Goal: Task Accomplishment & Management: Use online tool/utility

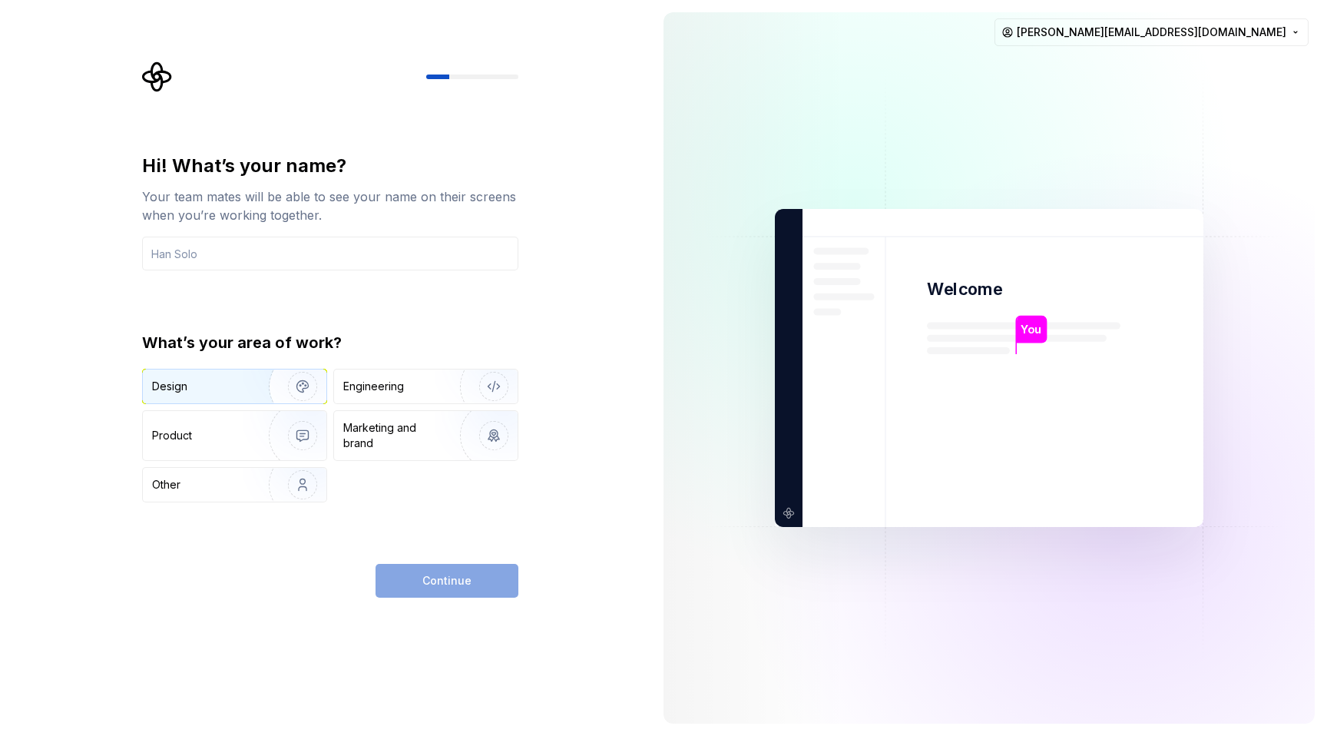
click at [269, 393] on img "button" at bounding box center [292, 386] width 98 height 103
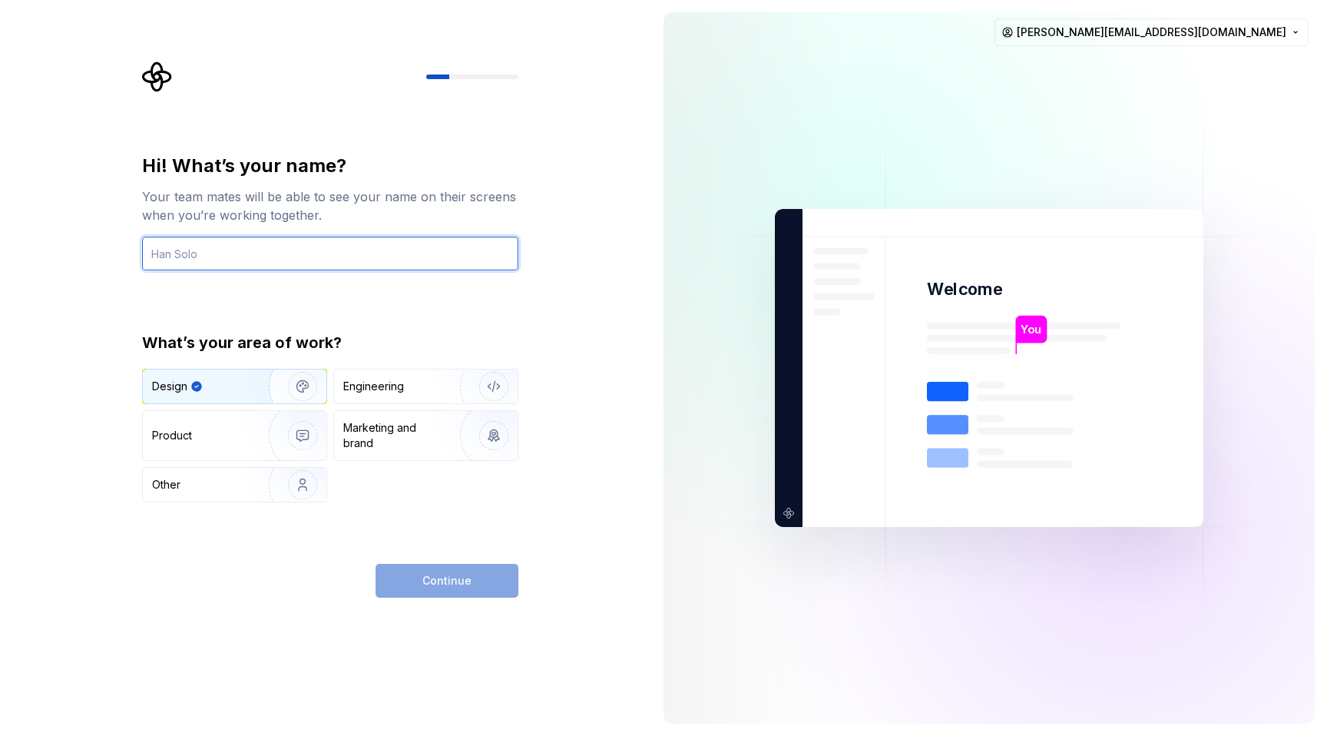
click at [420, 257] on input "text" at bounding box center [330, 254] width 376 height 34
type input "Jhon"
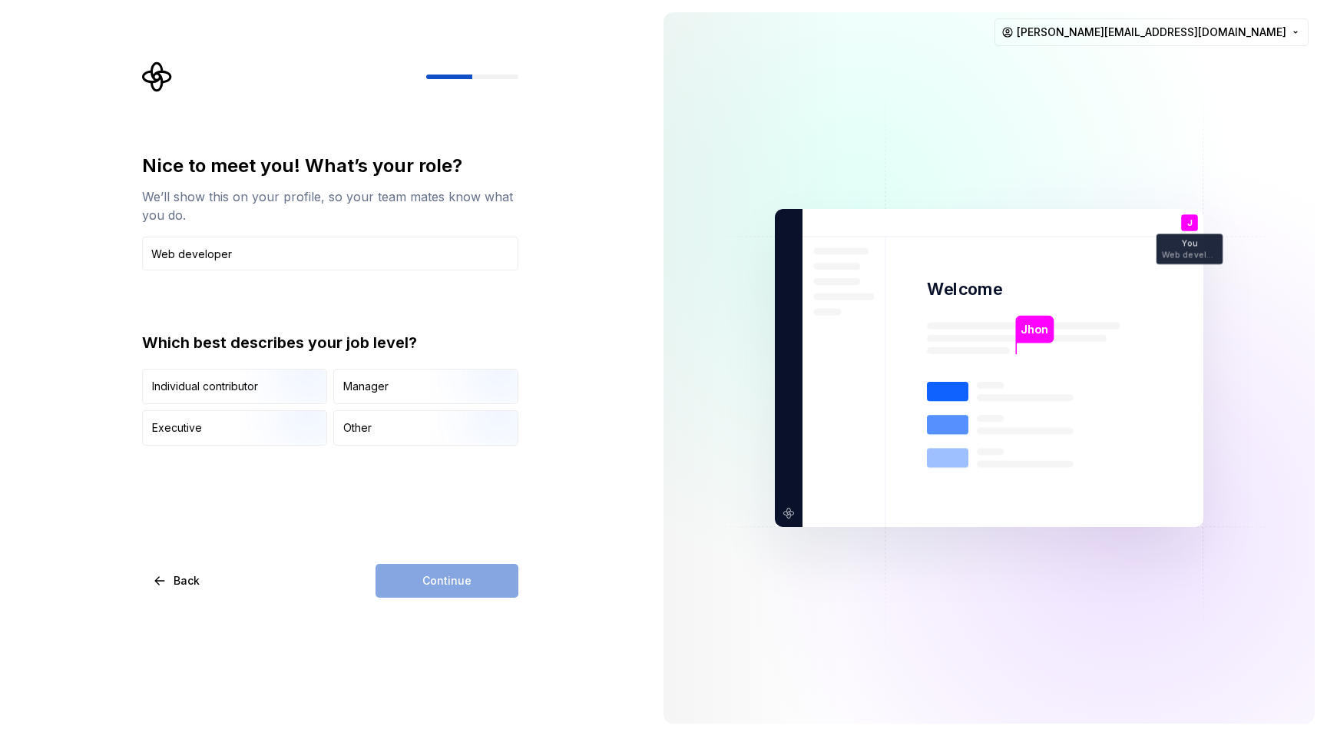
type input "Web developer"
click at [288, 422] on img "button" at bounding box center [289, 447] width 98 height 103
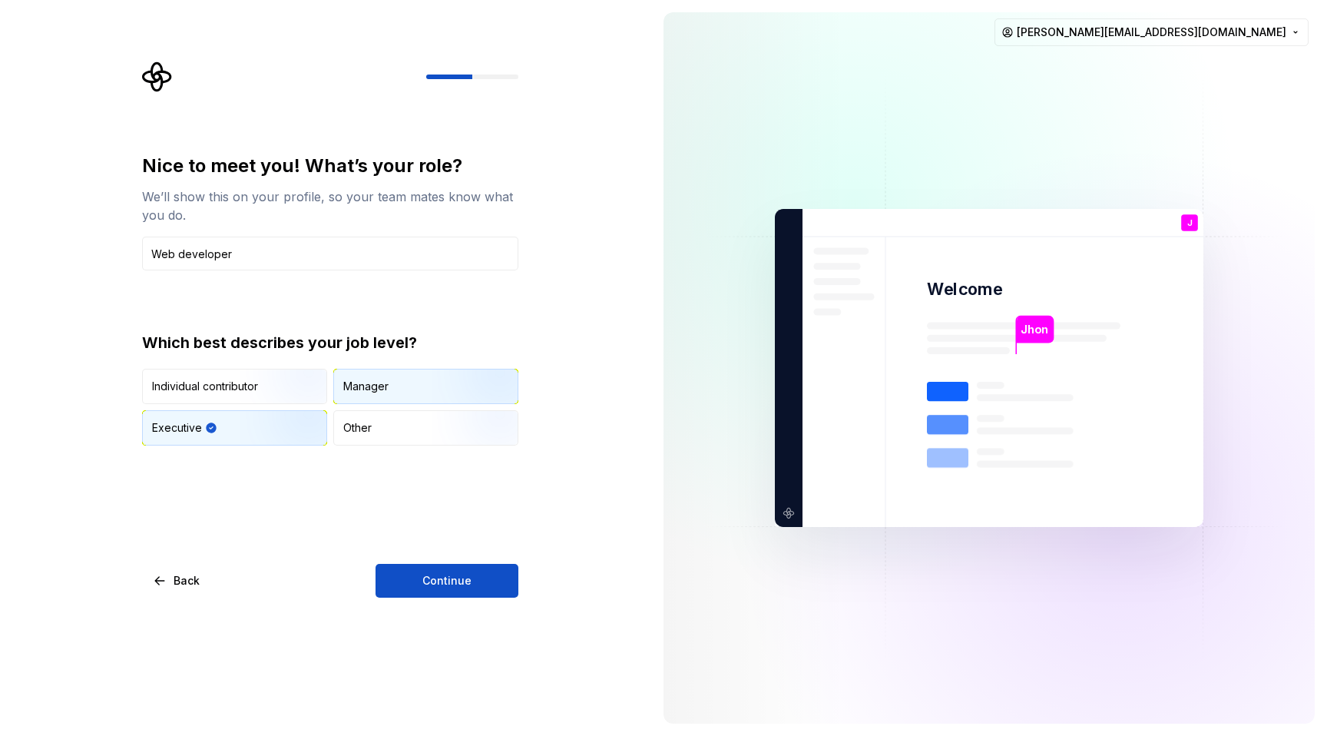
click at [366, 394] on div "Manager" at bounding box center [426, 386] width 184 height 34
click at [415, 590] on button "Continue" at bounding box center [447, 581] width 143 height 34
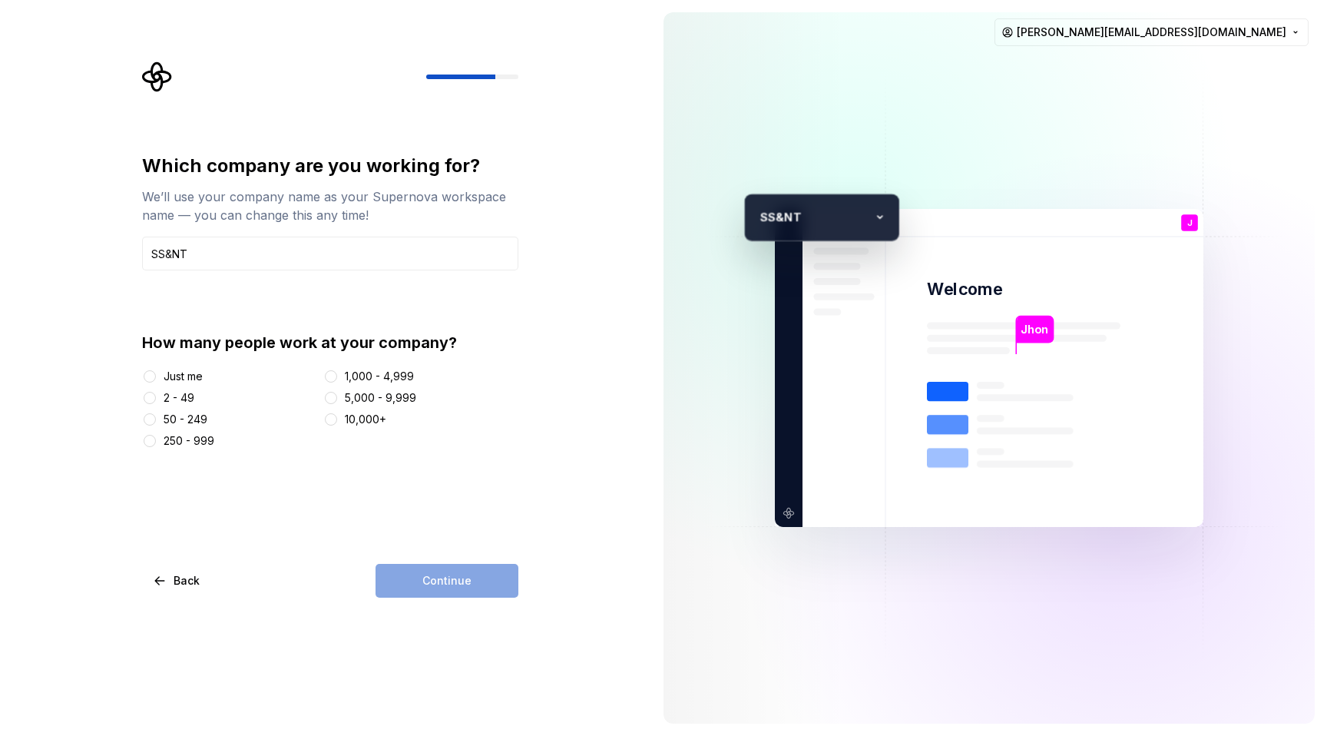
type input "SS&NT"
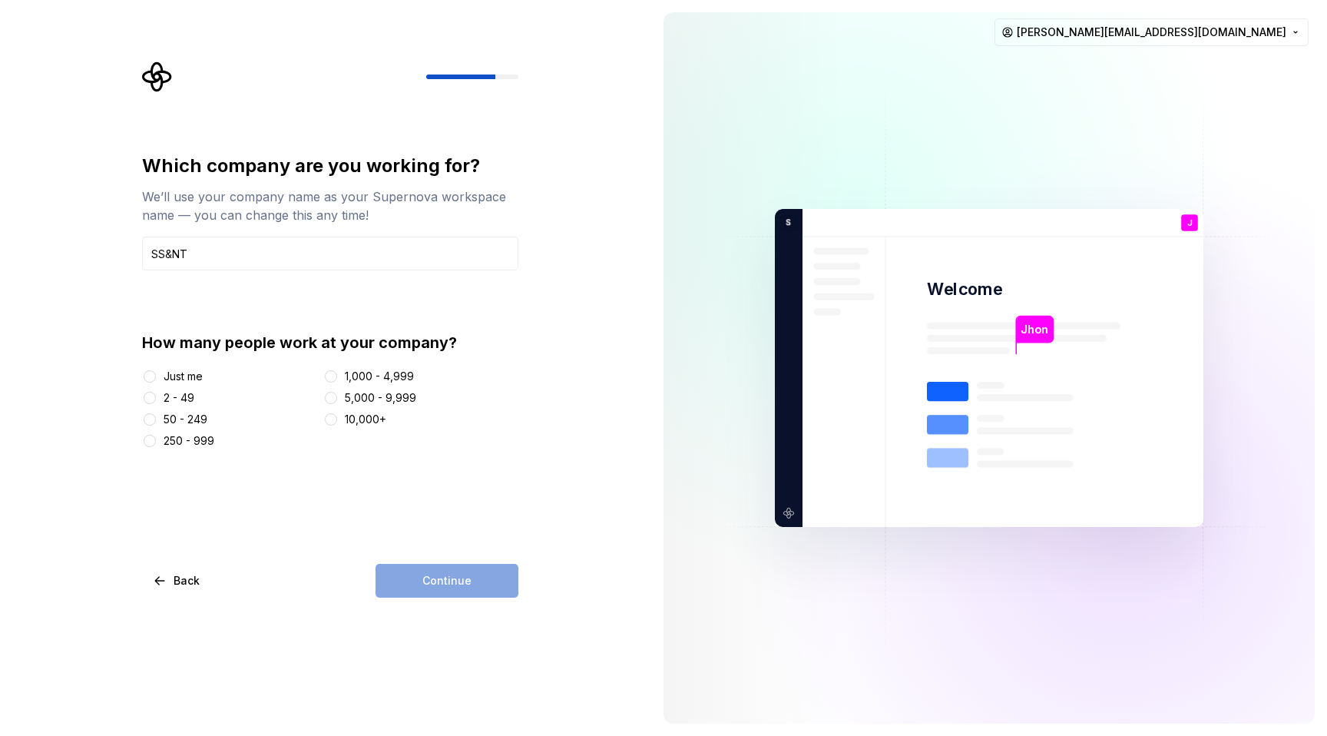
click at [157, 374] on div at bounding box center [149, 376] width 15 height 15
click at [147, 374] on button "Just me" at bounding box center [150, 376] width 12 height 12
click at [442, 583] on span "Continue" at bounding box center [446, 580] width 49 height 15
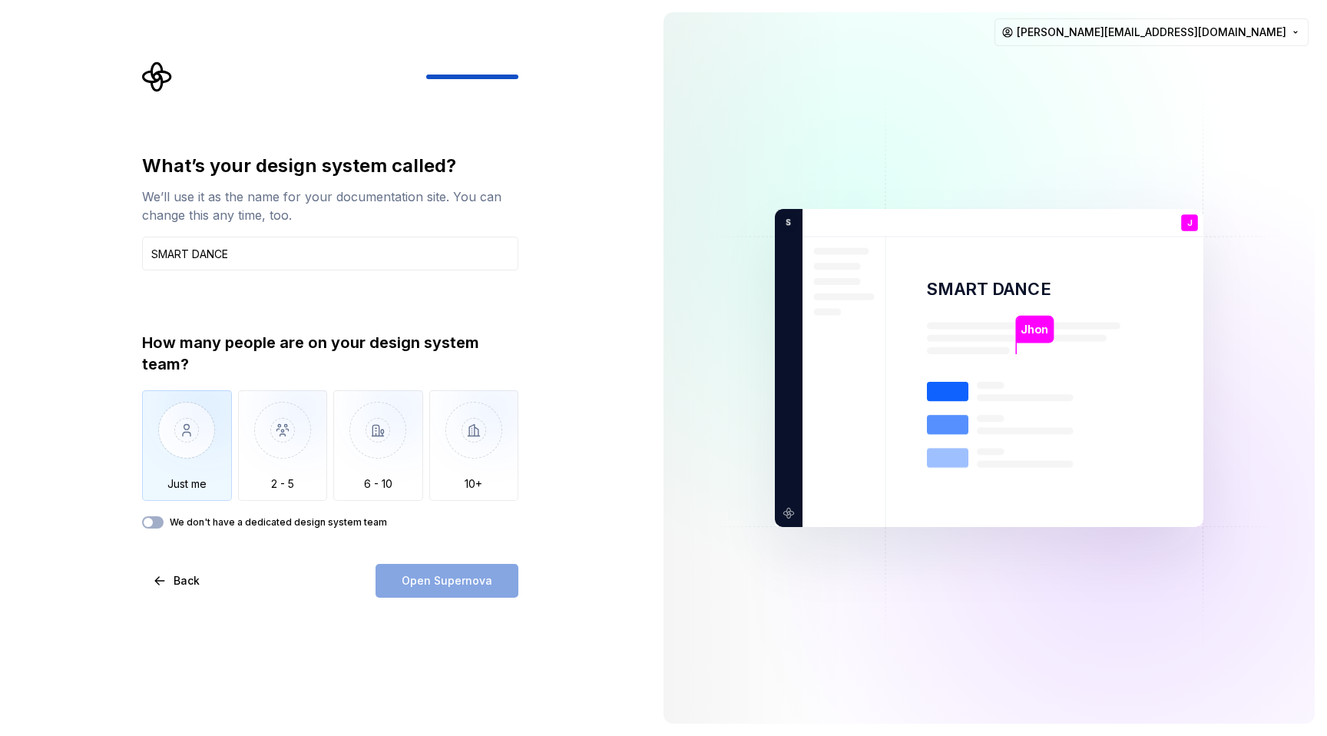
type input "SMART DANCE"
click at [174, 474] on img "button" at bounding box center [187, 441] width 90 height 103
click at [415, 579] on span "Open Supernova" at bounding box center [447, 580] width 91 height 15
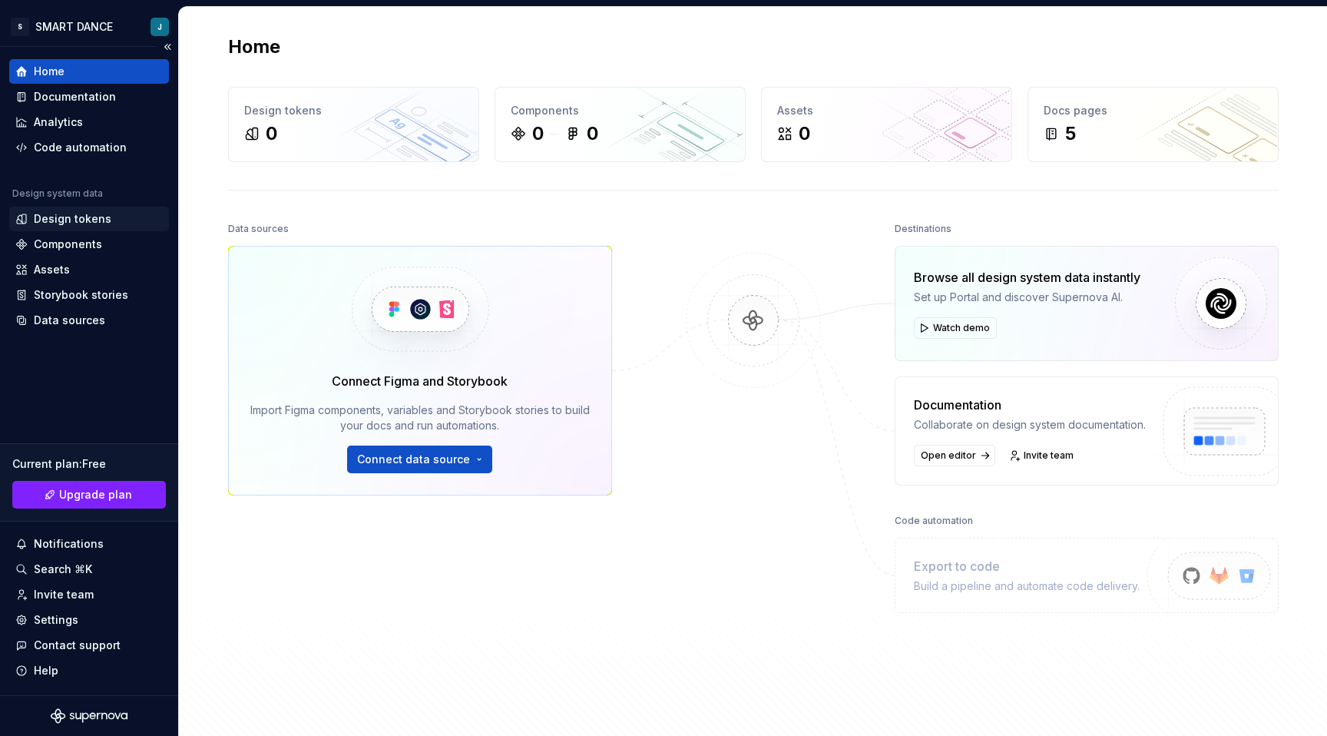
click at [45, 227] on div "Design tokens" at bounding box center [89, 219] width 160 height 25
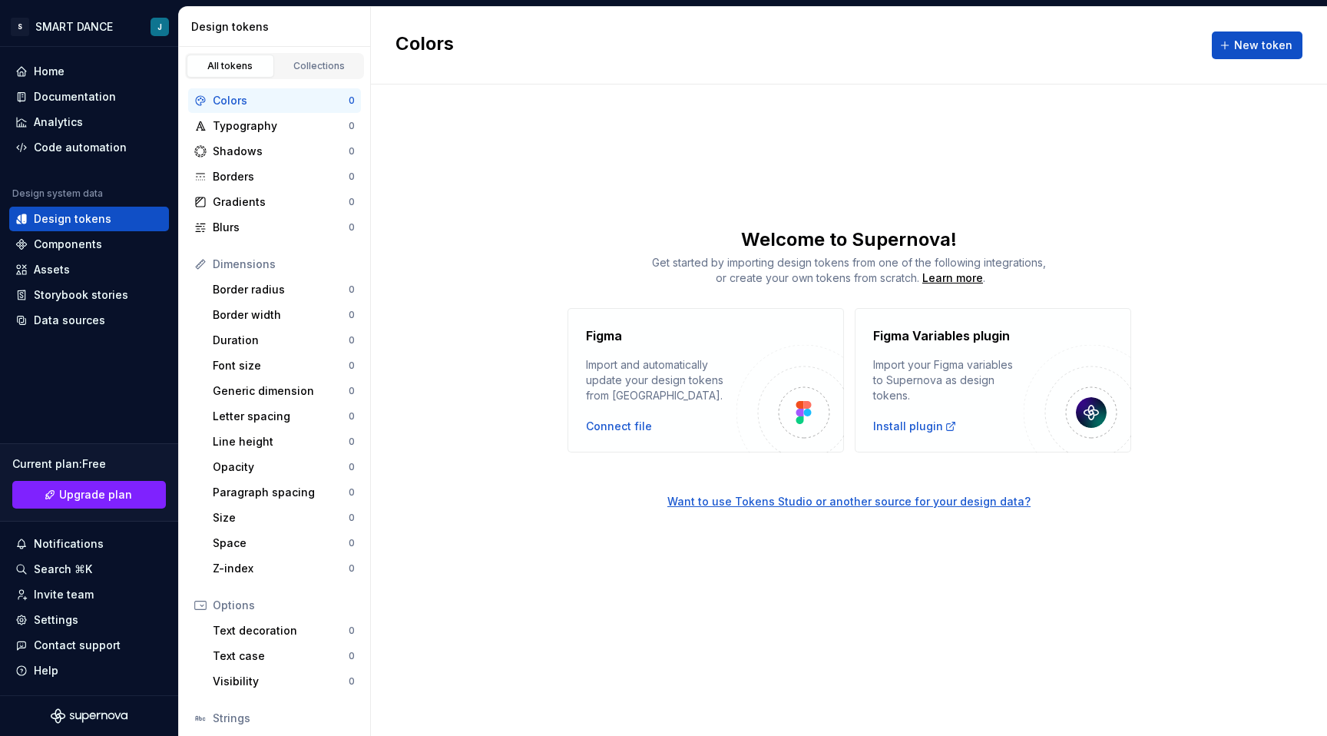
click at [255, 95] on div "Colors" at bounding box center [281, 100] width 136 height 15
click at [1227, 58] on button "New token" at bounding box center [1257, 45] width 91 height 28
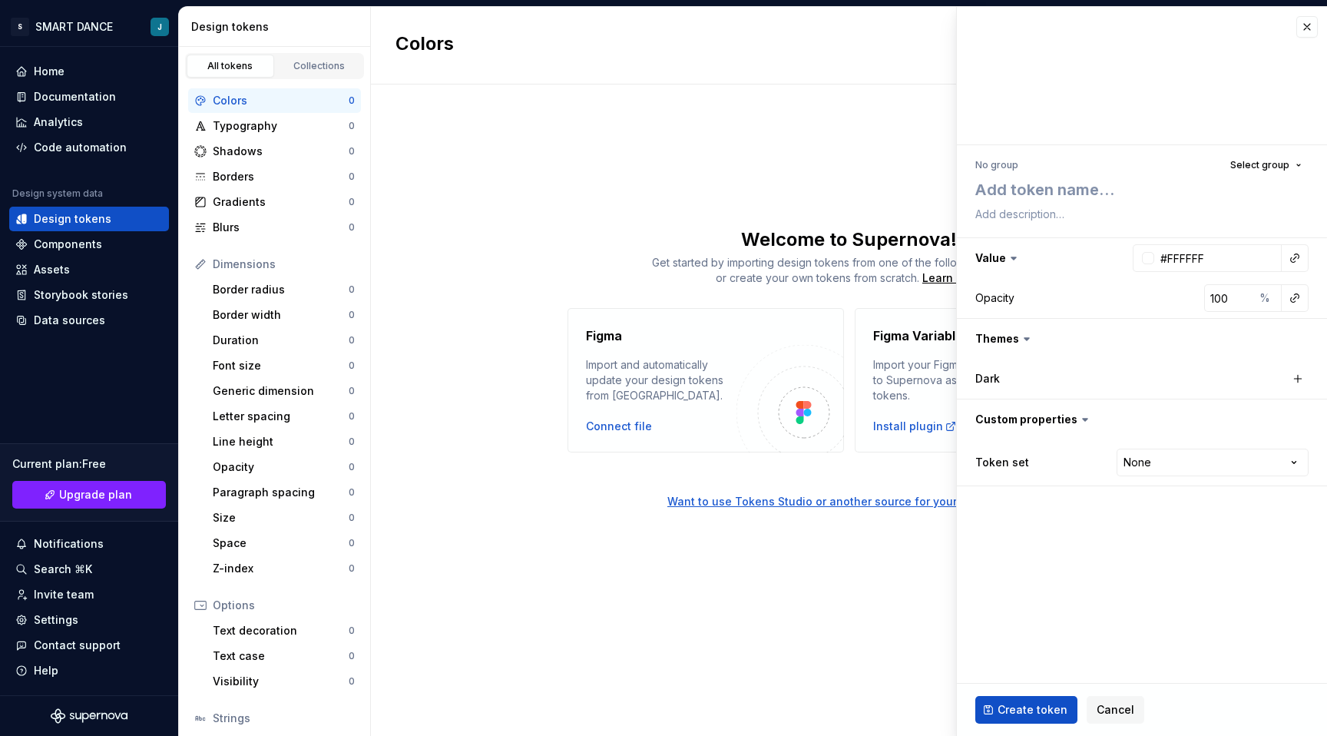
type textarea "*"
click at [1303, 26] on button "button" at bounding box center [1307, 27] width 22 height 22
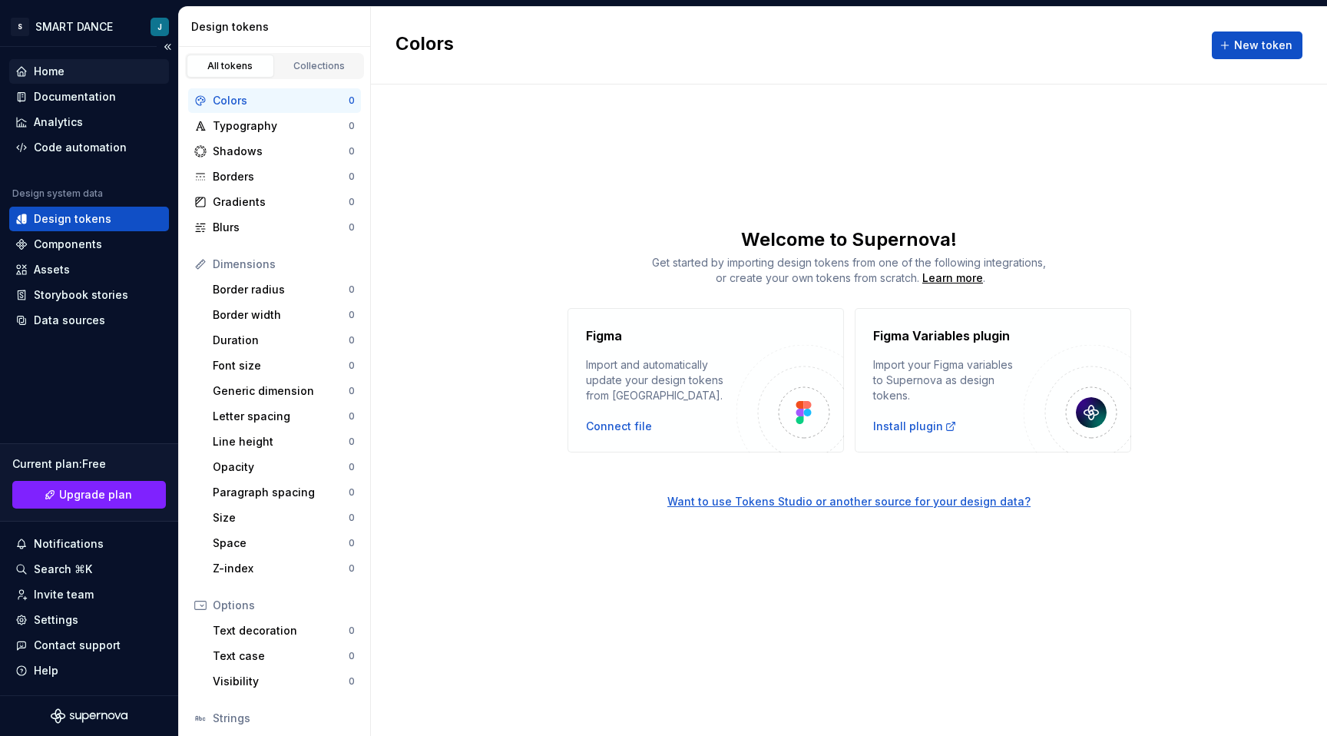
click at [53, 74] on div "Home" at bounding box center [49, 71] width 31 height 15
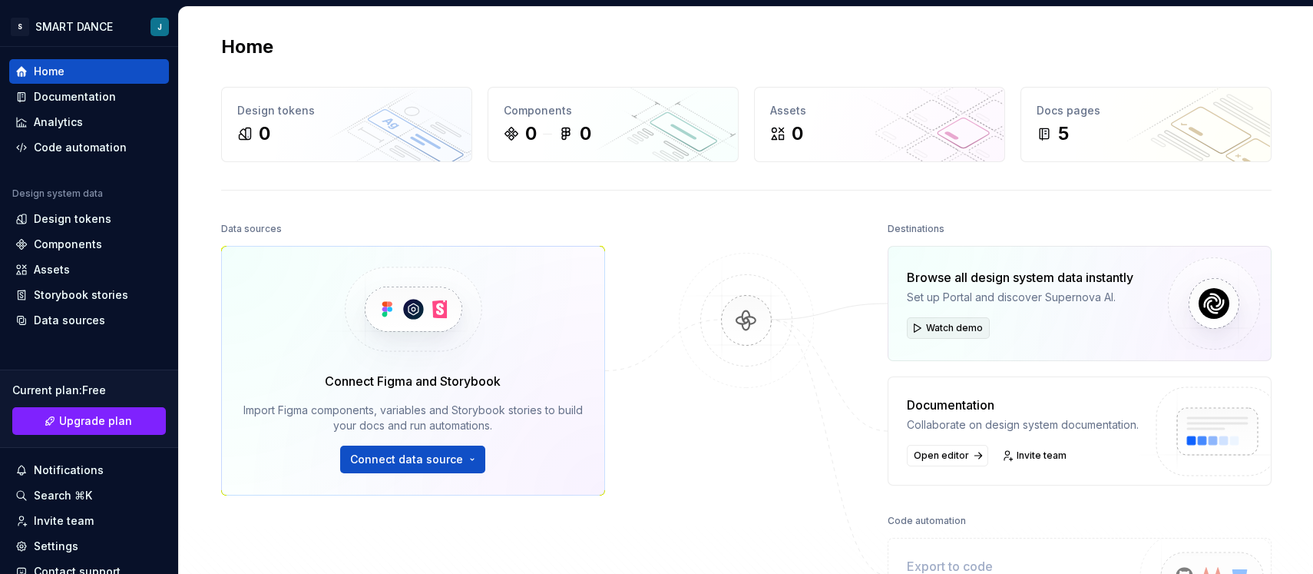
click at [939, 328] on span "Watch demo" at bounding box center [954, 328] width 57 height 12
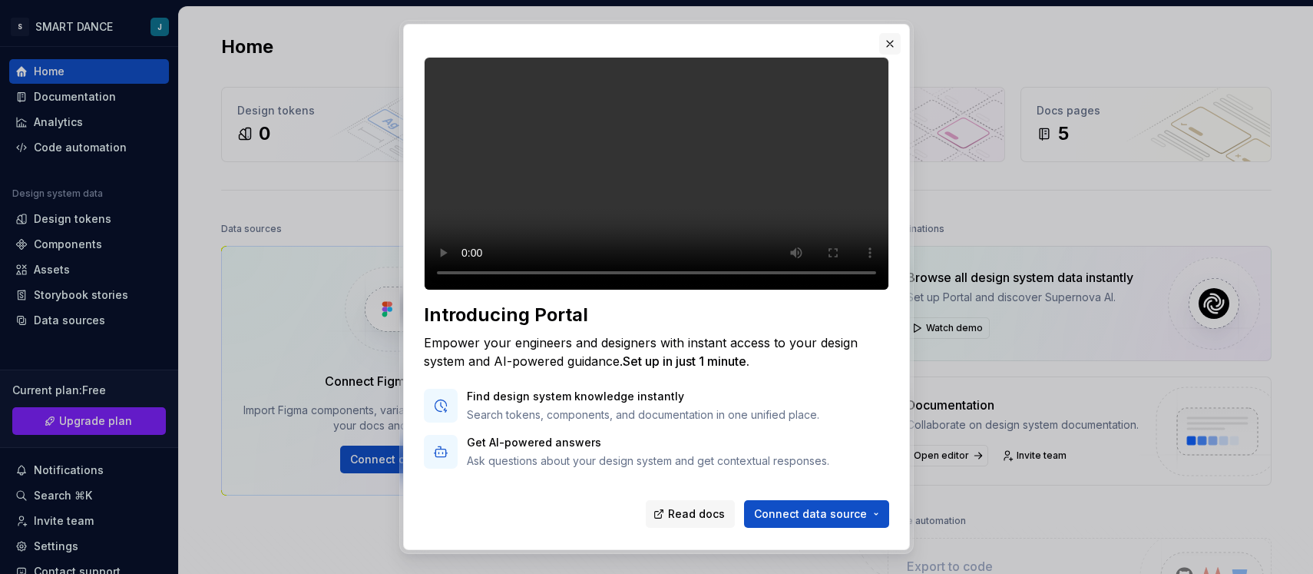
click at [886, 48] on button "button" at bounding box center [890, 44] width 22 height 22
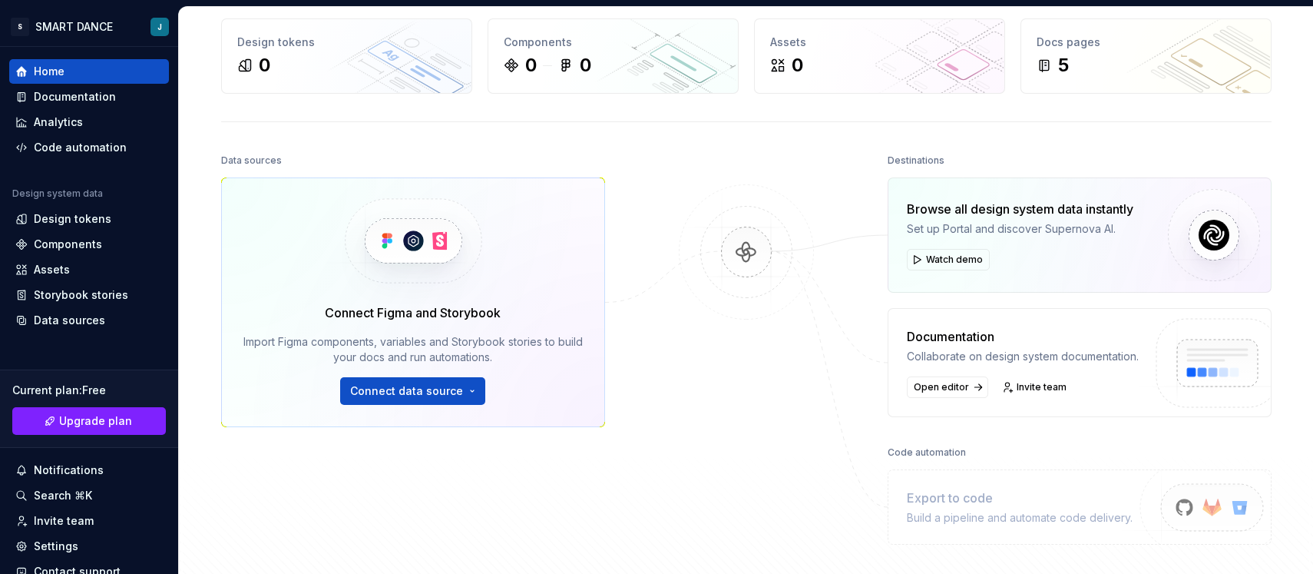
scroll to position [124, 0]
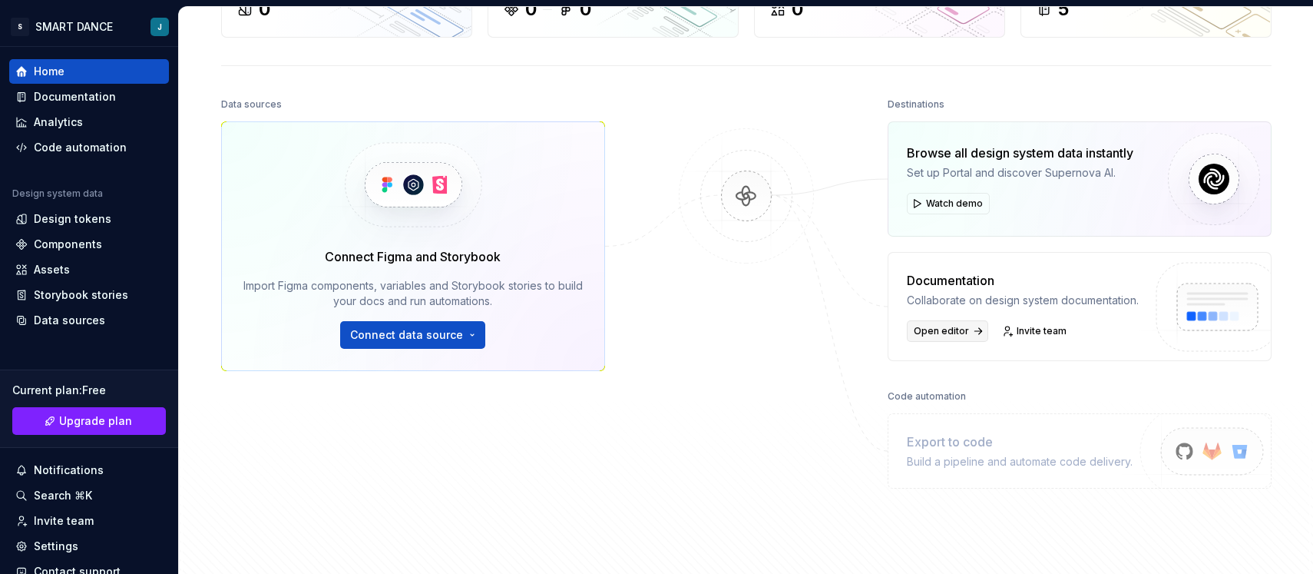
click at [924, 331] on span "Open editor" at bounding box center [941, 331] width 55 height 12
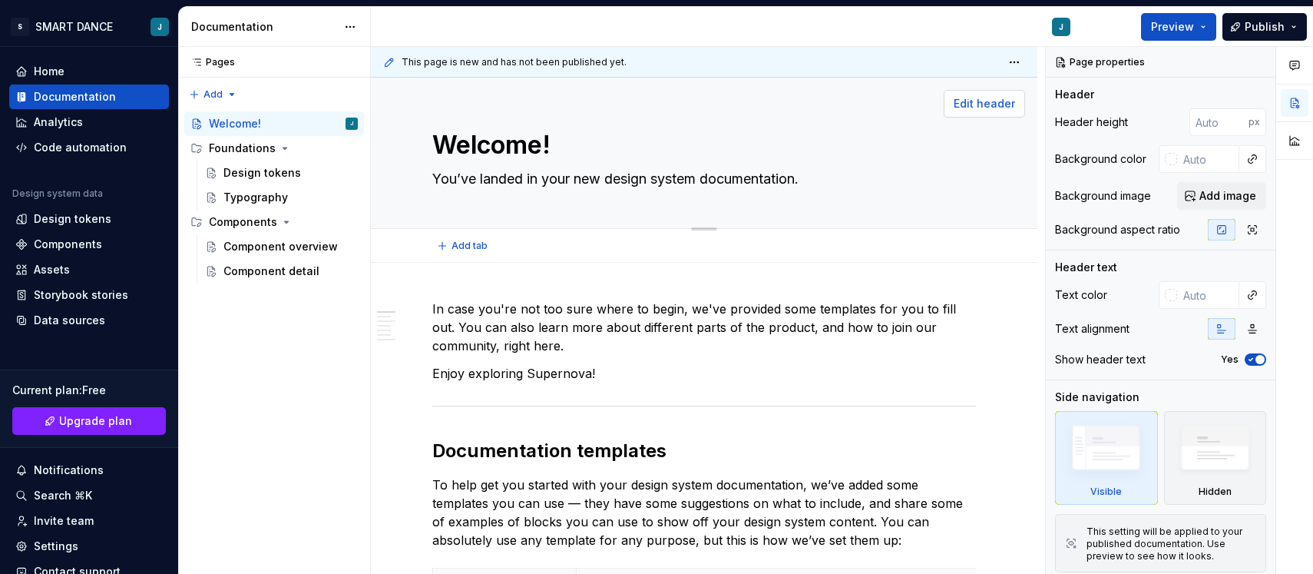
click at [980, 97] on span "Edit header" at bounding box center [984, 103] width 61 height 15
click at [1181, 160] on input "text" at bounding box center [1208, 159] width 62 height 28
click at [1250, 162] on button "button" at bounding box center [1253, 159] width 22 height 22
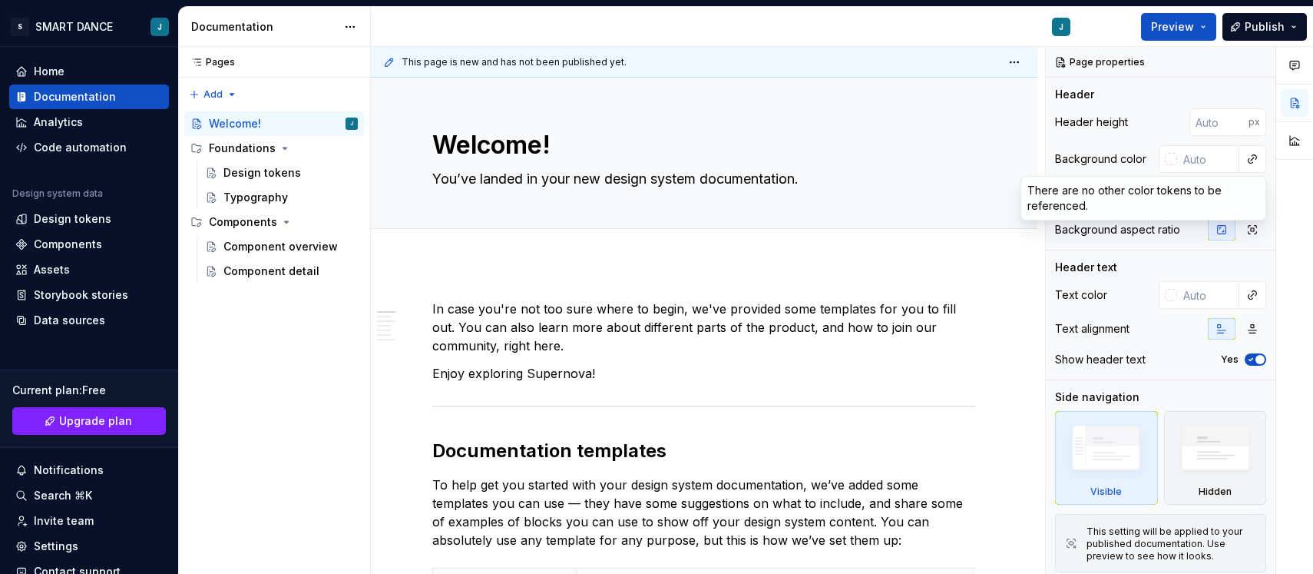
click at [923, 167] on html "S SMART DANCE J Home Documentation Analytics Code automation Design system data…" at bounding box center [656, 287] width 1313 height 574
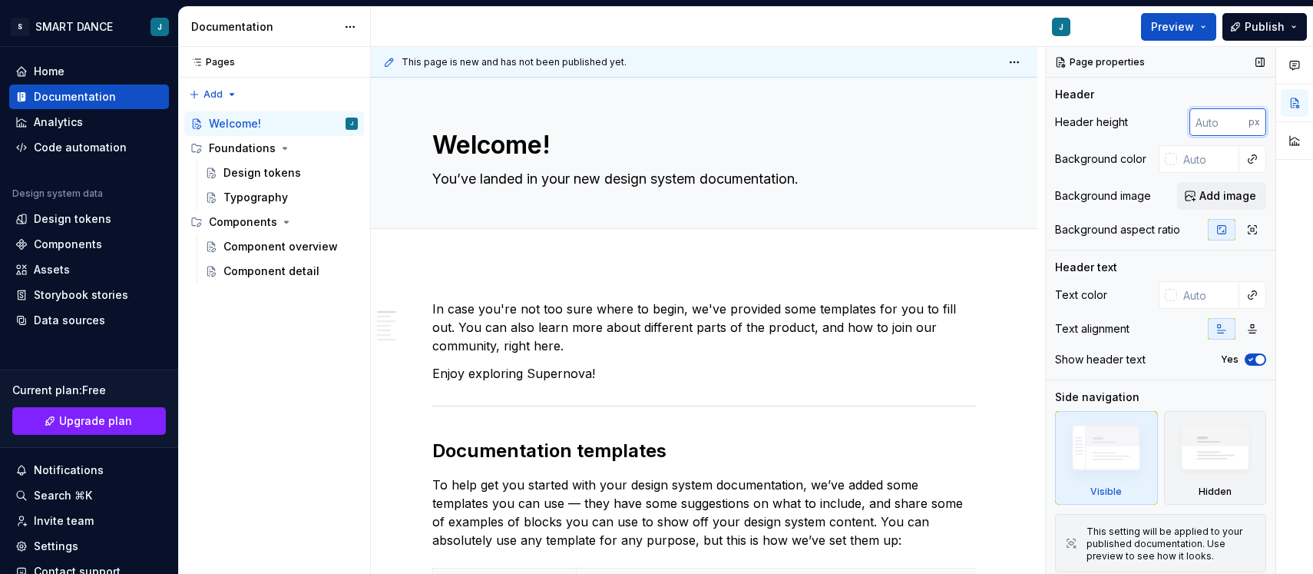
click at [1198, 119] on input "number" at bounding box center [1219, 122] width 59 height 28
click at [811, 178] on textarea "You’ve landed in your new design system documentation." at bounding box center [701, 179] width 544 height 25
click at [495, 141] on textarea "Welcome!" at bounding box center [701, 145] width 544 height 37
click at [1174, 436] on img at bounding box center [1215, 452] width 88 height 68
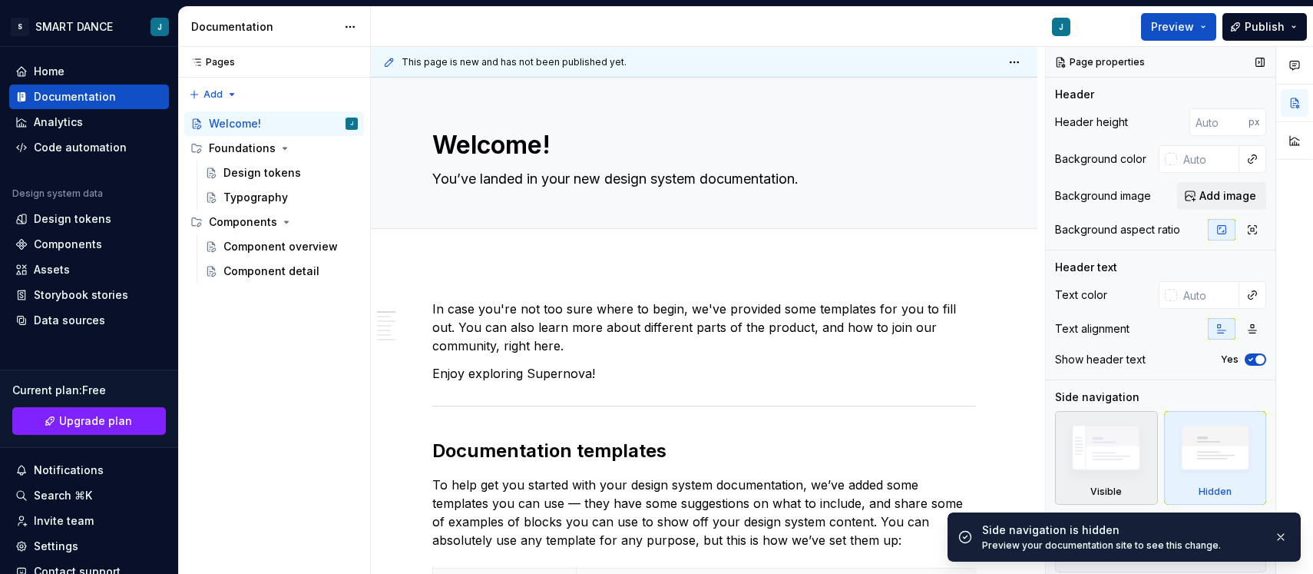
click at [1099, 450] on img at bounding box center [1106, 451] width 88 height 67
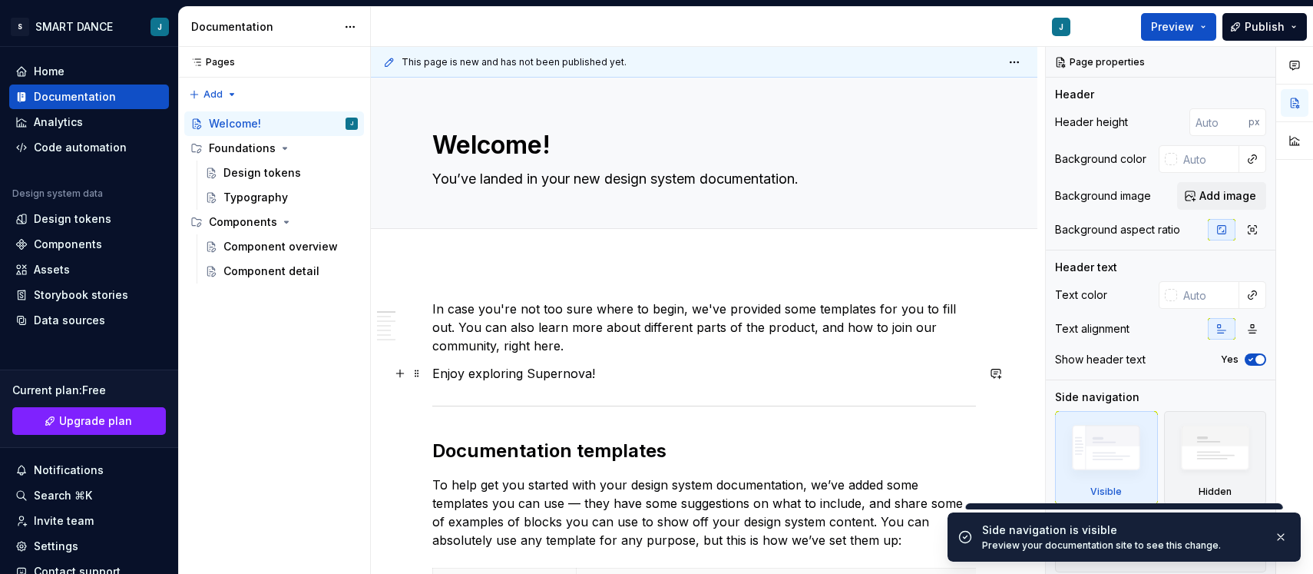
scroll to position [4, 0]
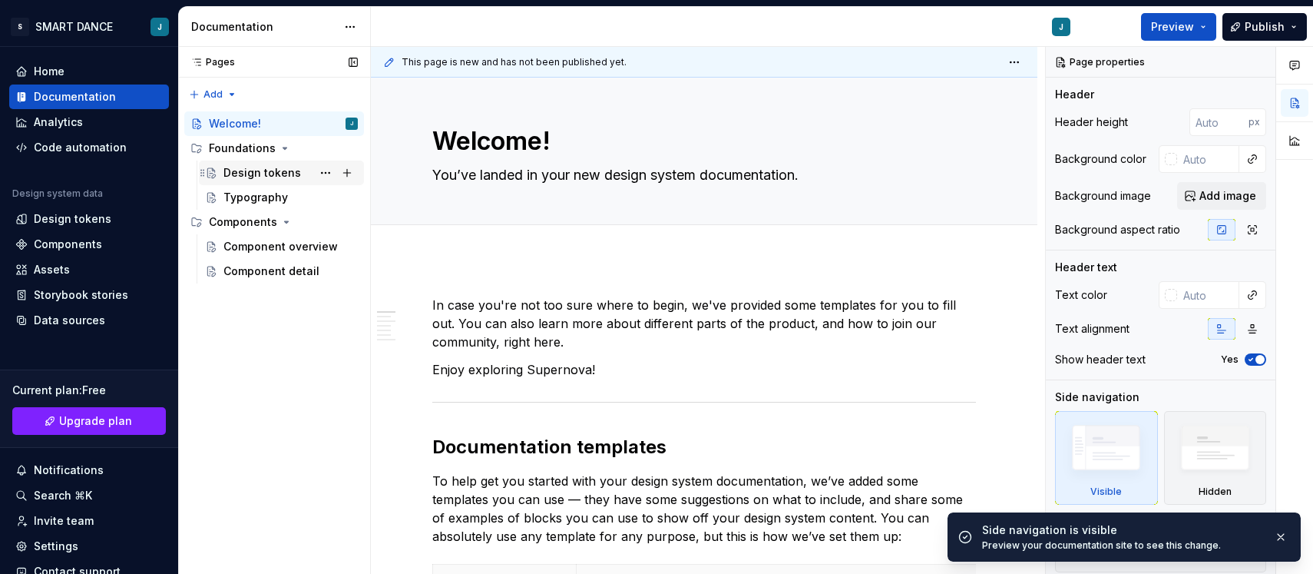
click at [262, 173] on div "Design tokens" at bounding box center [262, 172] width 78 height 15
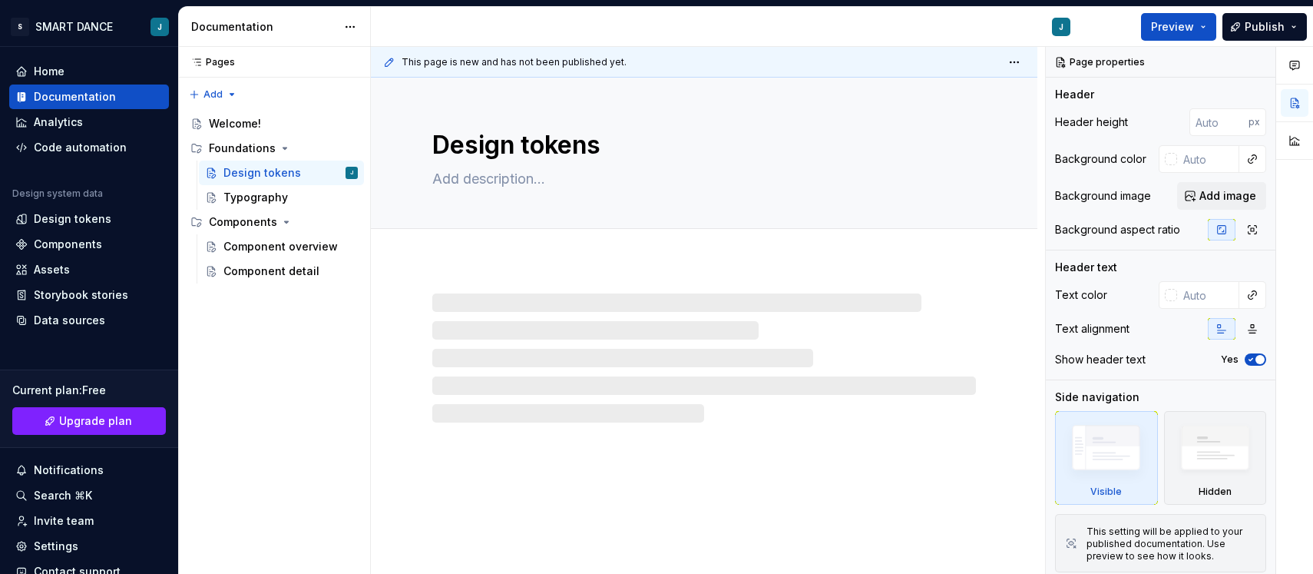
click at [562, 298] on div at bounding box center [704, 357] width 544 height 129
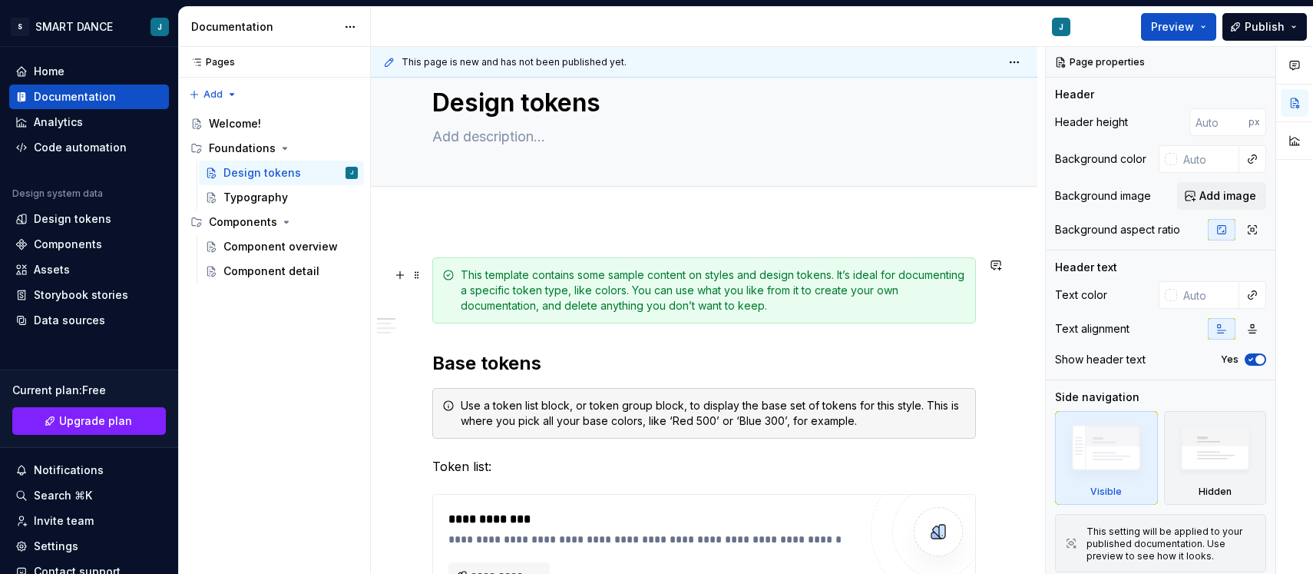
scroll to position [52, 0]
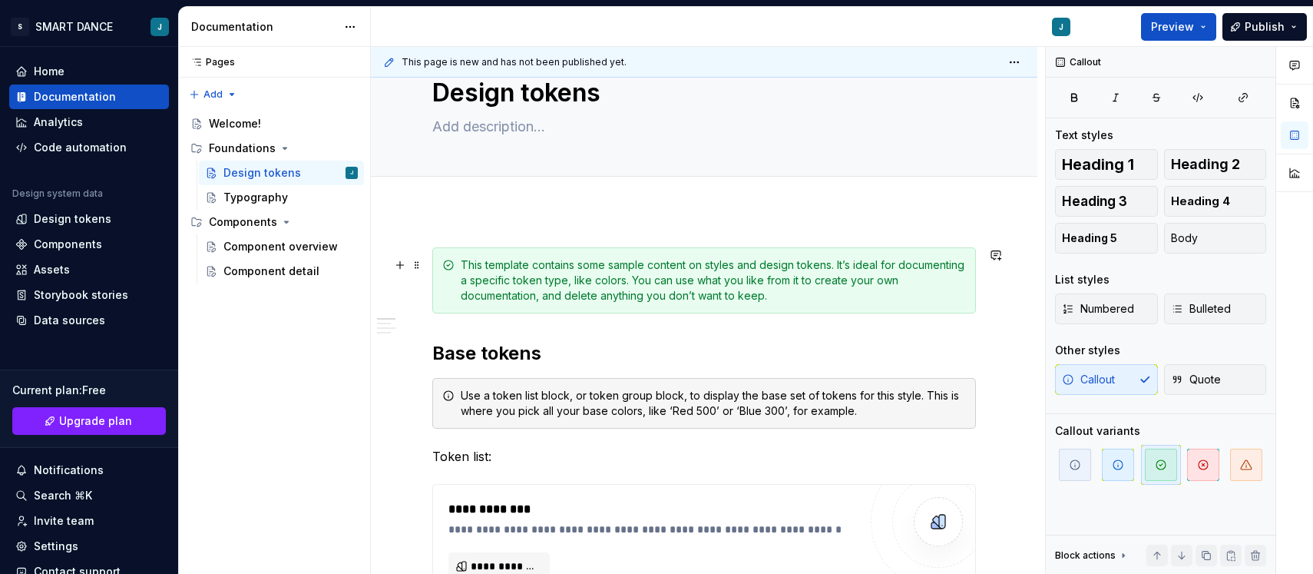
click at [515, 273] on div "This template contains some sample content on styles and design tokens. It’s id…" at bounding box center [713, 280] width 505 height 46
drag, startPoint x: 1044, startPoint y: 270, endPoint x: 980, endPoint y: 270, distance: 63.7
click at [980, 270] on div "**********" at bounding box center [708, 311] width 674 height 528
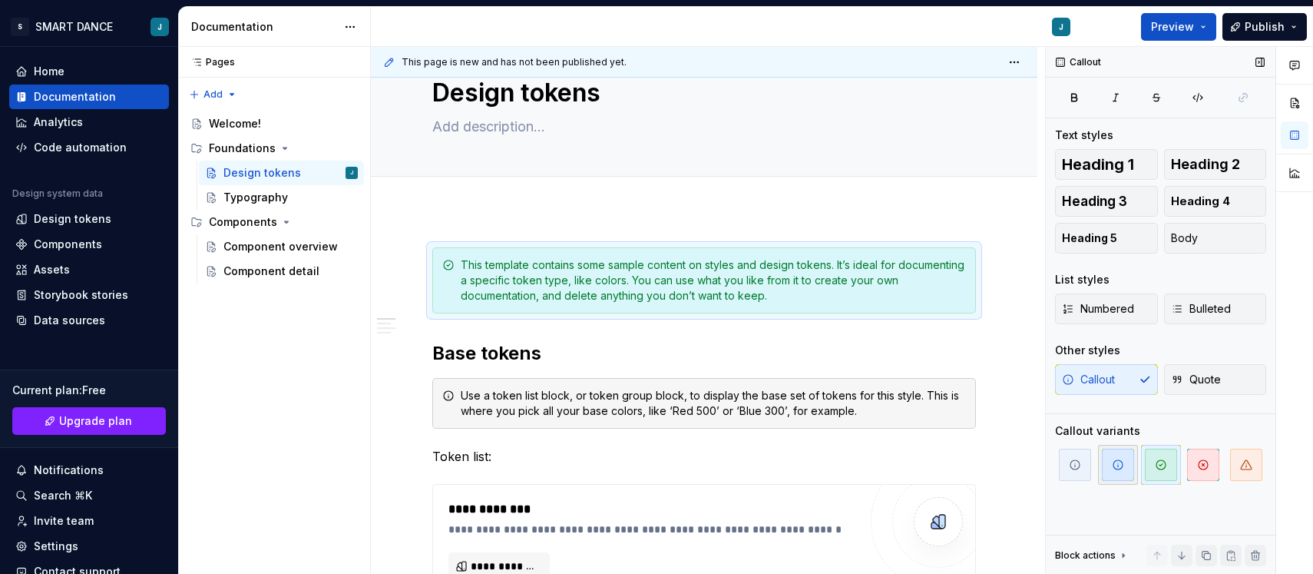
click at [1124, 466] on span "button" at bounding box center [1118, 465] width 32 height 32
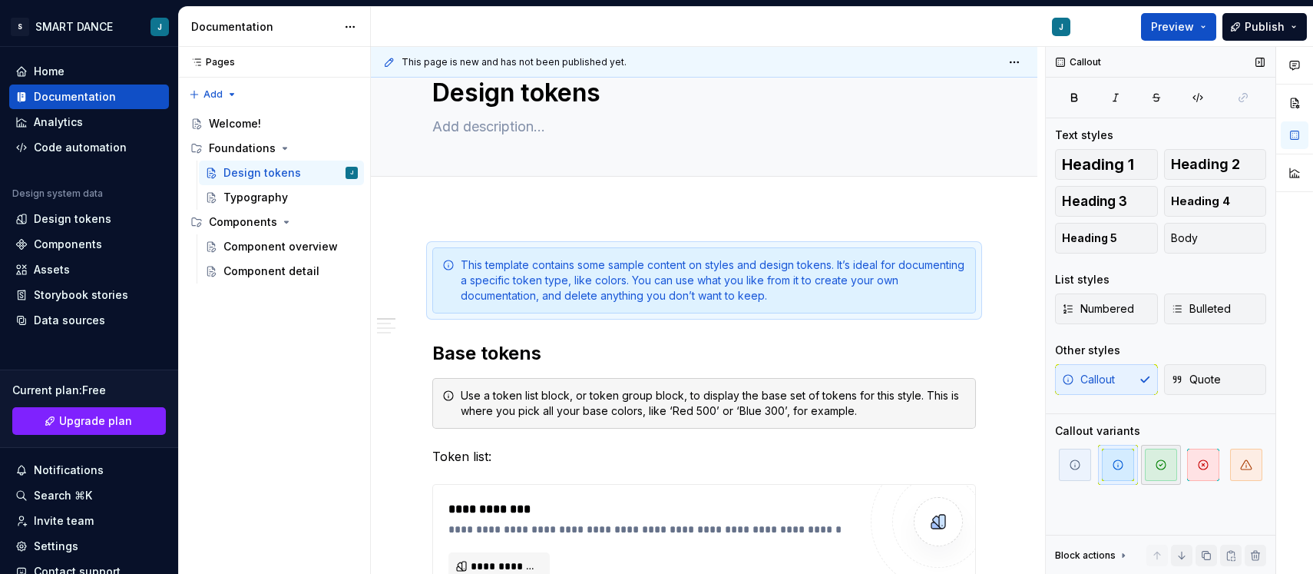
click at [1158, 467] on icon "button" at bounding box center [1161, 465] width 12 height 12
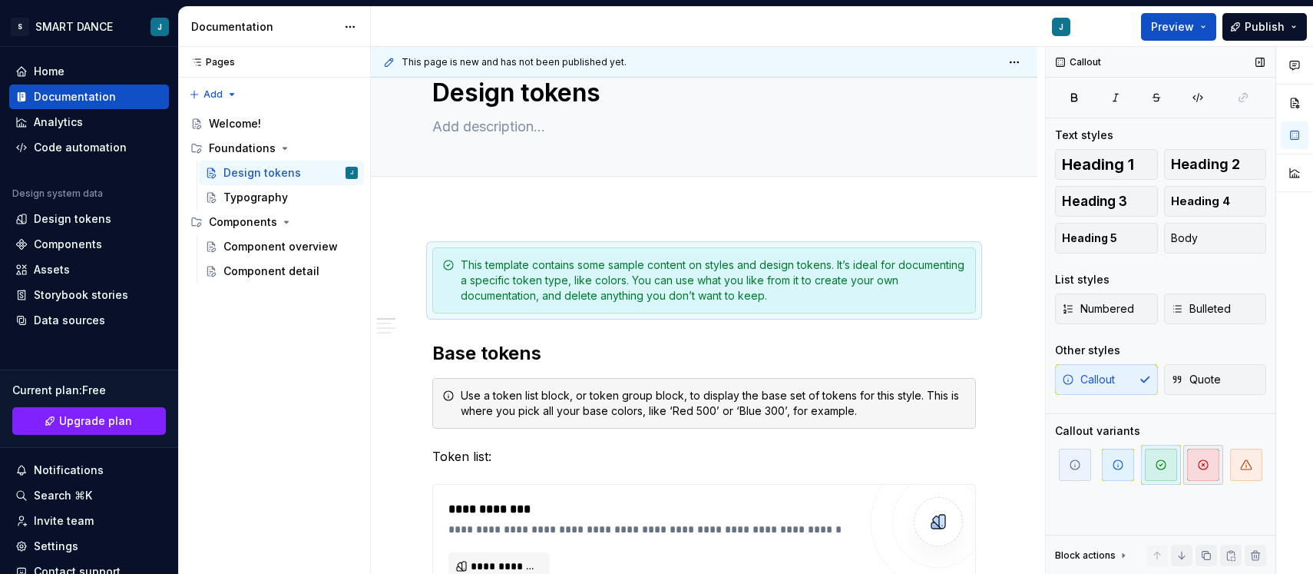
click at [1196, 466] on span "button" at bounding box center [1203, 465] width 32 height 32
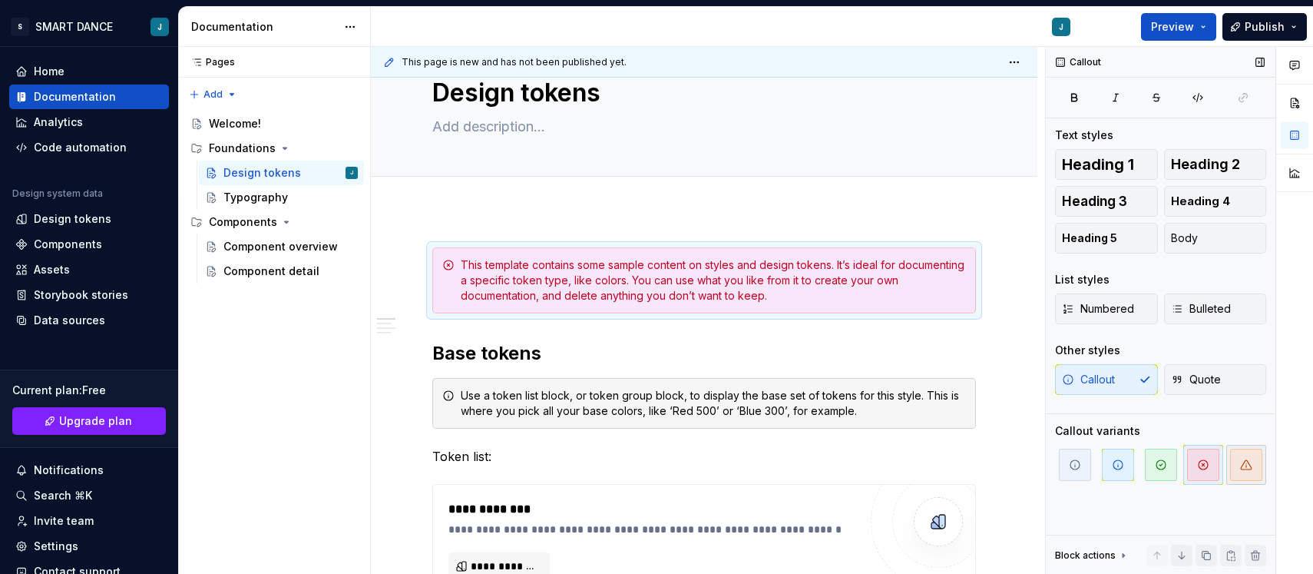
click at [1248, 465] on icon "button" at bounding box center [1246, 465] width 12 height 12
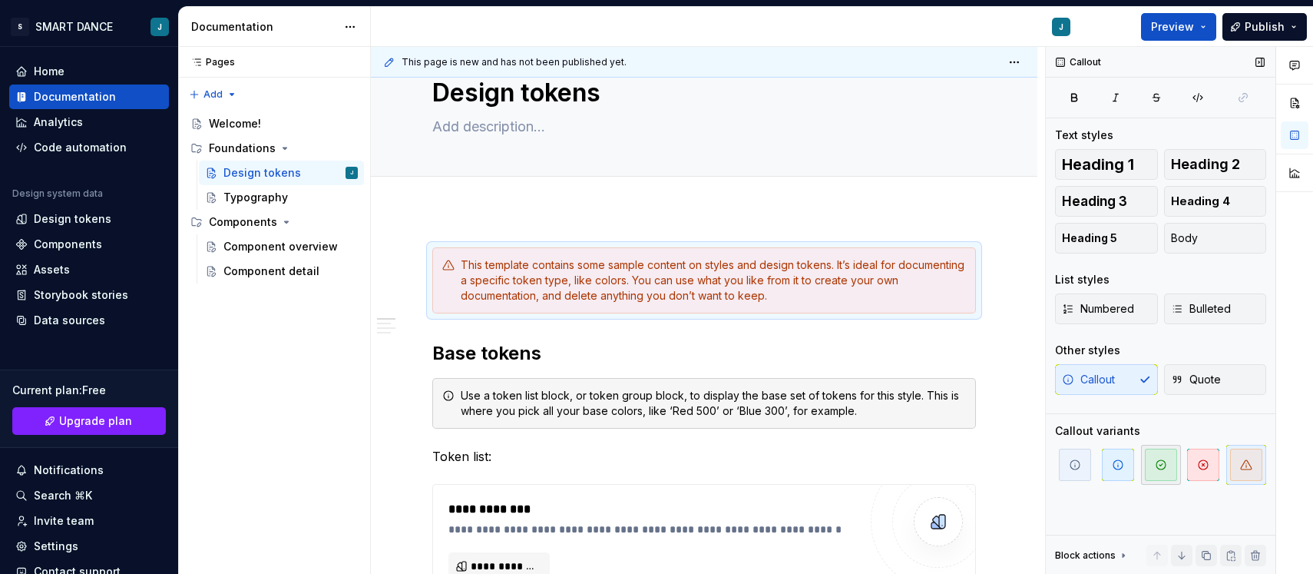
click at [1166, 473] on span "button" at bounding box center [1161, 465] width 32 height 32
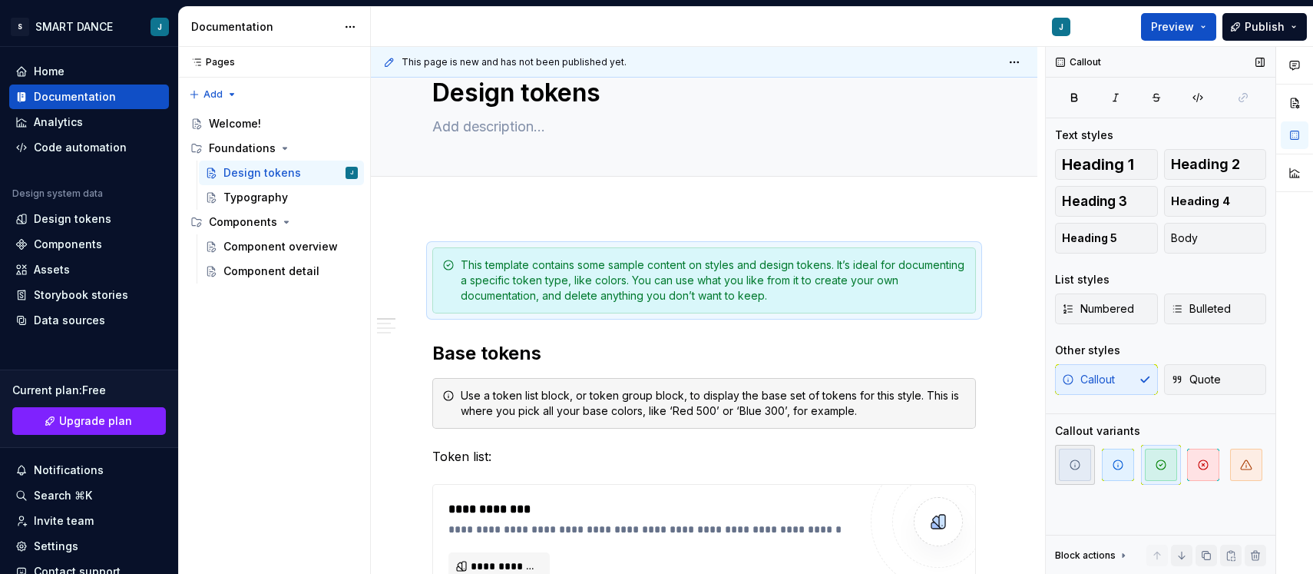
click at [1083, 469] on span "button" at bounding box center [1075, 465] width 32 height 32
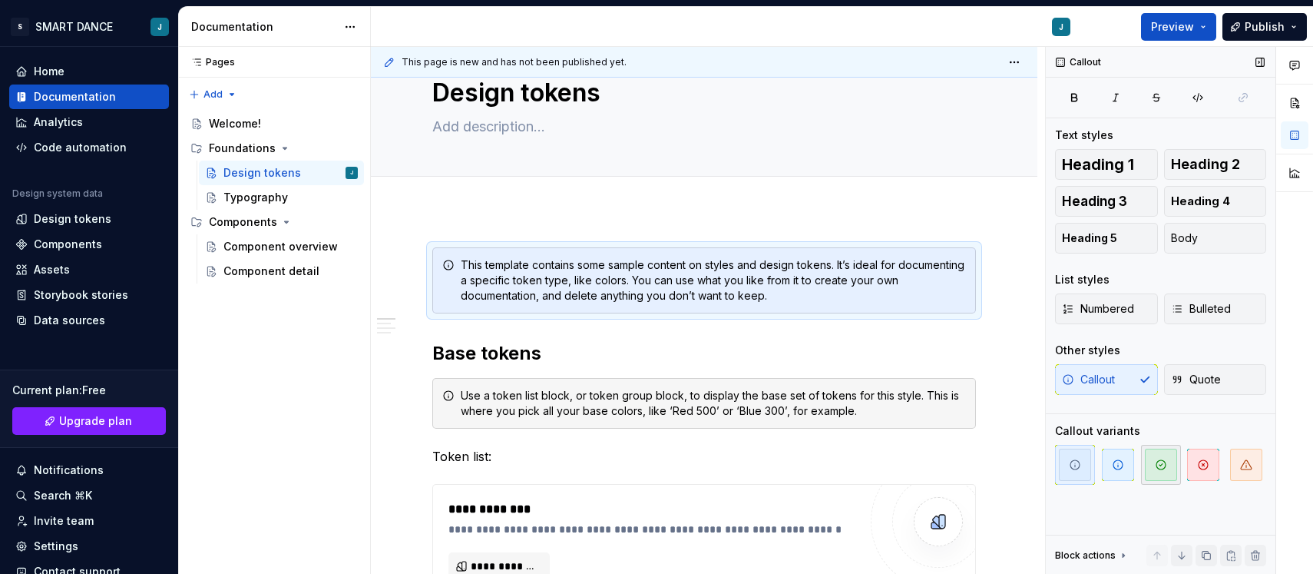
click at [1155, 463] on icon "button" at bounding box center [1161, 465] width 12 height 12
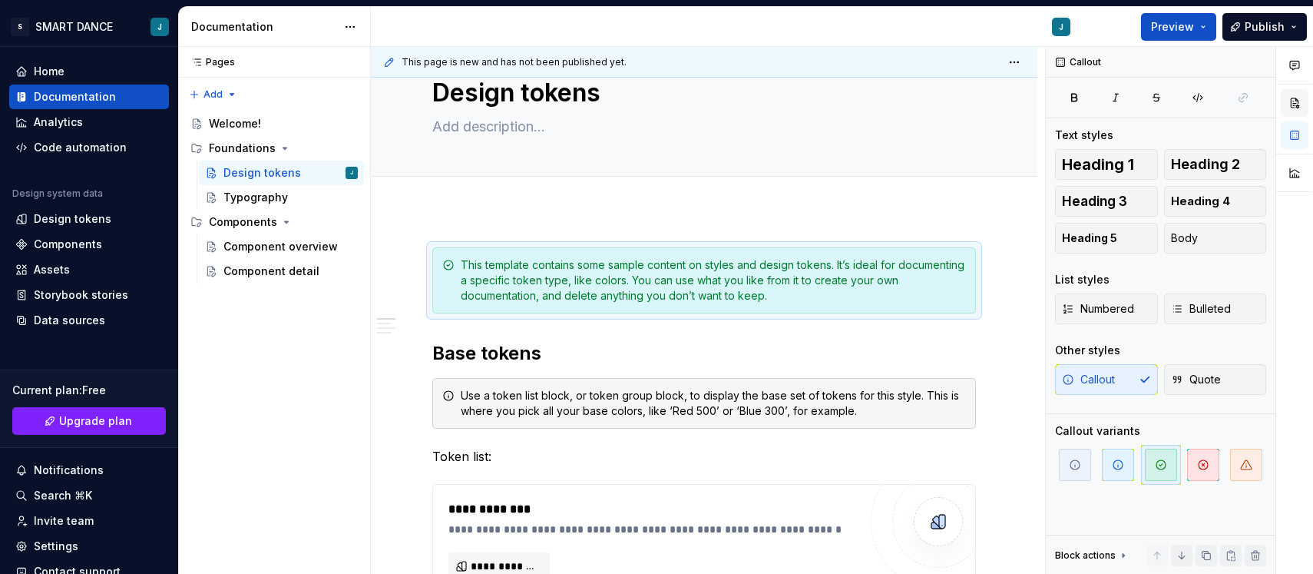
click at [1299, 110] on button "button" at bounding box center [1295, 103] width 28 height 28
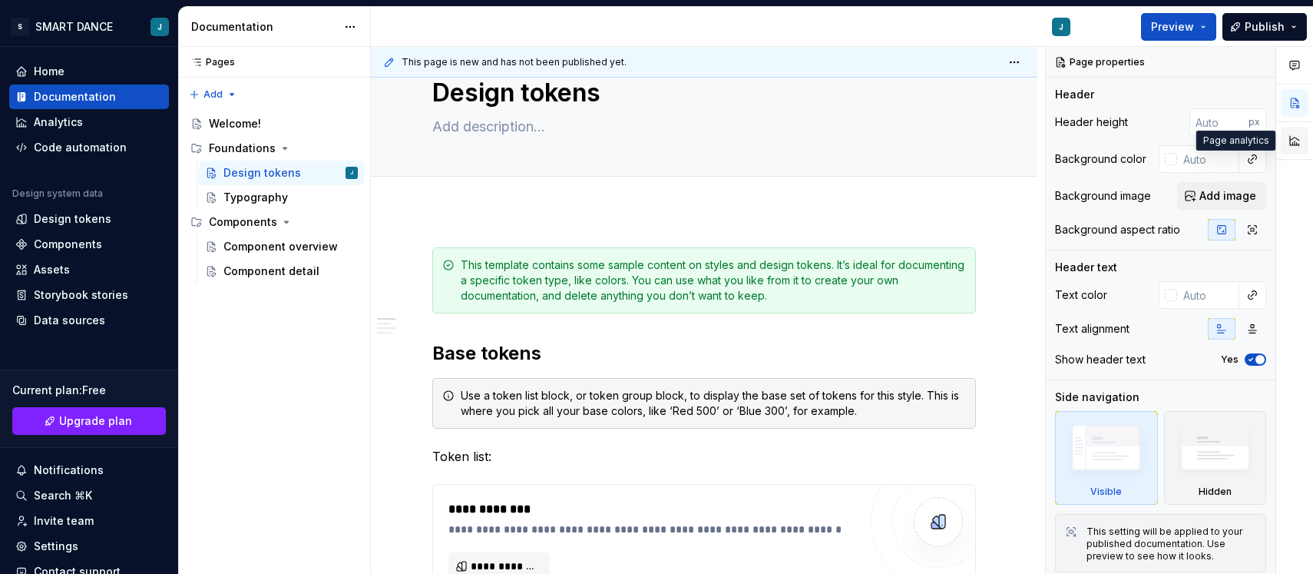
click at [1296, 141] on button "button" at bounding box center [1295, 141] width 28 height 28
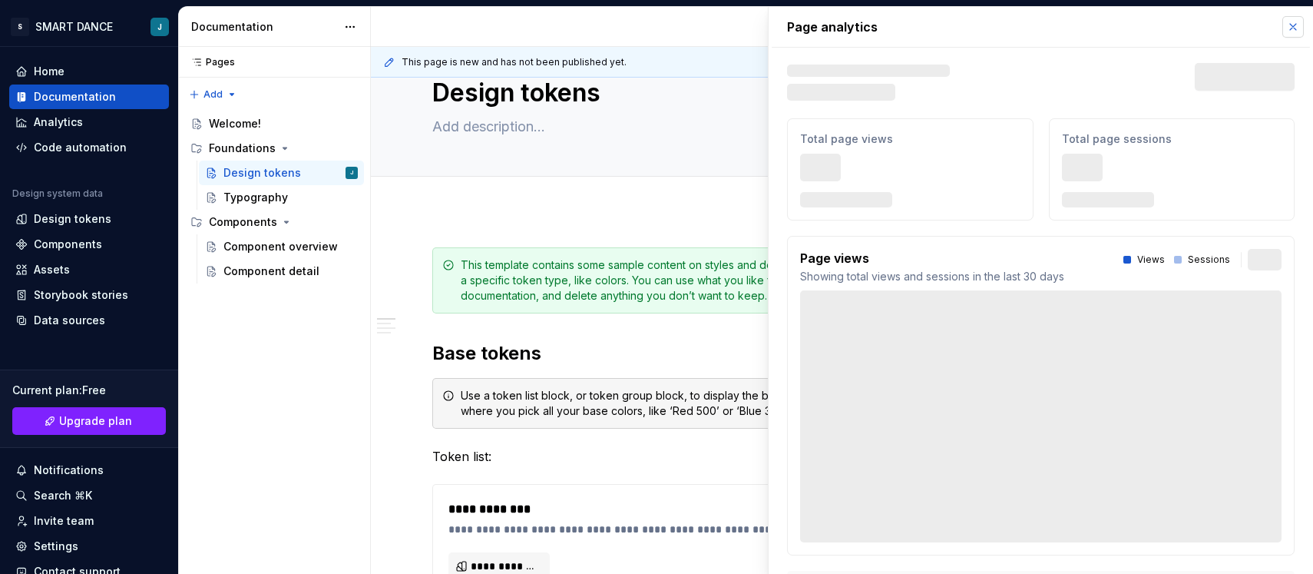
click at [1293, 29] on button "button" at bounding box center [1294, 27] width 22 height 22
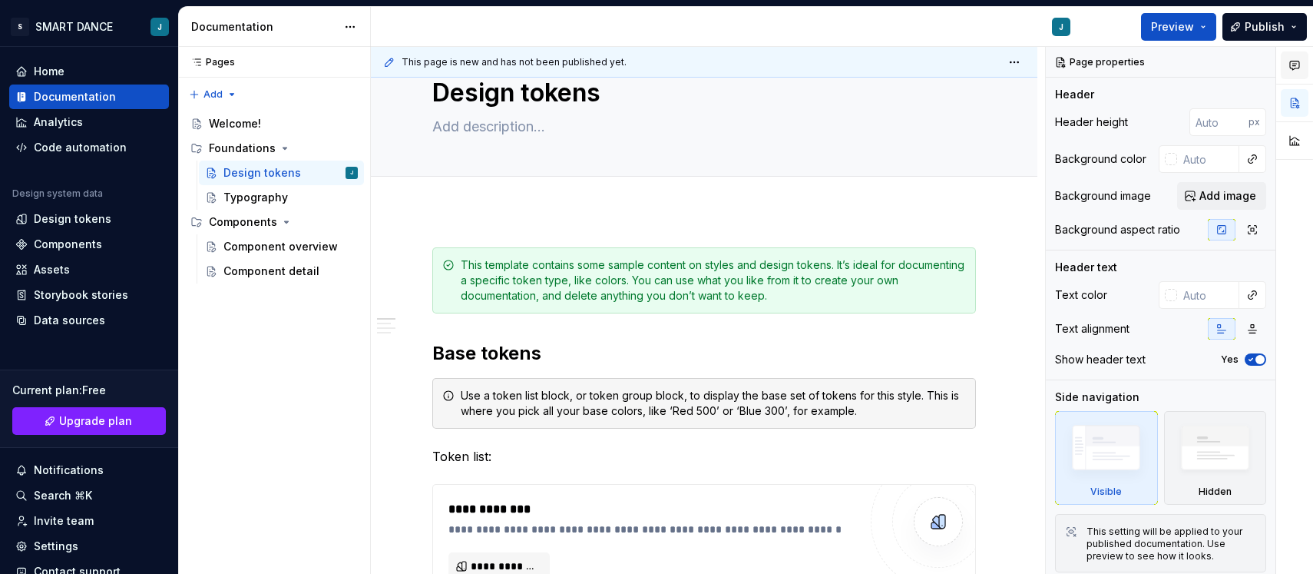
click at [1299, 63] on icon "button" at bounding box center [1294, 65] width 9 height 8
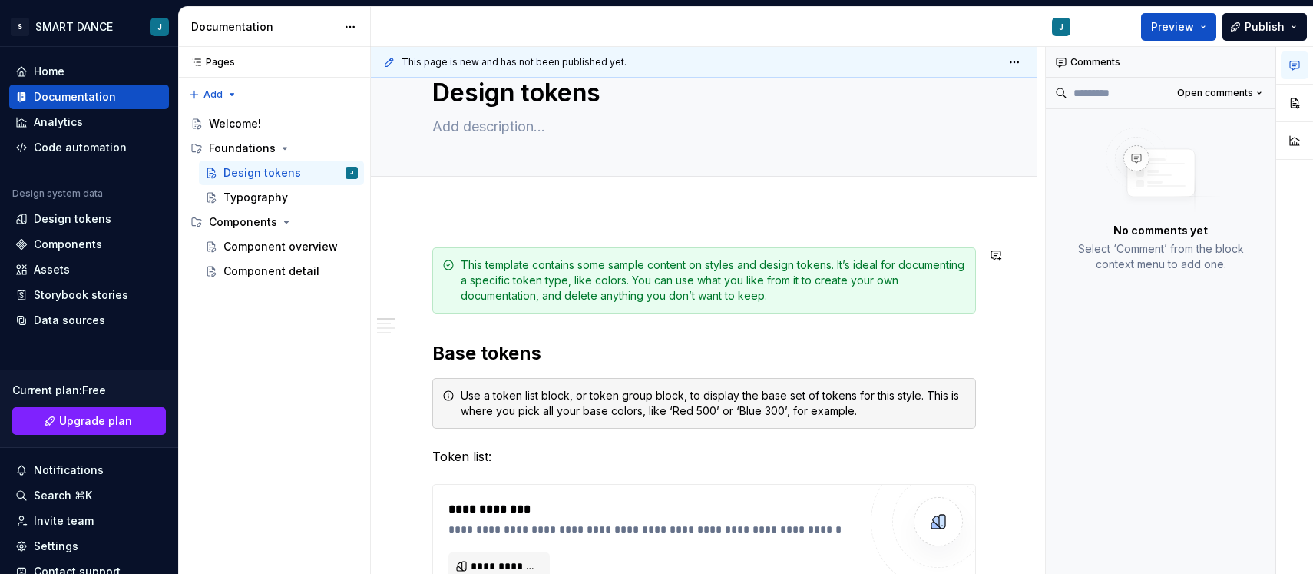
click at [811, 288] on div "This template contains some sample content on styles and design tokens. It’s id…" at bounding box center [713, 280] width 505 height 46
click at [790, 280] on div "This template contains some sample content on styles and design tokens. It’s id…" at bounding box center [713, 280] width 505 height 46
click at [415, 271] on span at bounding box center [417, 265] width 12 height 22
click at [601, 283] on div "This template contains some sample content on styles and design tokens. It’s id…" at bounding box center [713, 280] width 505 height 46
click at [576, 266] on div "This template contains some sample content on styles and design tokens. It’s id…" at bounding box center [713, 280] width 505 height 46
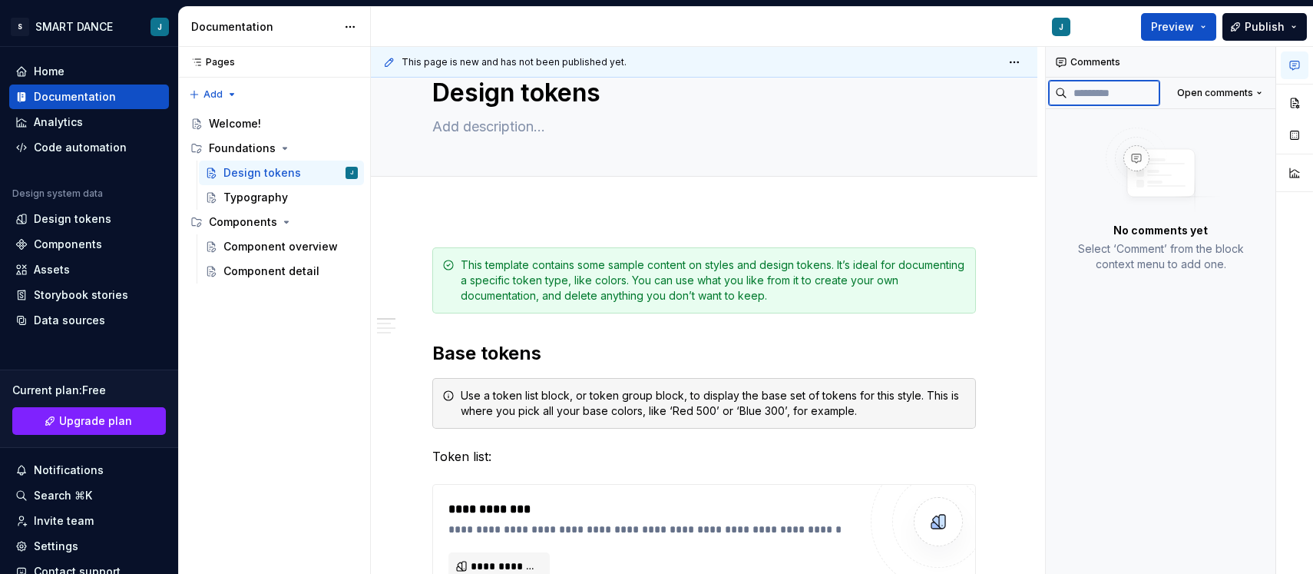
click at [1101, 83] on input at bounding box center [1114, 93] width 92 height 25
click at [1293, 159] on button "button" at bounding box center [1295, 173] width 28 height 28
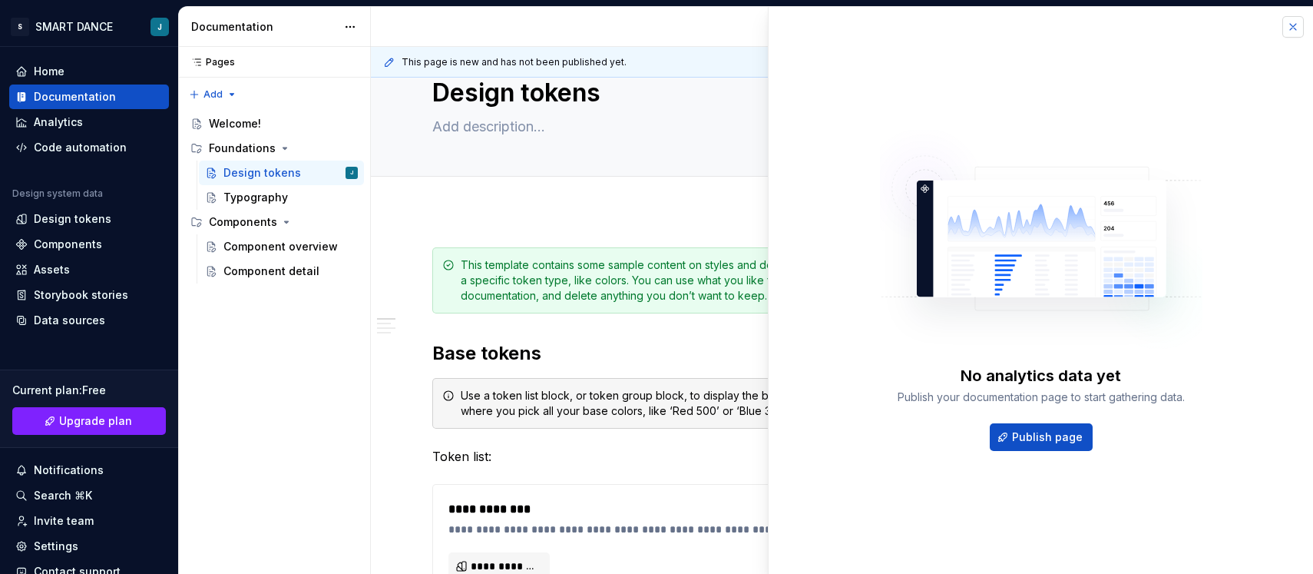
click at [1301, 31] on button "button" at bounding box center [1294, 27] width 22 height 22
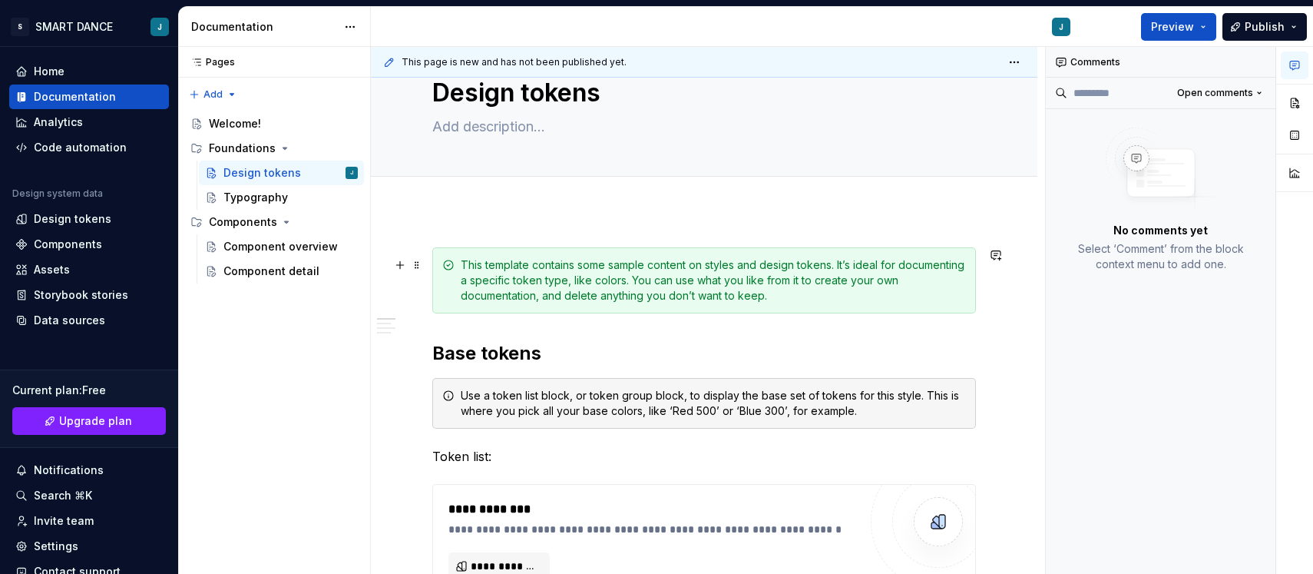
click at [761, 271] on div "This template contains some sample content on styles and design tokens. It’s id…" at bounding box center [713, 280] width 505 height 46
click at [863, 301] on div "This template contains some sample content on styles and design tokens. It’s id…" at bounding box center [713, 280] width 505 height 46
click at [1102, 61] on div "Comments" at bounding box center [1161, 62] width 230 height 31
click at [1260, 66] on button "button" at bounding box center [1261, 62] width 22 height 22
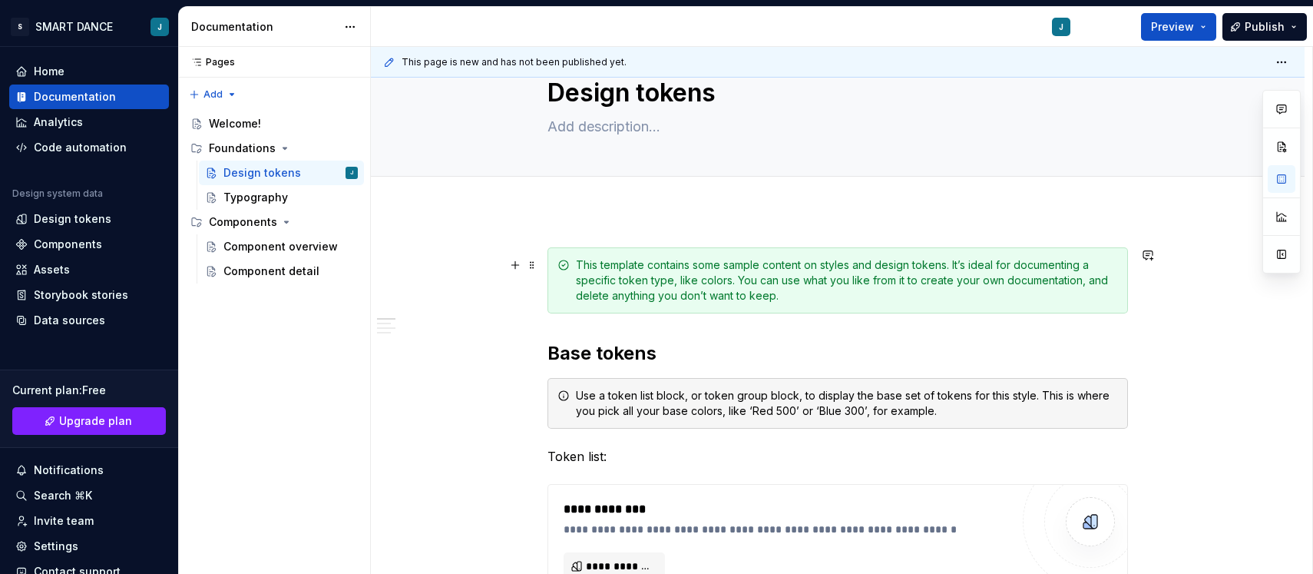
click at [951, 296] on div "This template contains some sample content on styles and design tokens. It’s id…" at bounding box center [847, 280] width 542 height 46
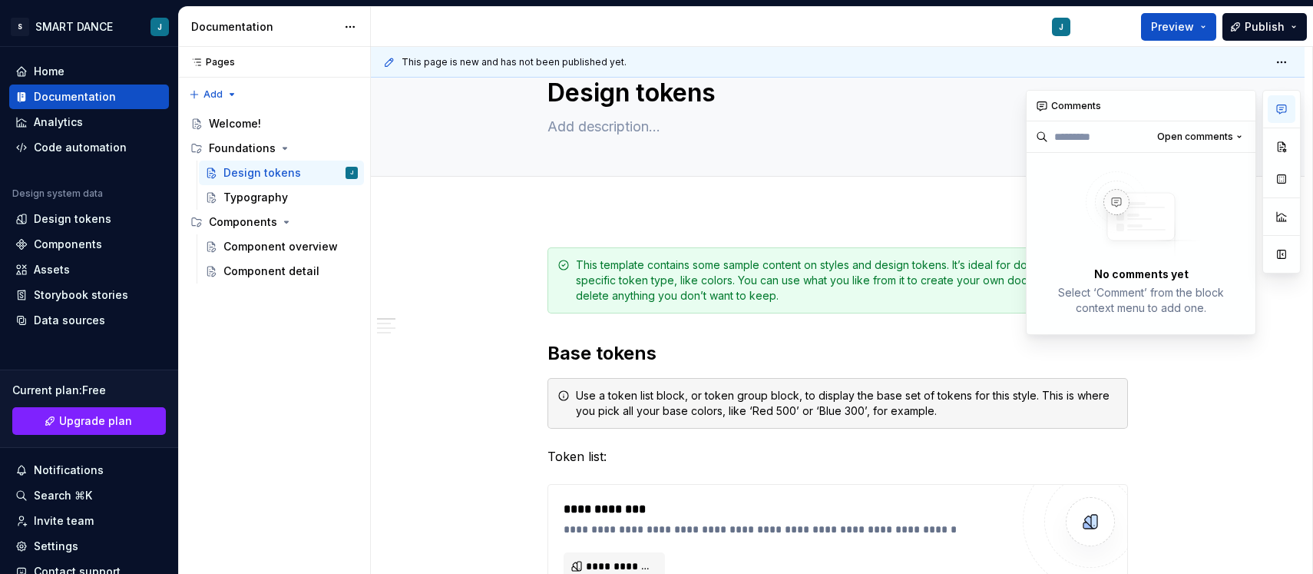
click at [1286, 108] on icon "button" at bounding box center [1282, 109] width 12 height 12
click at [1283, 137] on button "button" at bounding box center [1282, 147] width 28 height 28
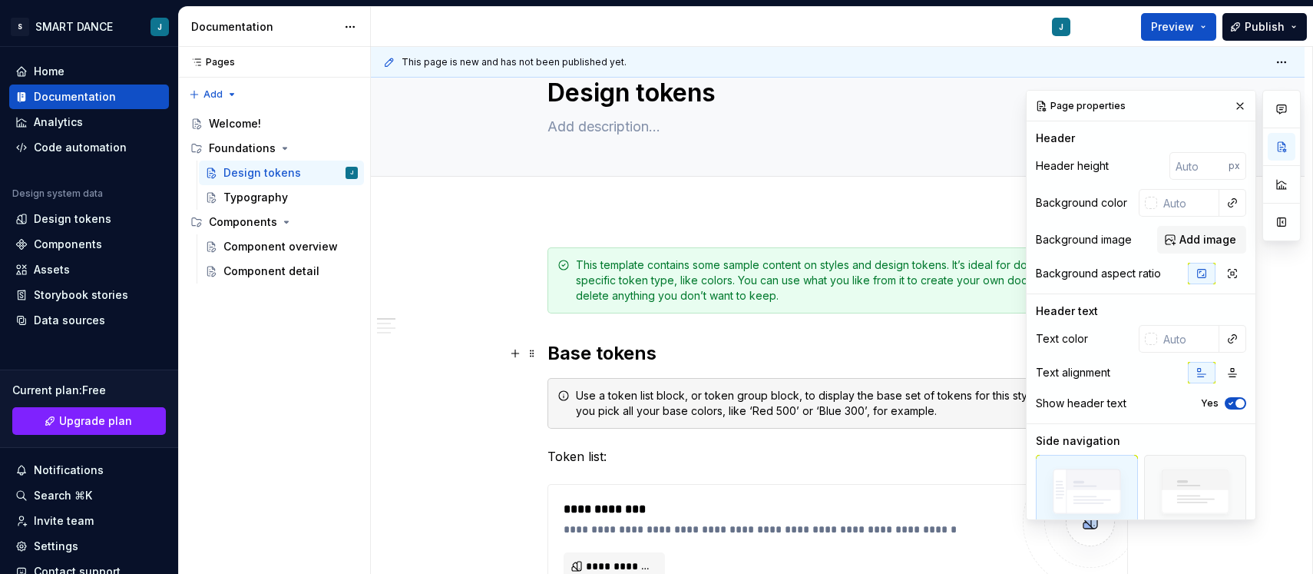
scroll to position [105, 0]
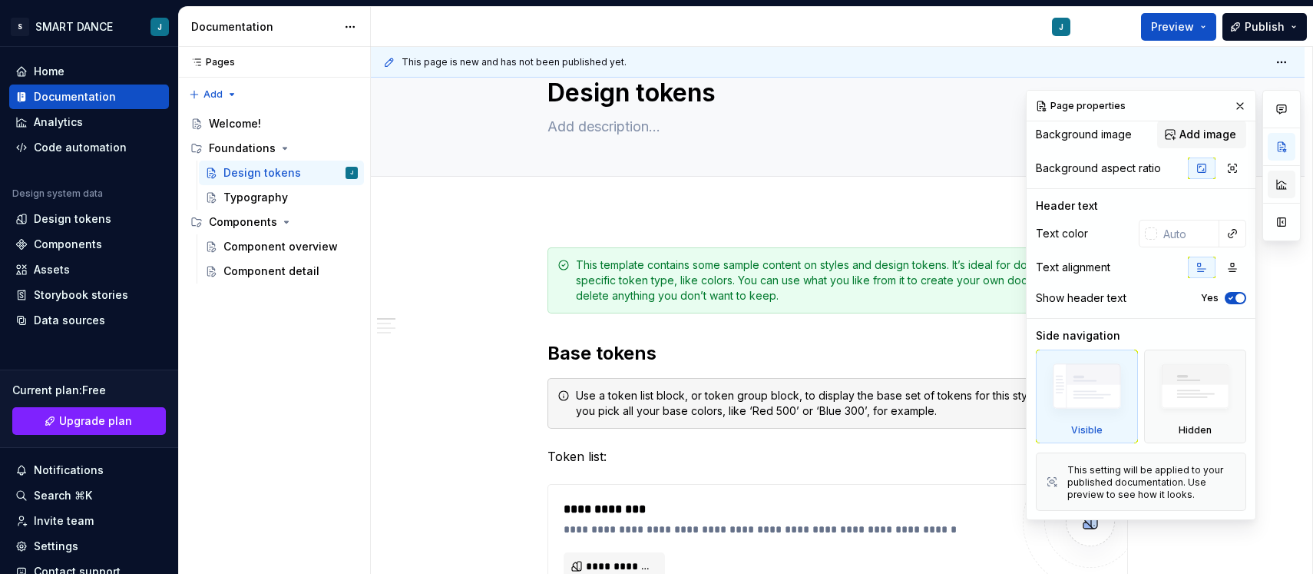
click at [1286, 190] on button "button" at bounding box center [1282, 184] width 28 height 28
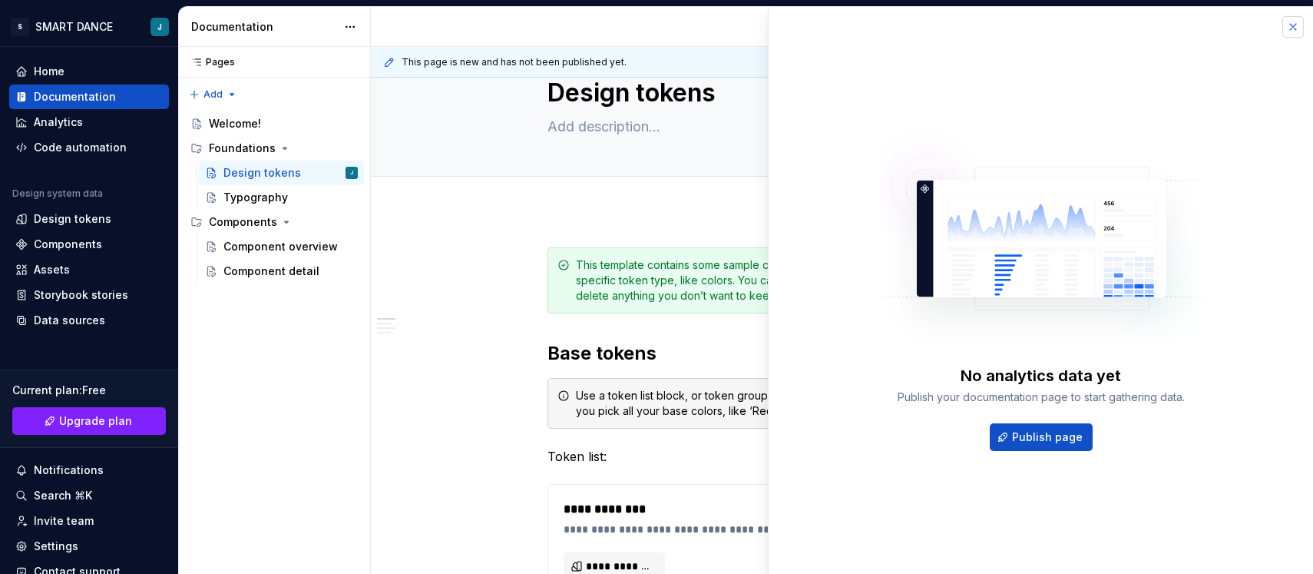
click at [1290, 31] on button "button" at bounding box center [1294, 27] width 22 height 22
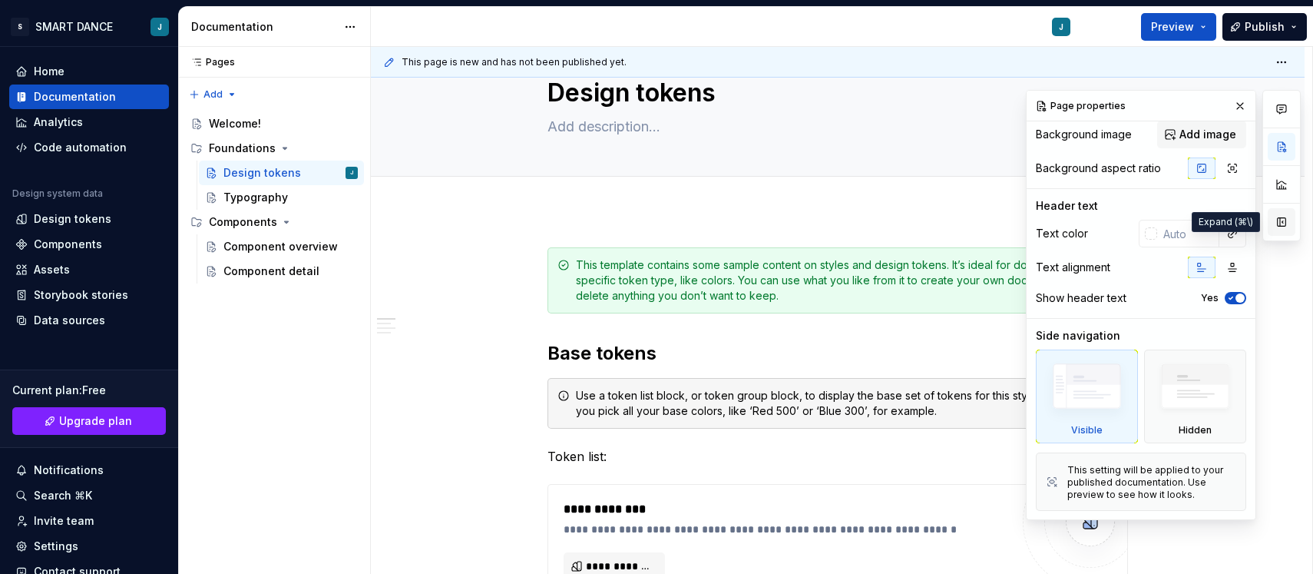
click at [1281, 221] on button "button" at bounding box center [1282, 222] width 28 height 28
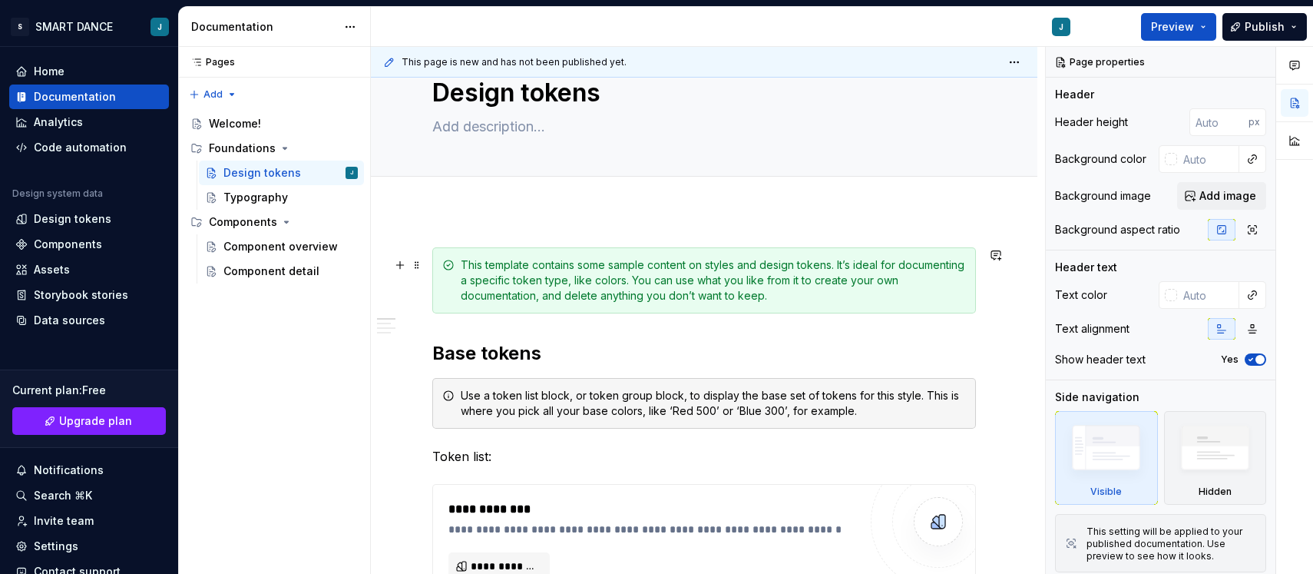
click at [914, 270] on div "This template contains some sample content on styles and design tokens. It’s id…" at bounding box center [713, 280] width 505 height 46
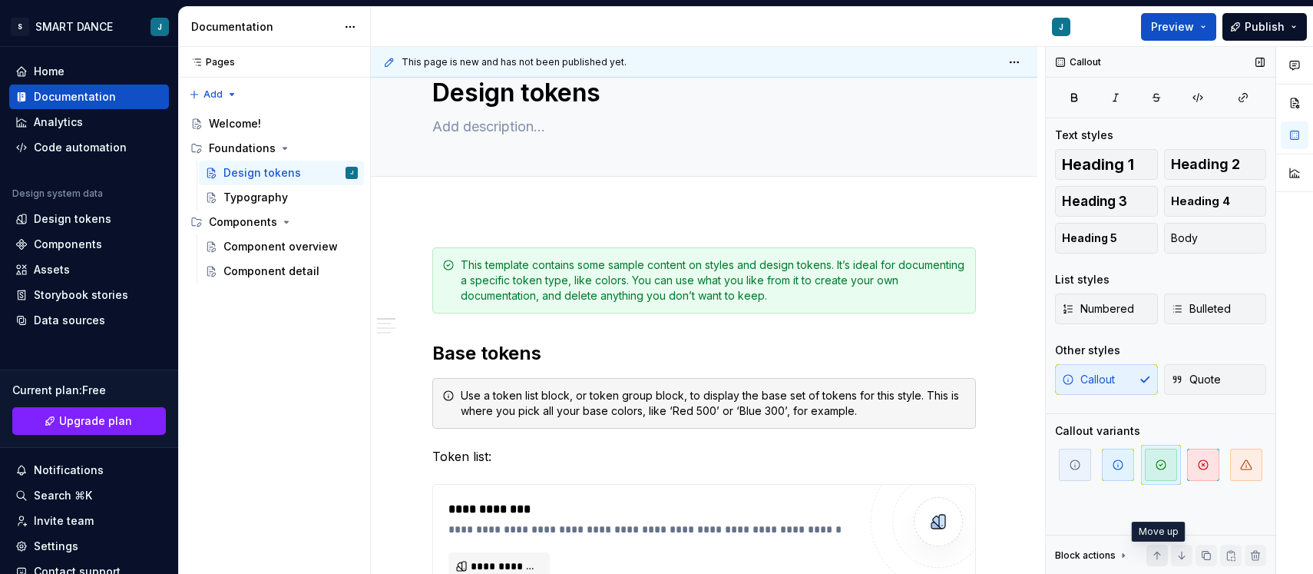
click at [1159, 557] on button "button" at bounding box center [1158, 556] width 22 height 22
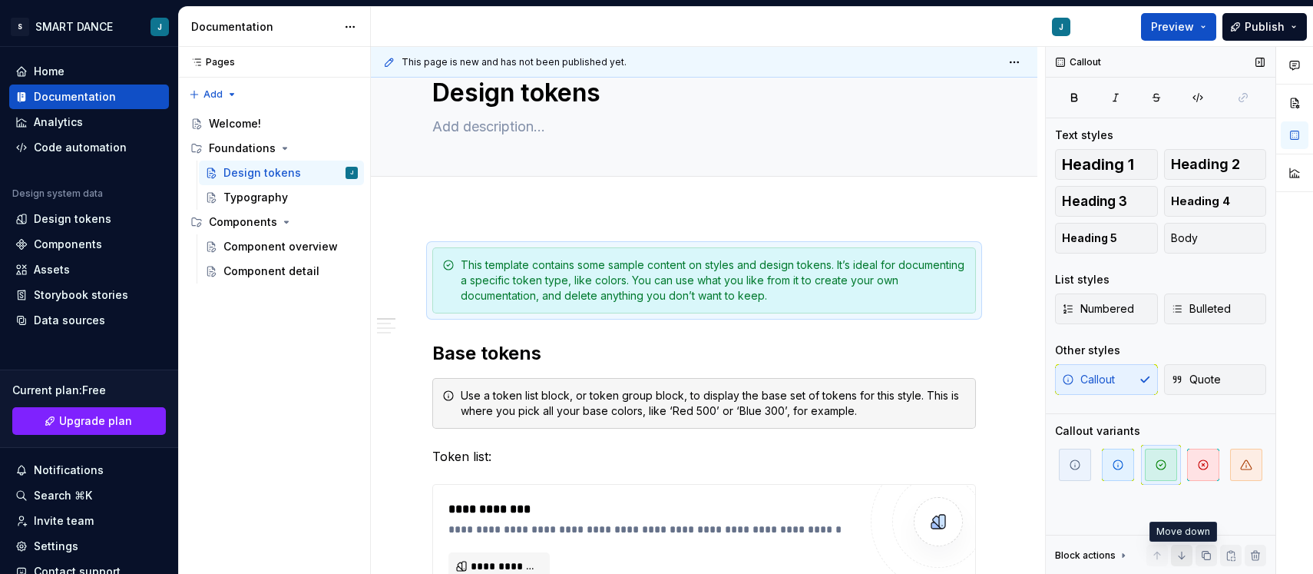
click at [1180, 551] on button "button" at bounding box center [1182, 556] width 22 height 22
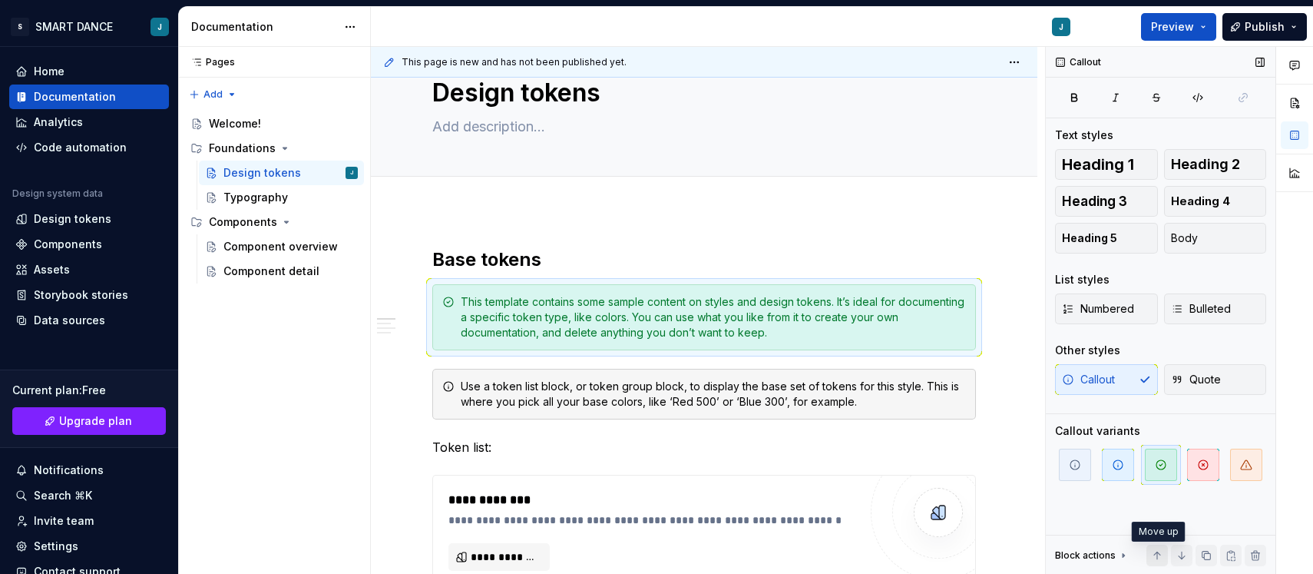
click at [1158, 557] on button "button" at bounding box center [1158, 556] width 22 height 22
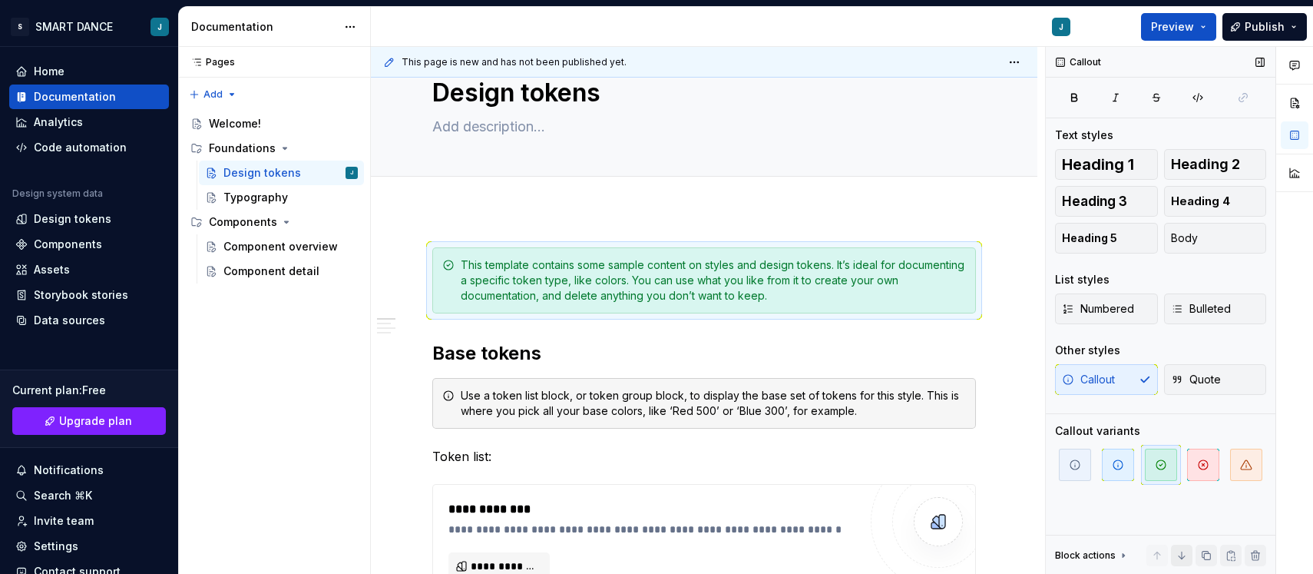
click at [1189, 557] on button "button" at bounding box center [1182, 556] width 22 height 22
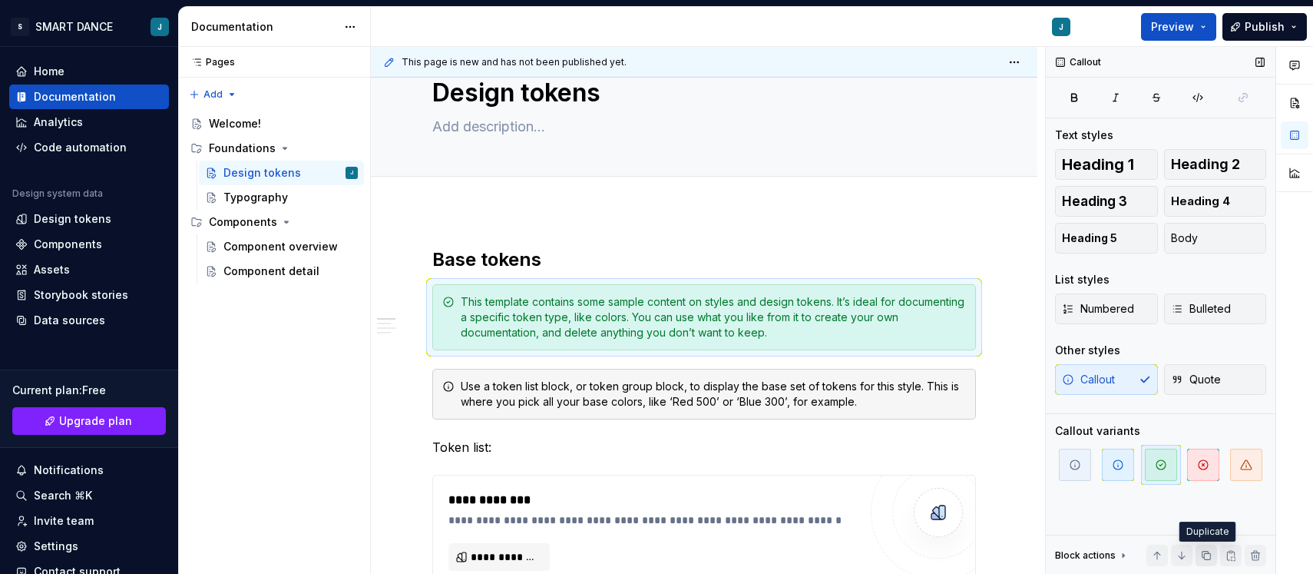
click at [1208, 557] on button "button" at bounding box center [1207, 556] width 22 height 22
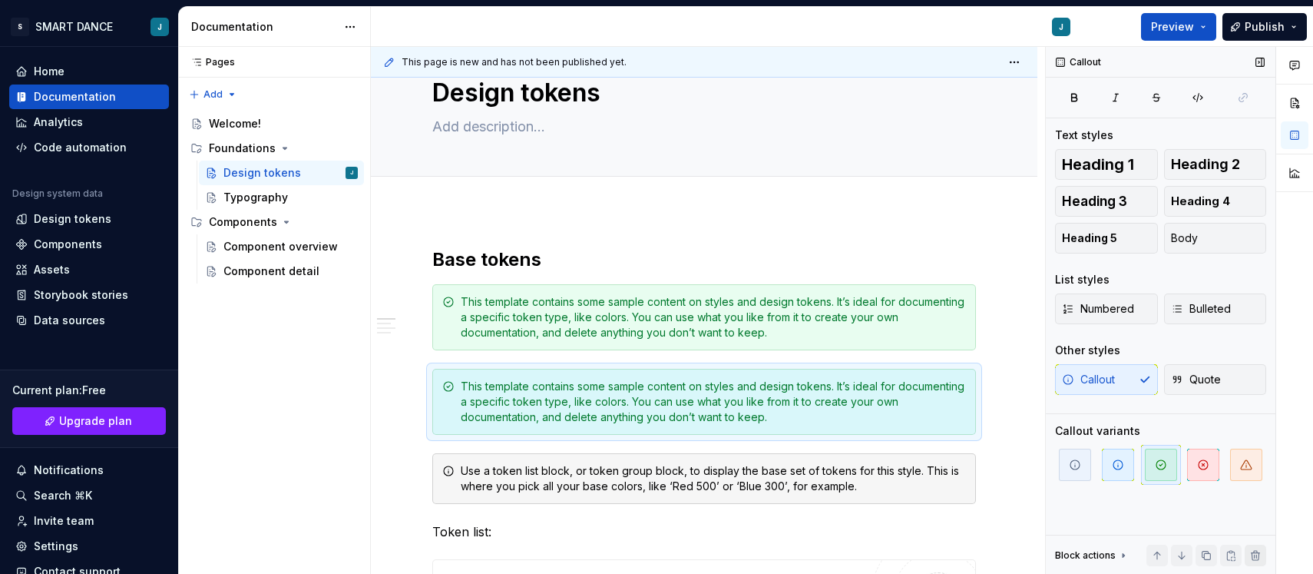
click at [1250, 551] on button "button" at bounding box center [1256, 556] width 22 height 22
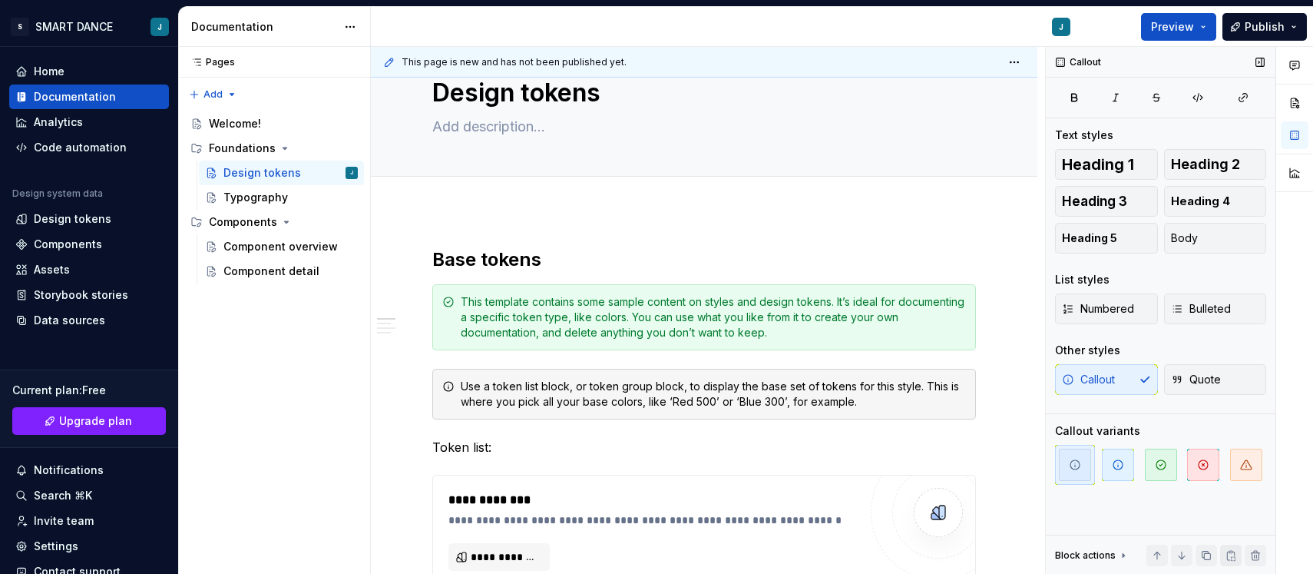
click at [1230, 551] on button "button" at bounding box center [1231, 556] width 22 height 22
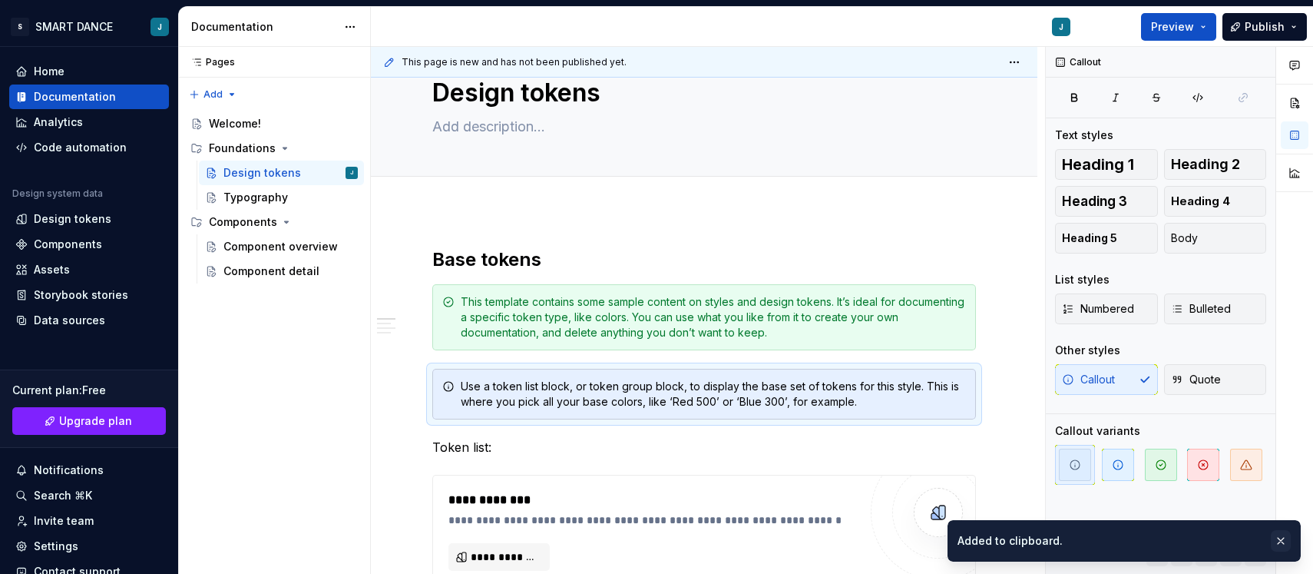
click at [1281, 540] on button "button" at bounding box center [1281, 541] width 20 height 22
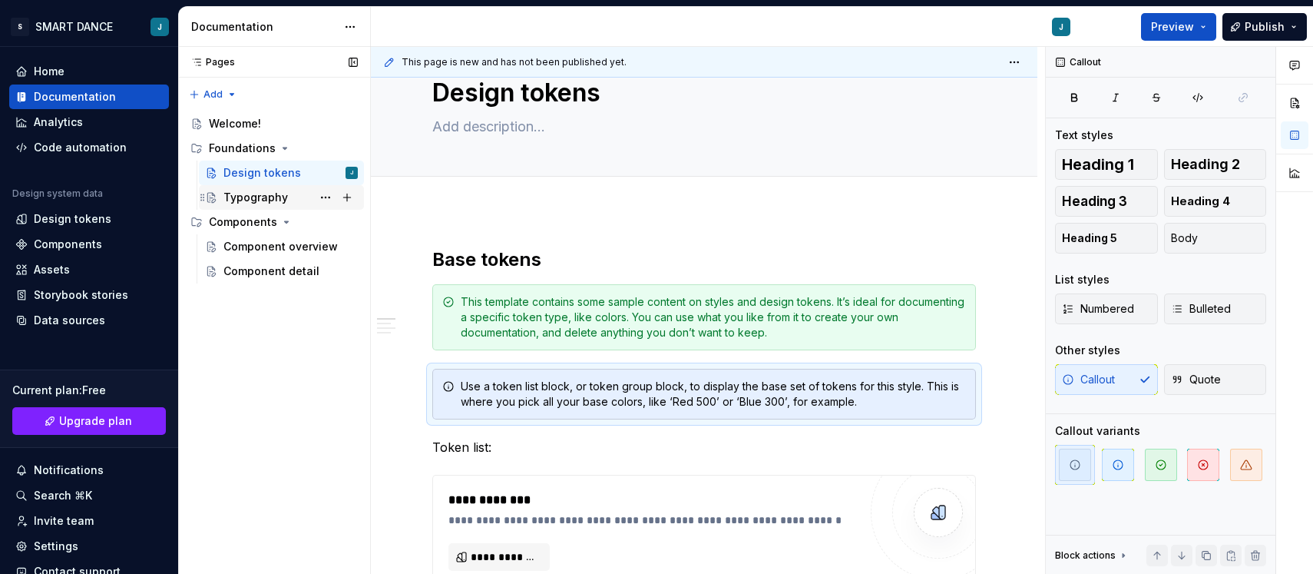
click at [254, 195] on div "Typography" at bounding box center [255, 197] width 65 height 15
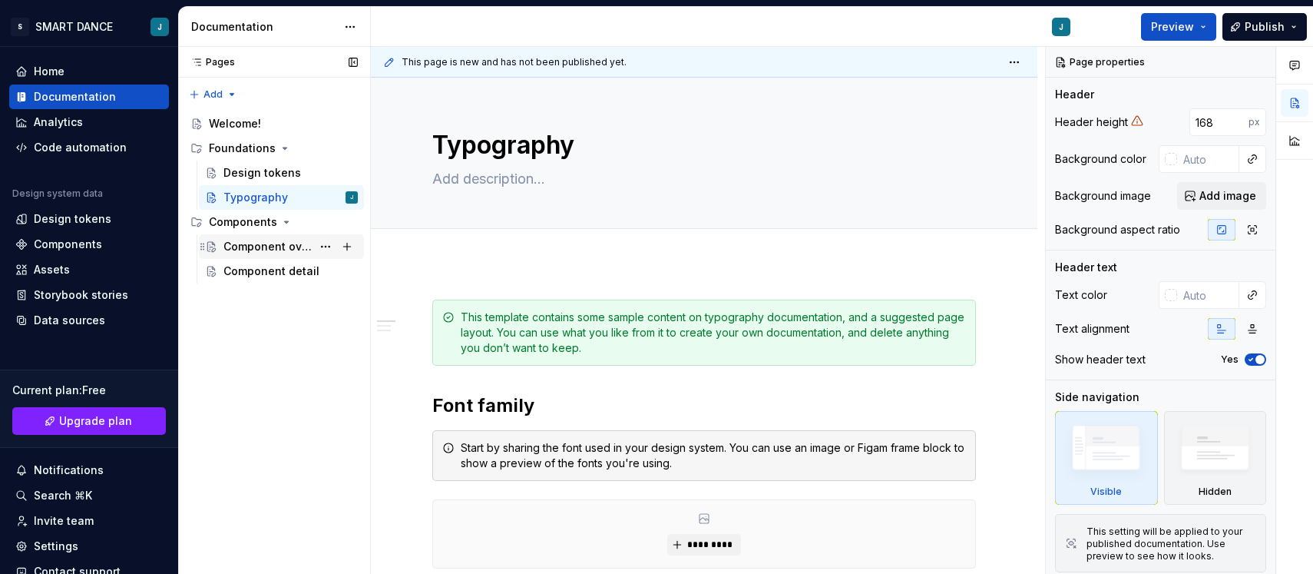
click at [248, 250] on div "Component overview" at bounding box center [267, 246] width 88 height 15
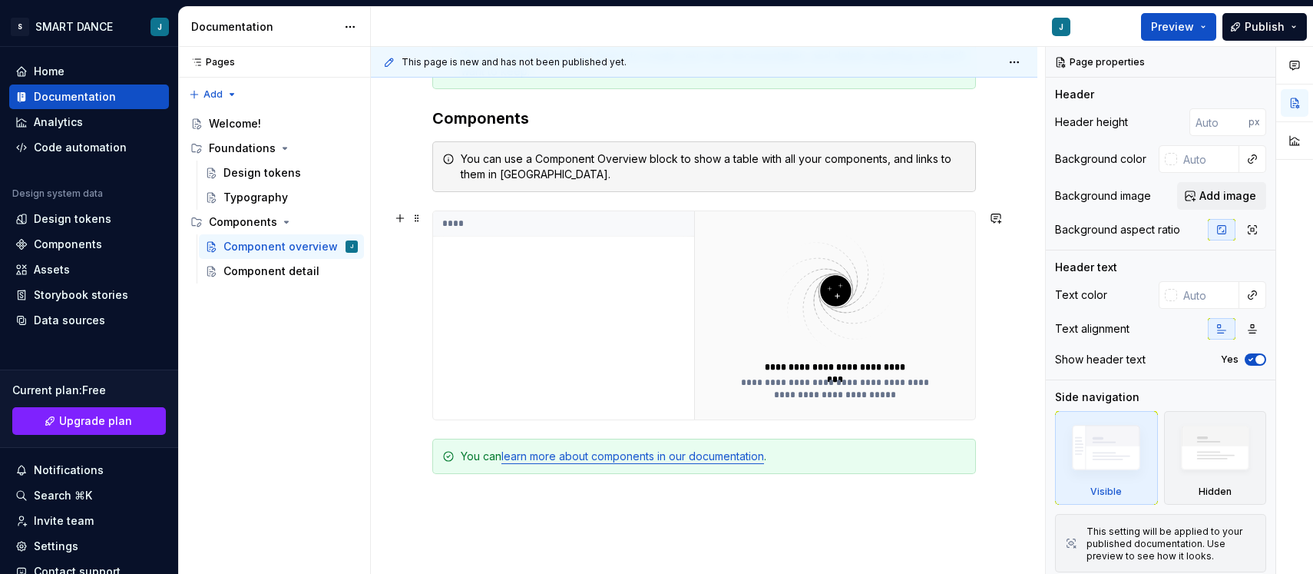
scroll to position [283, 0]
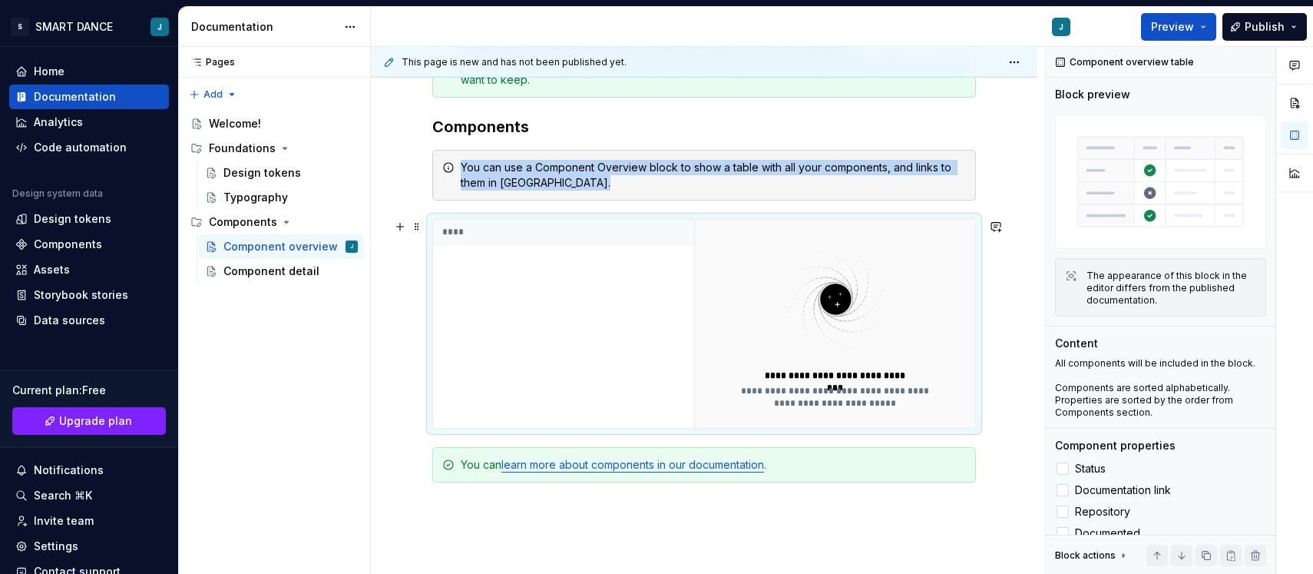
click at [748, 335] on img at bounding box center [836, 299] width 200 height 122
click at [553, 285] on div "****" at bounding box center [563, 324] width 261 height 208
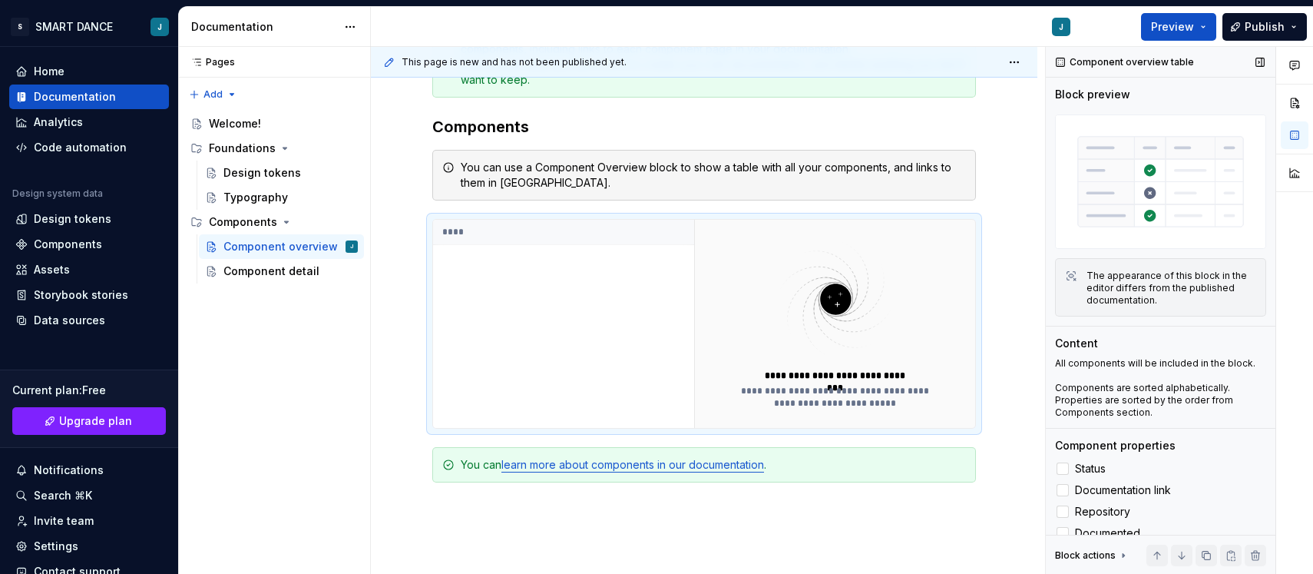
scroll to position [79, 0]
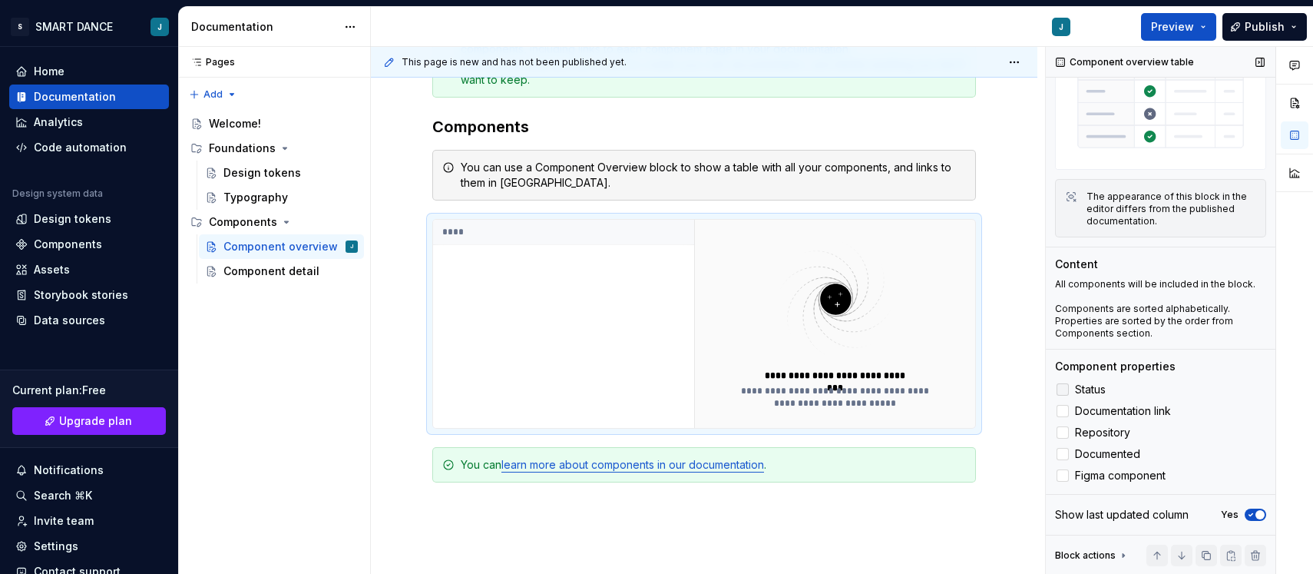
click at [1063, 388] on div at bounding box center [1063, 389] width 12 height 12
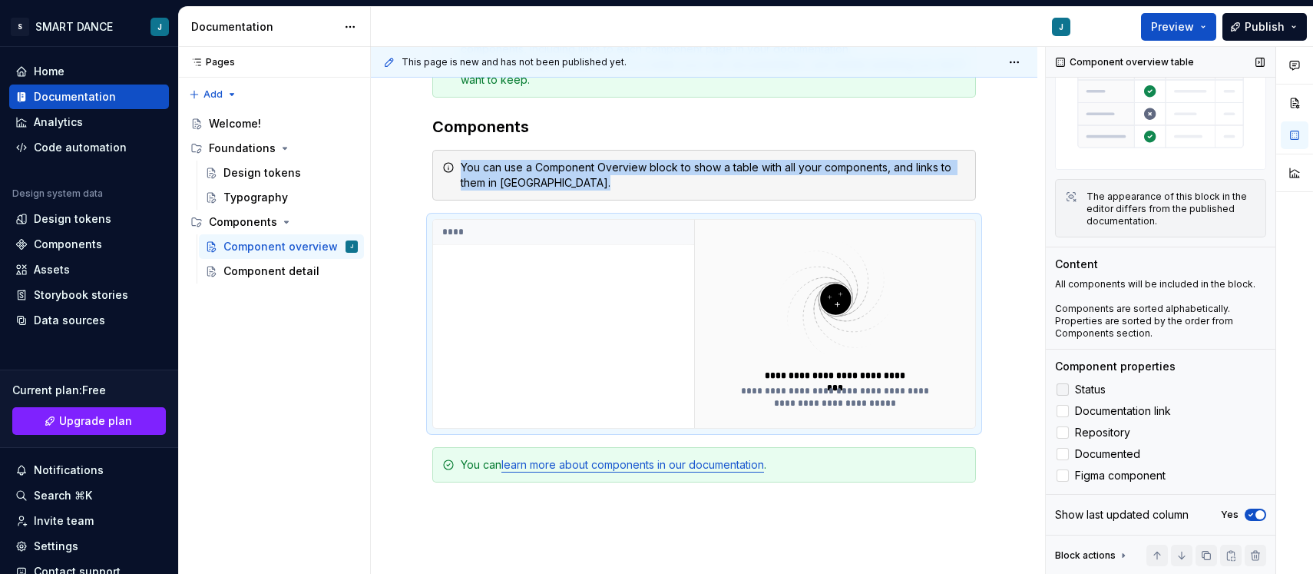
scroll to position [263, 0]
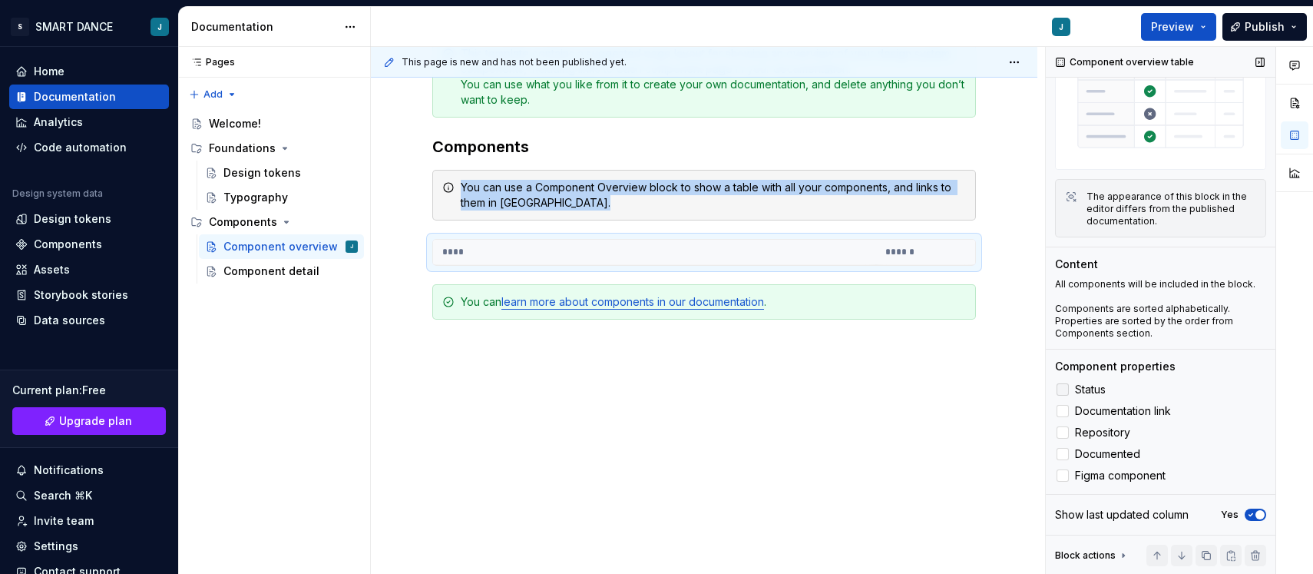
click at [1063, 389] on icon at bounding box center [1063, 389] width 0 height 0
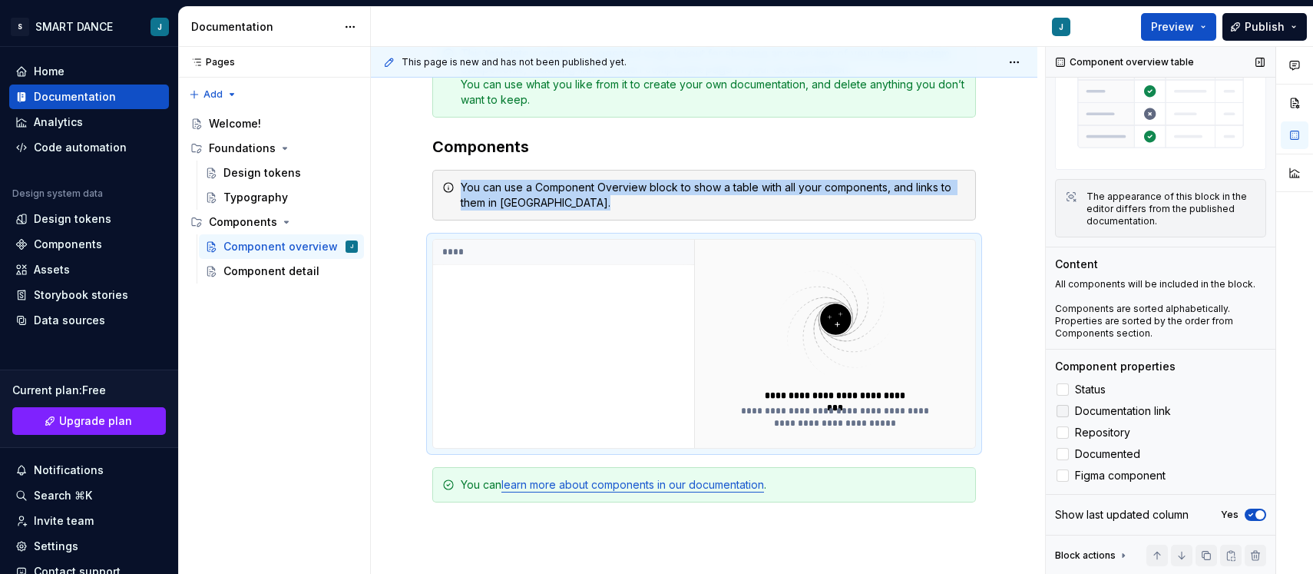
click at [1062, 419] on label "Documentation link" at bounding box center [1160, 411] width 211 height 18
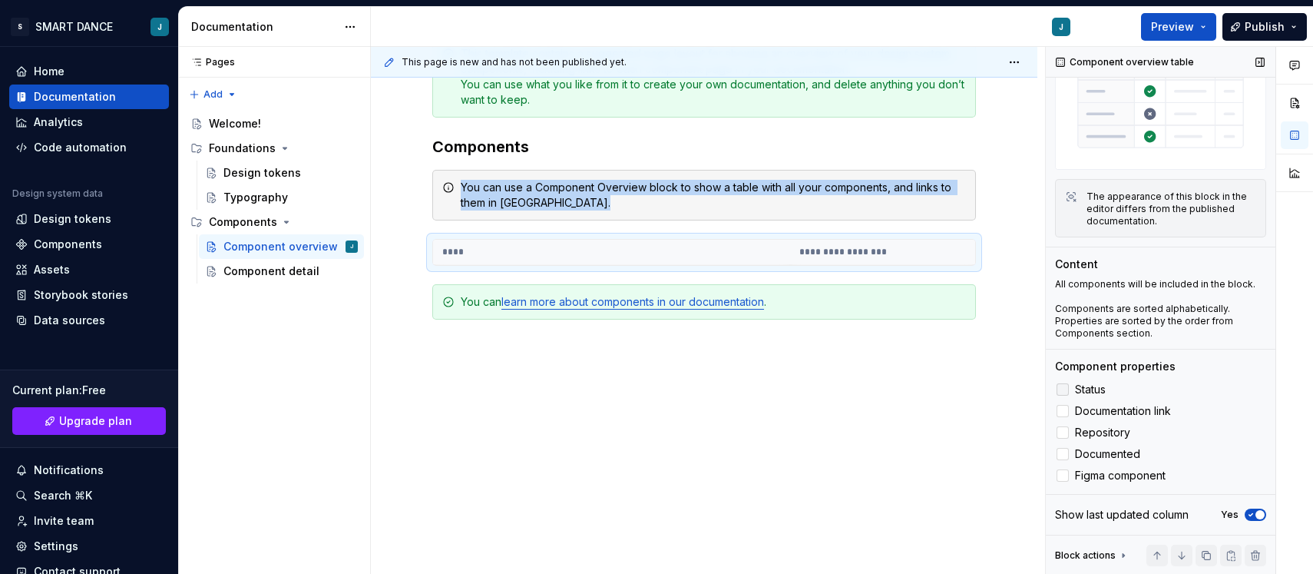
click at [1063, 391] on div at bounding box center [1063, 389] width 12 height 12
click at [1064, 429] on div at bounding box center [1063, 432] width 12 height 12
click at [326, 270] on button "Page tree" at bounding box center [326, 271] width 22 height 22
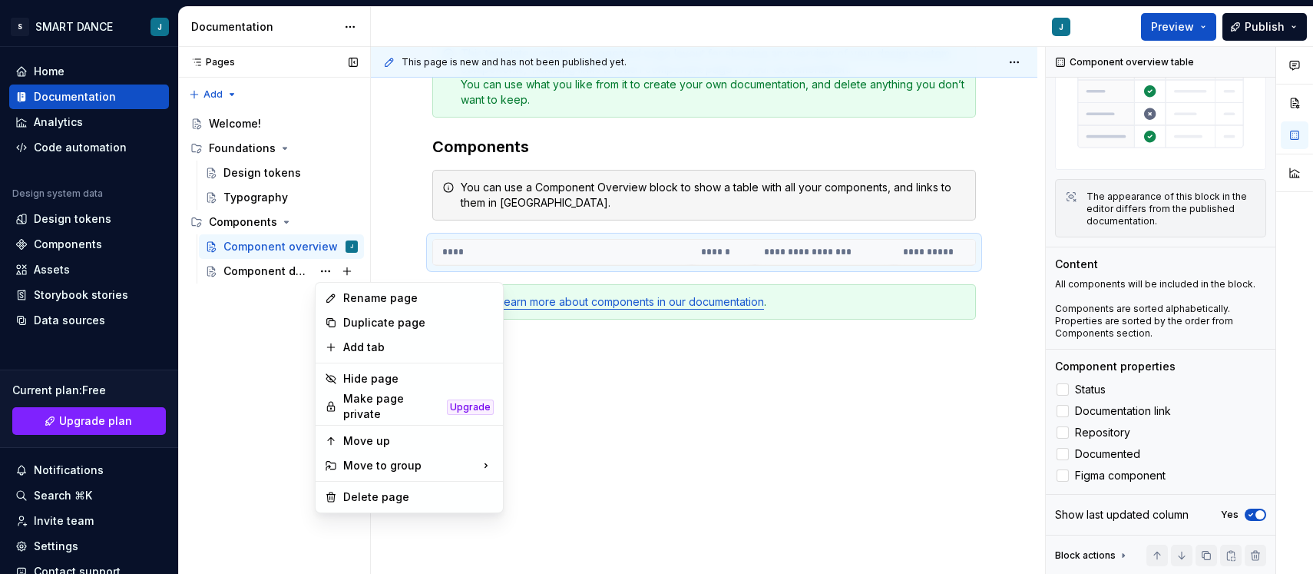
click at [273, 267] on div "Pages Pages Add Accessibility guide for tree Page tree. Navigate the tree with …" at bounding box center [274, 311] width 192 height 528
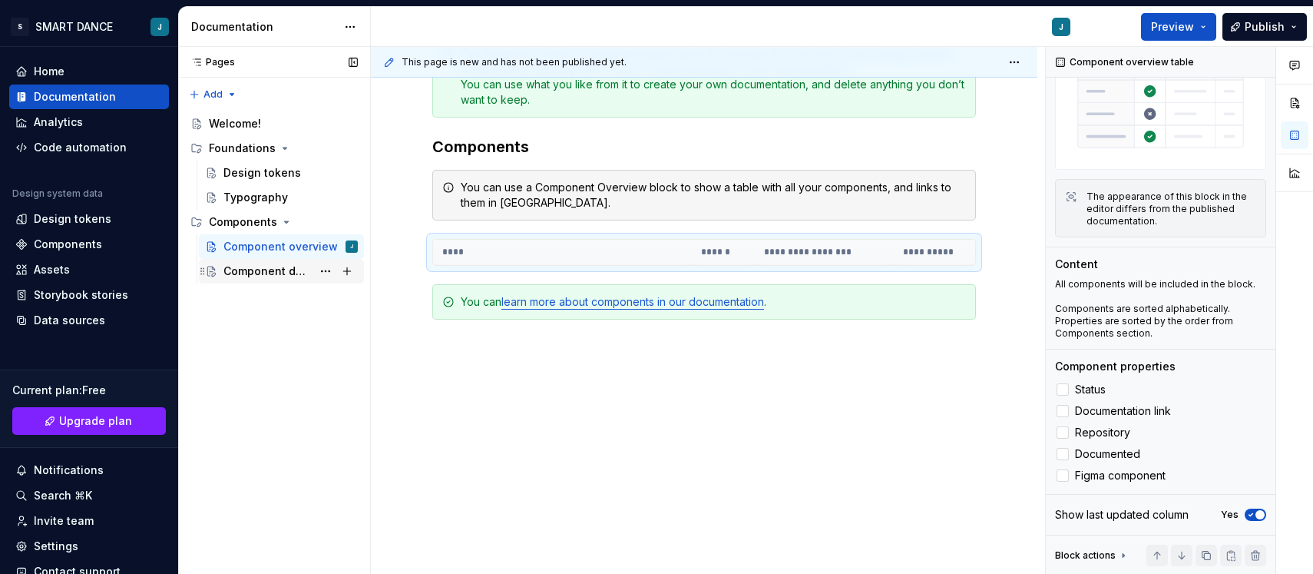
click at [270, 267] on div "Component detail" at bounding box center [267, 270] width 88 height 15
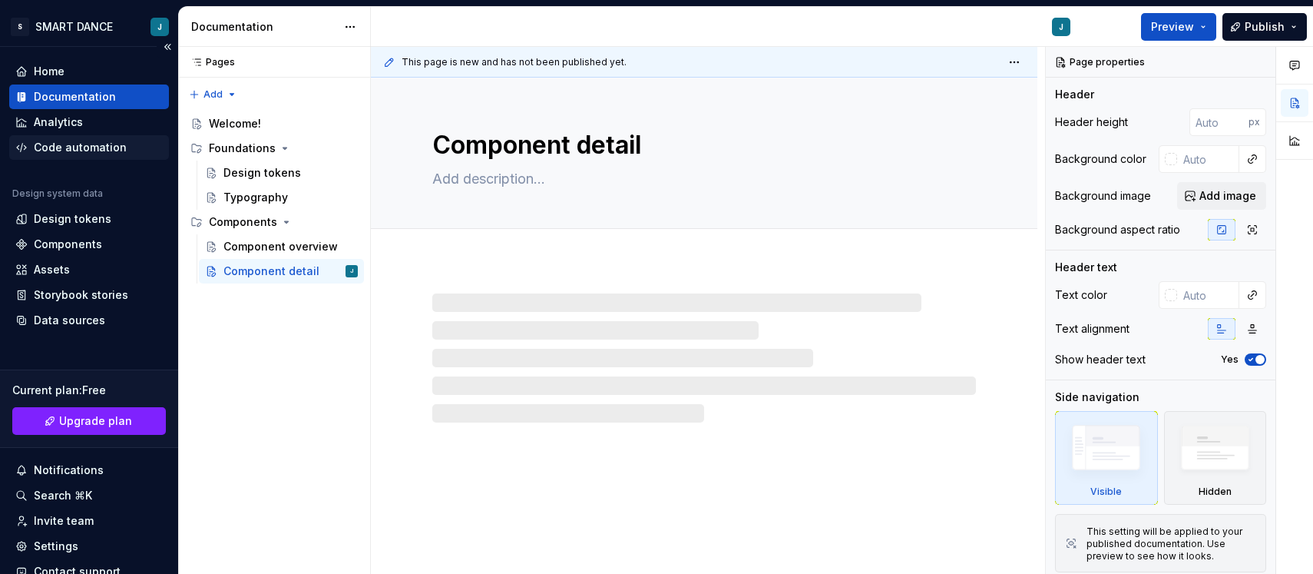
click at [70, 150] on div "Code automation" at bounding box center [80, 147] width 93 height 15
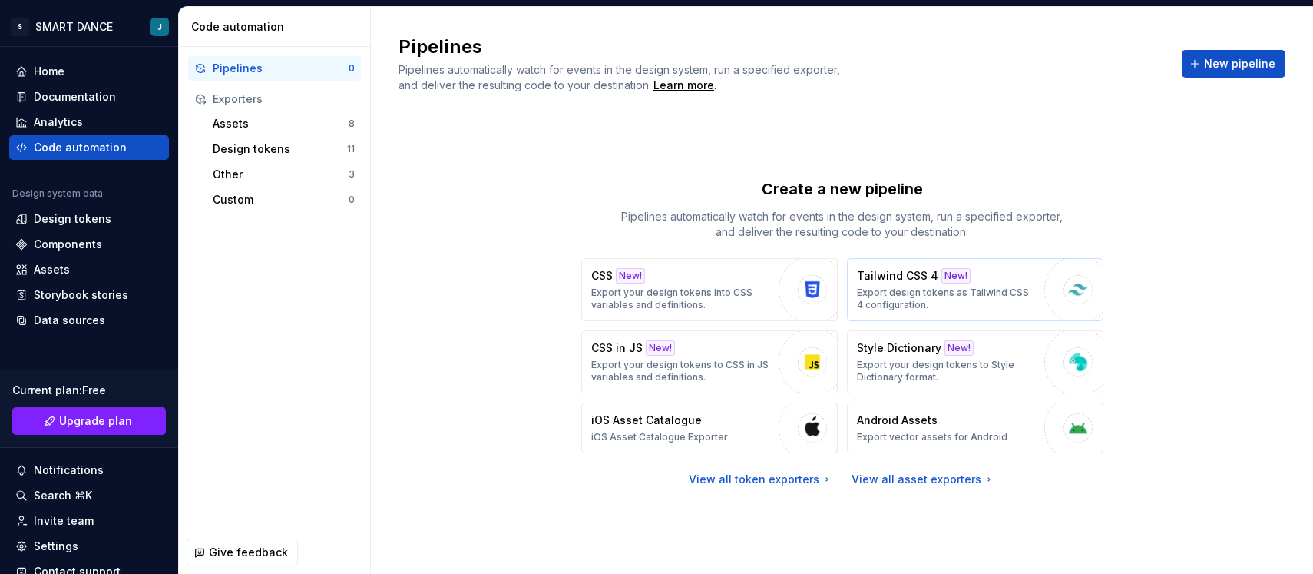
click at [878, 290] on p "Export design tokens as Tailwind CSS 4 configuration." at bounding box center [947, 298] width 180 height 25
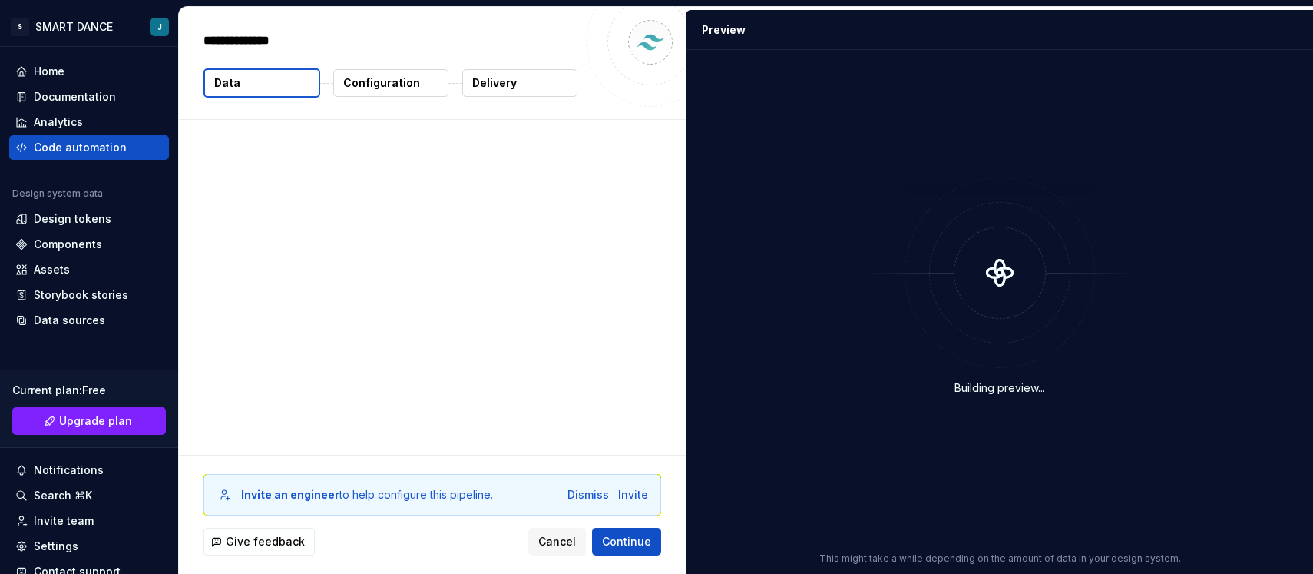
type textarea "*"
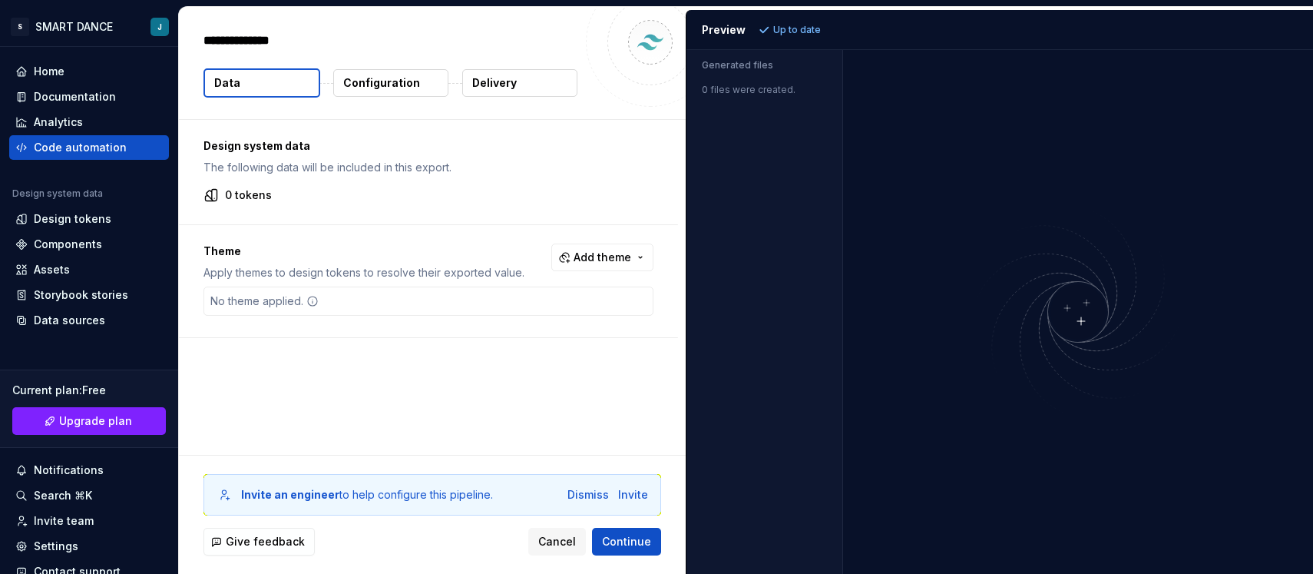
click at [435, 96] on button "Configuration" at bounding box center [390, 83] width 115 height 28
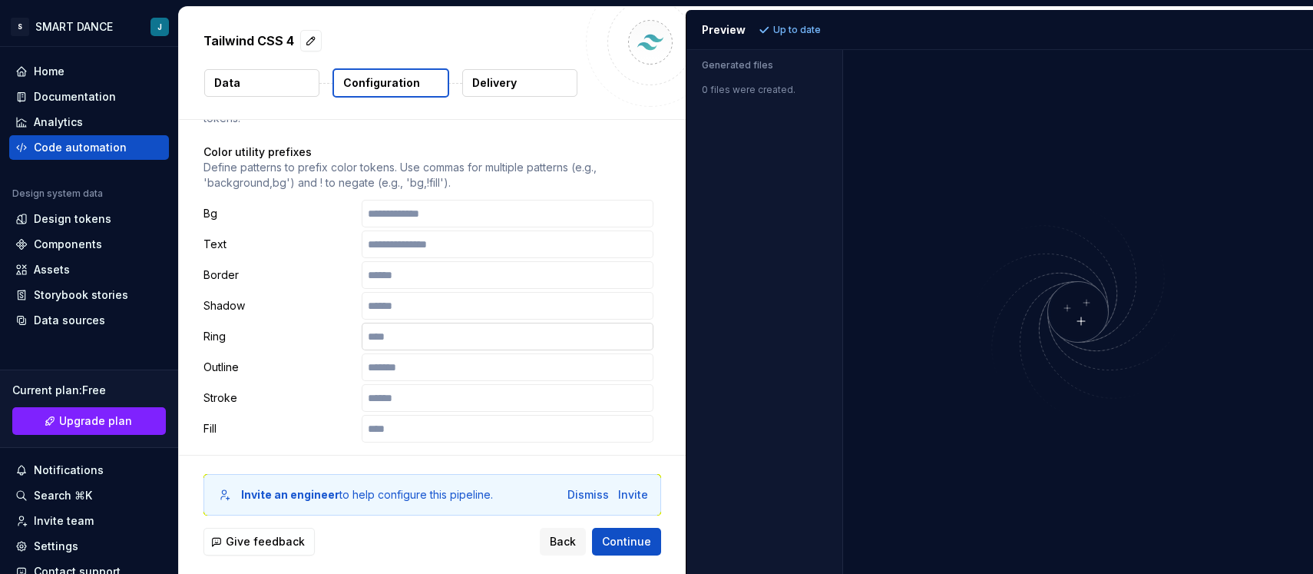
scroll to position [158, 0]
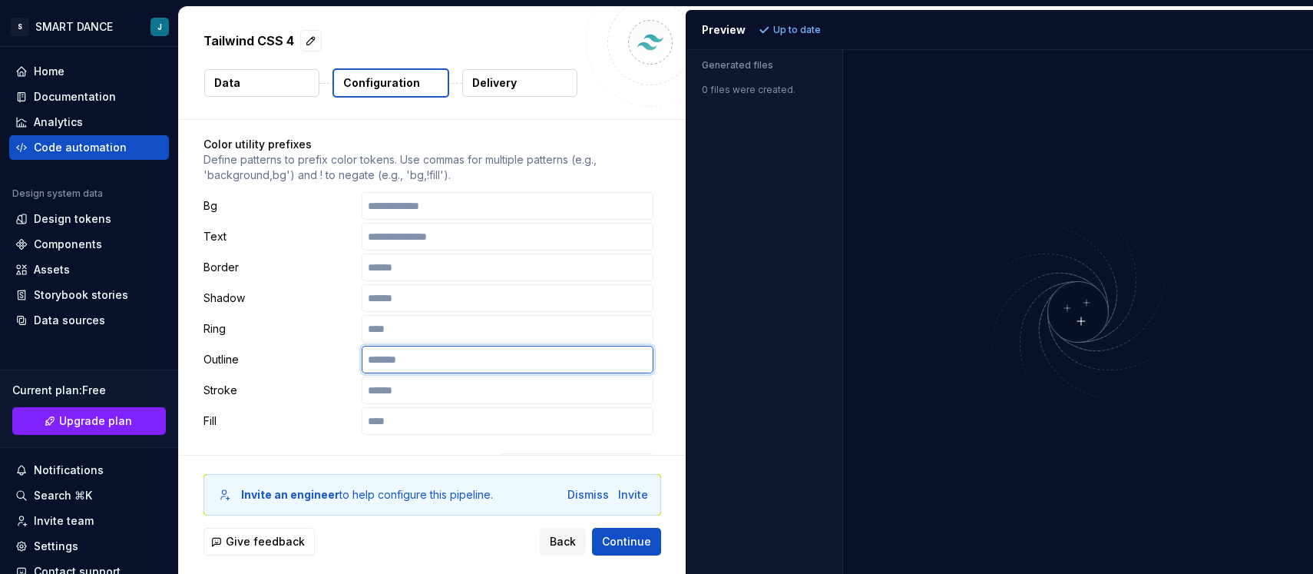
click at [417, 346] on input "text" at bounding box center [508, 360] width 292 height 28
click at [424, 376] on input "text" at bounding box center [508, 390] width 292 height 28
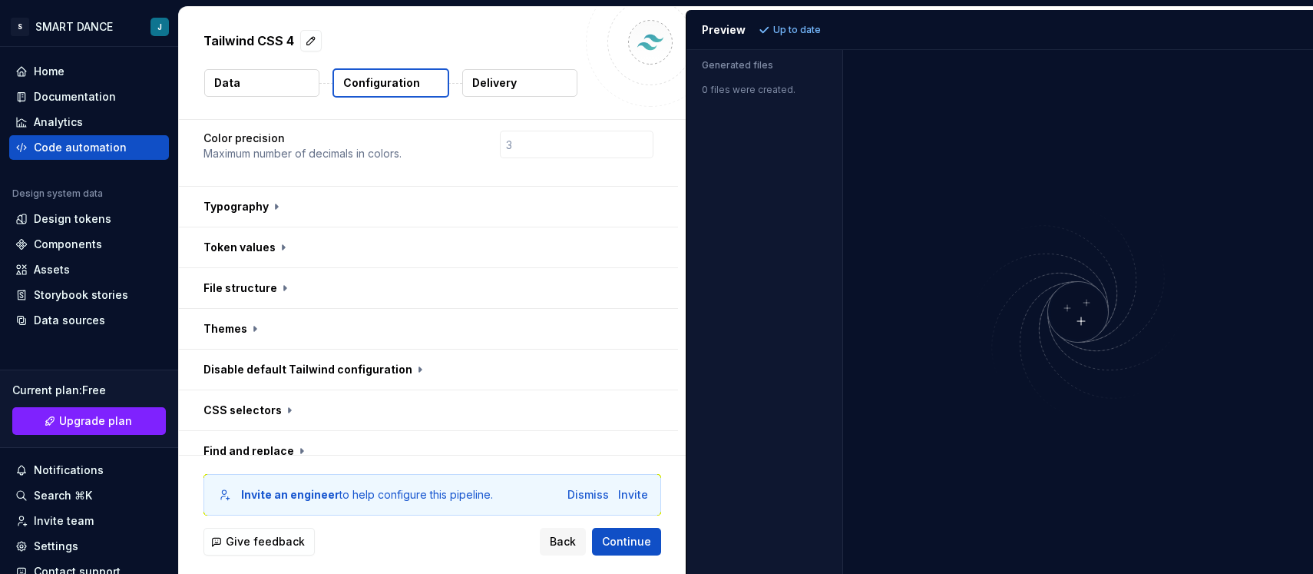
scroll to position [482, 0]
click at [282, 186] on button "button" at bounding box center [428, 206] width 499 height 40
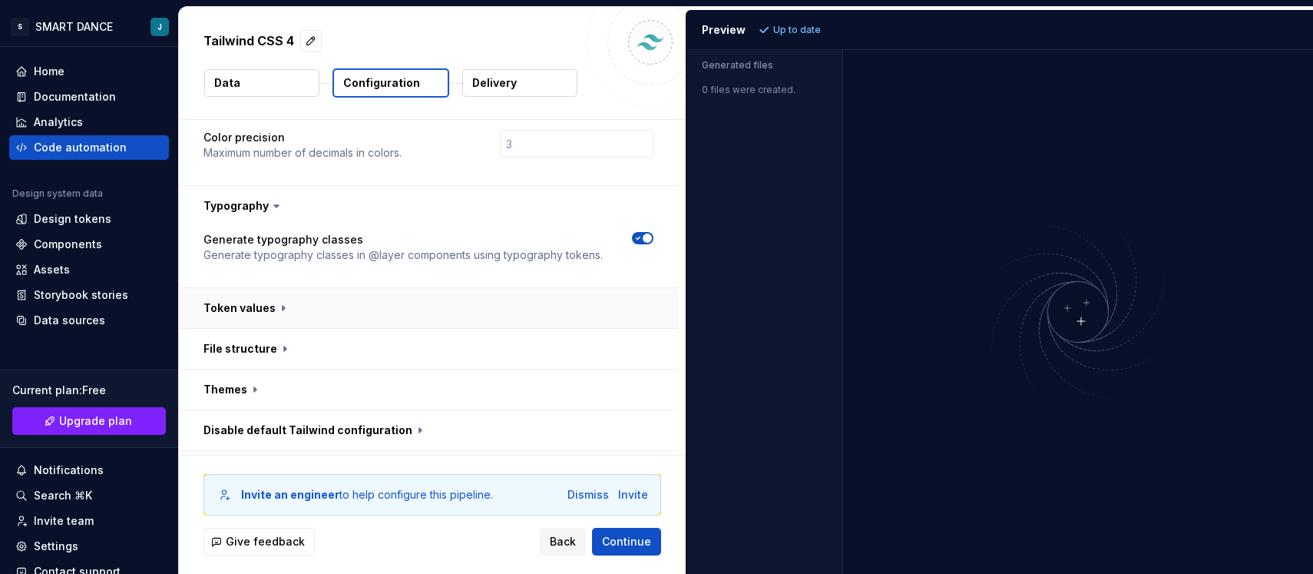
click at [335, 288] on button "button" at bounding box center [428, 308] width 499 height 40
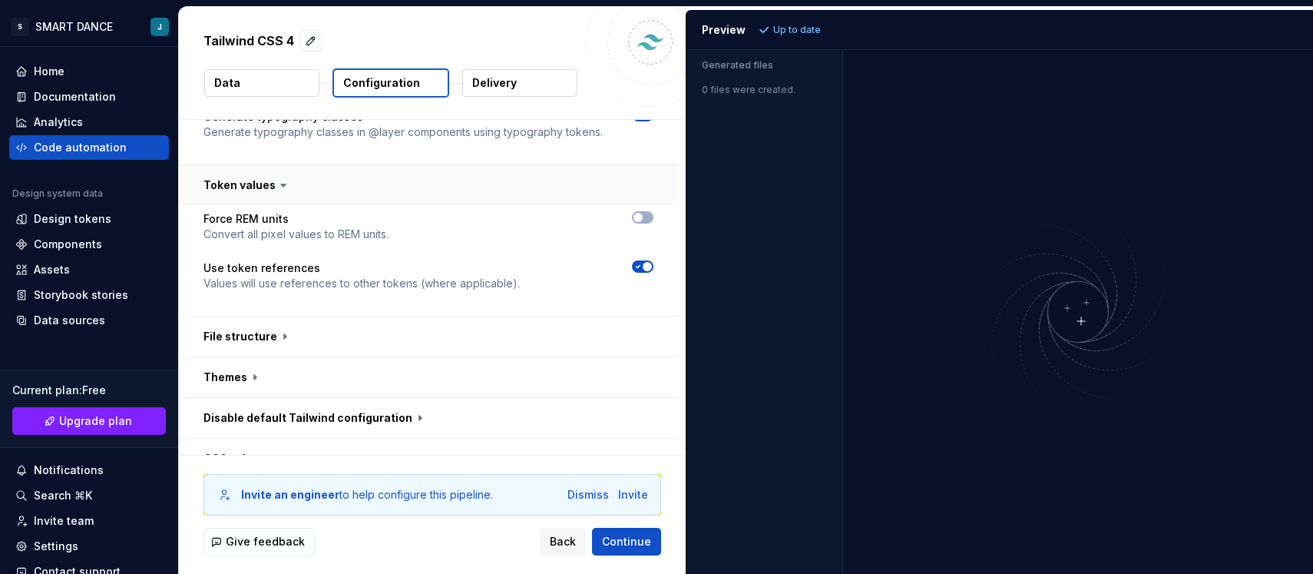
scroll to position [720, 0]
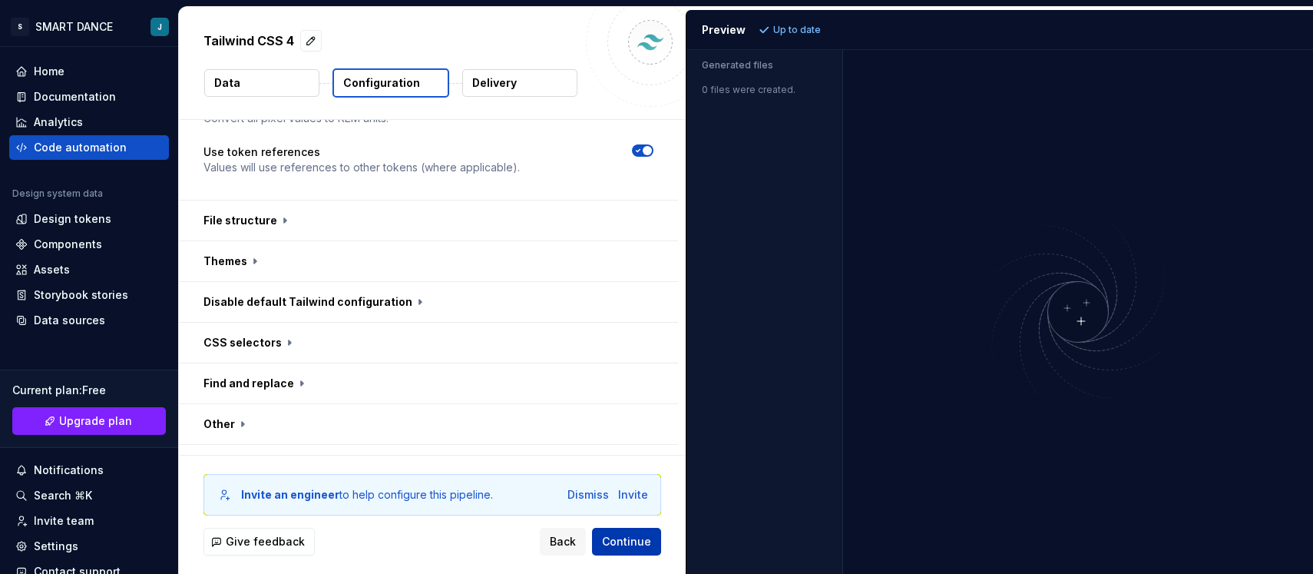
click at [605, 535] on span "Continue" at bounding box center [626, 541] width 49 height 15
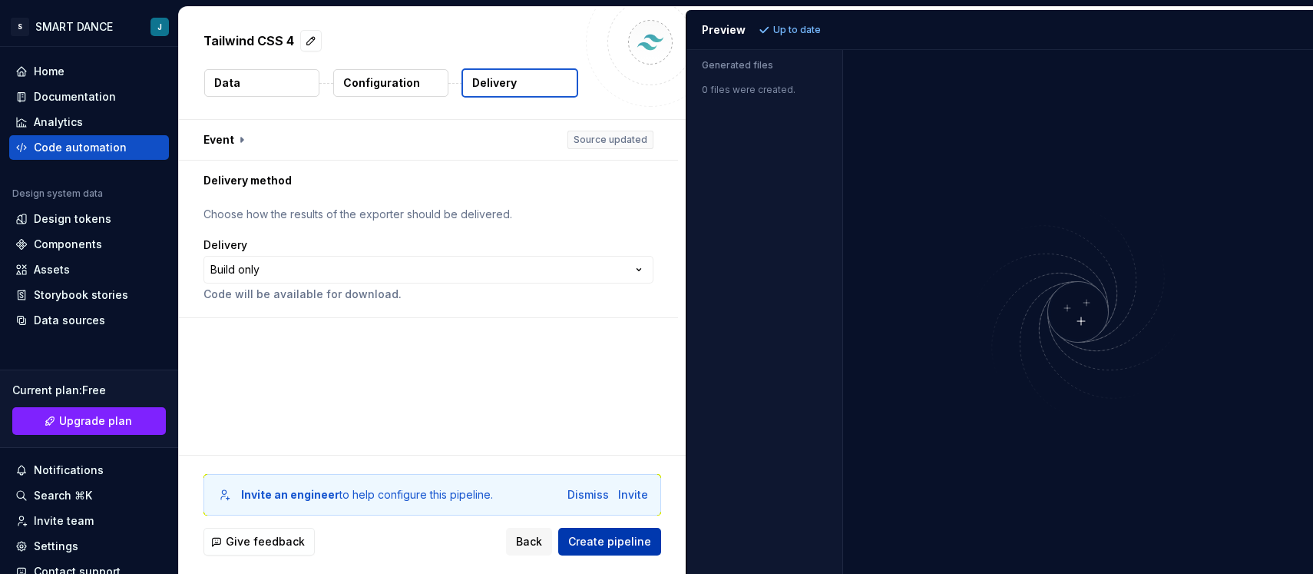
click at [602, 543] on span "Create pipeline" at bounding box center [609, 541] width 83 height 15
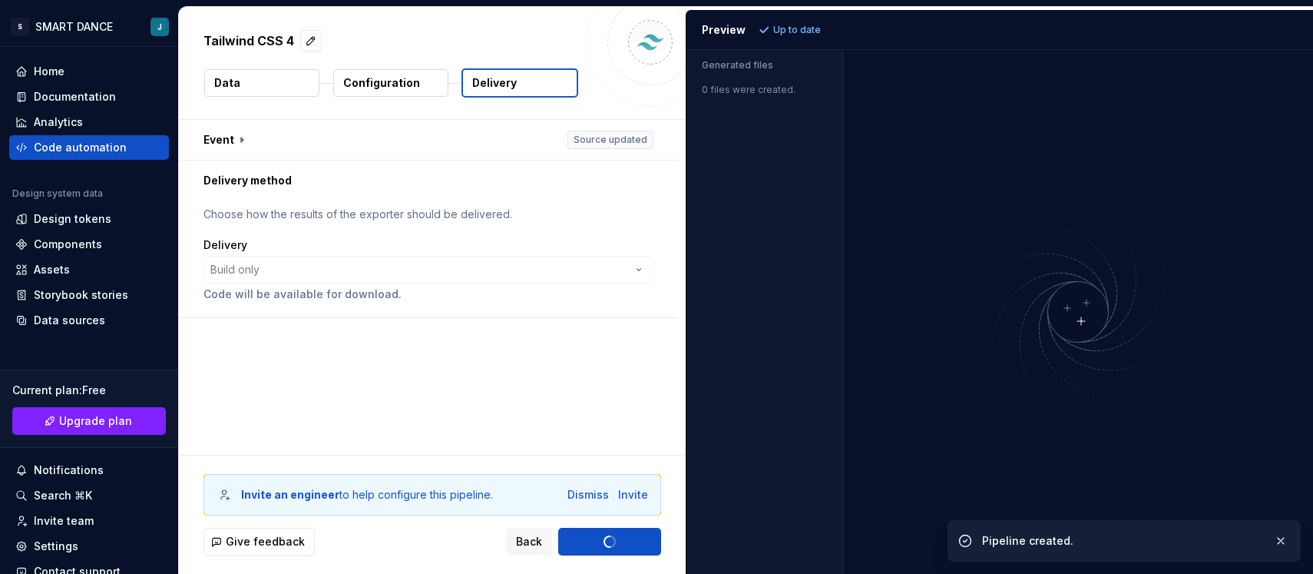
click at [734, 91] on div "0 files were created." at bounding box center [765, 85] width 156 height 22
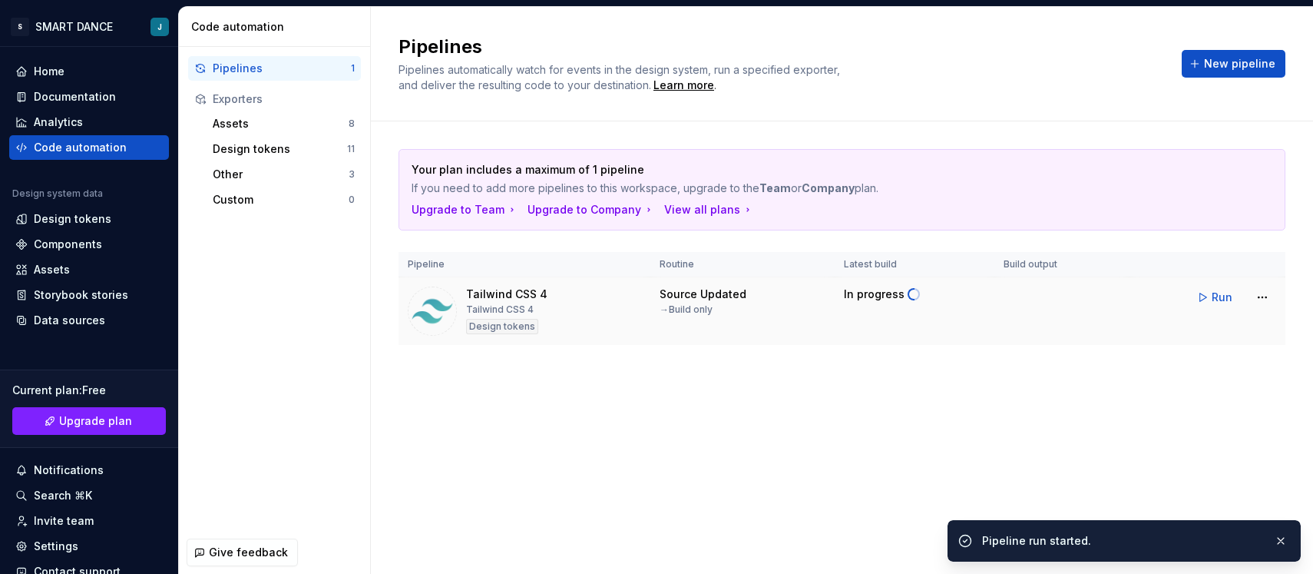
click at [449, 311] on img at bounding box center [432, 310] width 49 height 49
click at [1223, 296] on span "Run" at bounding box center [1222, 297] width 21 height 15
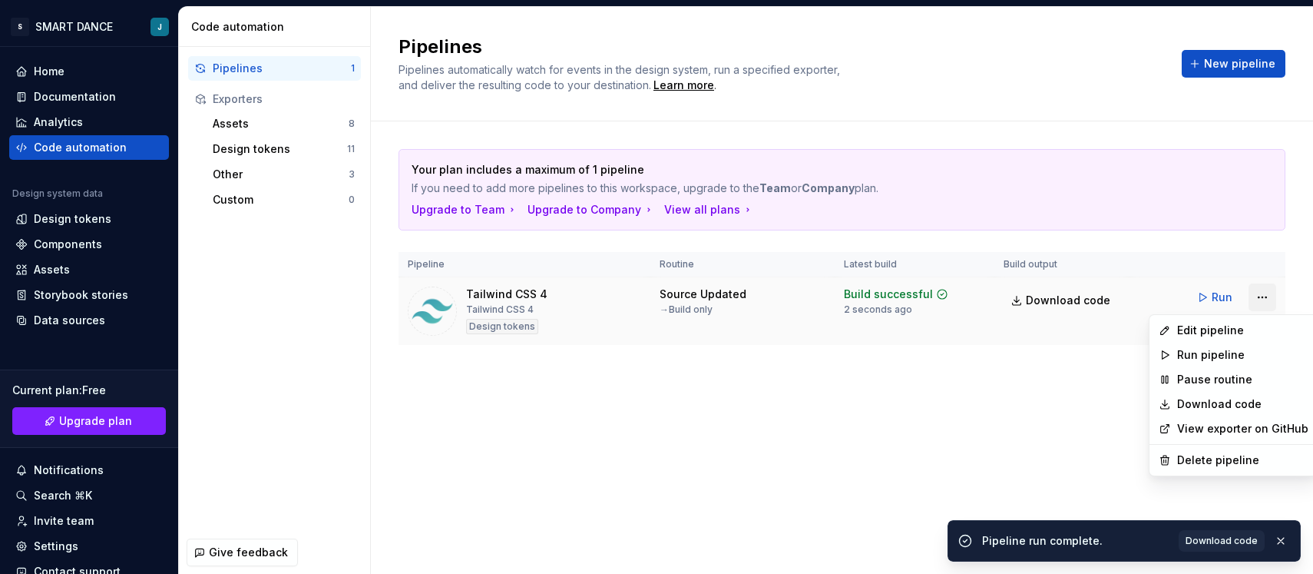
click at [1256, 294] on html "S SMART DANCE J Home Documentation Analytics Code automation Design system data…" at bounding box center [656, 287] width 1313 height 574
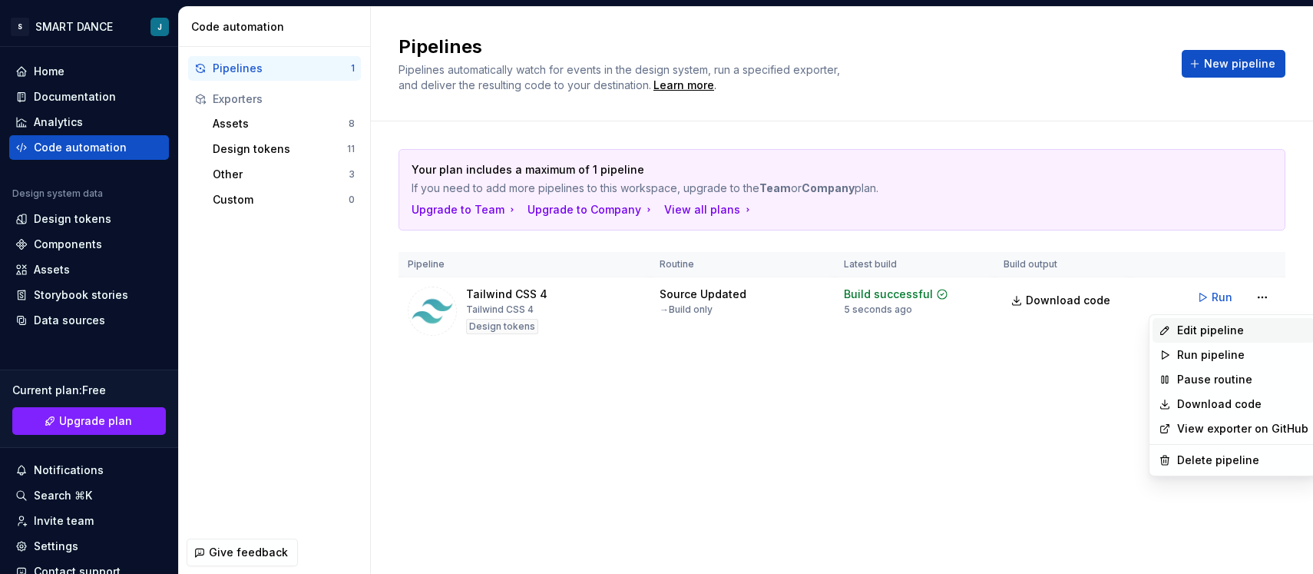
click at [1182, 330] on div "Edit pipeline" at bounding box center [1242, 330] width 131 height 15
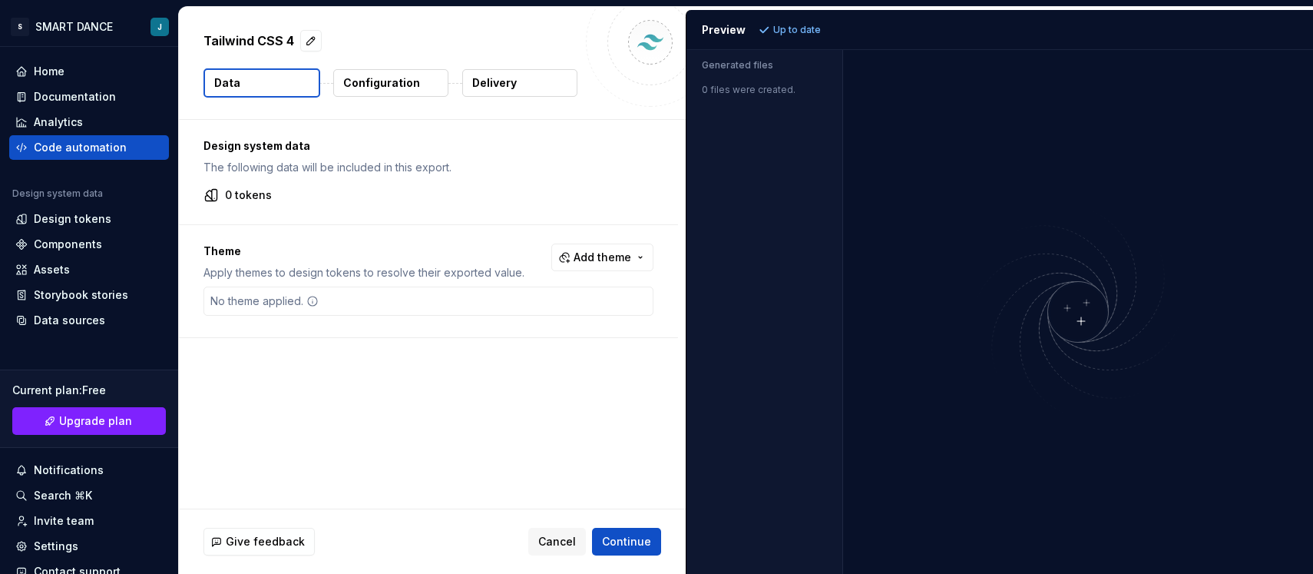
click at [743, 94] on div "0 files were created." at bounding box center [765, 85] width 156 height 22
click at [406, 83] on p "Configuration" at bounding box center [381, 82] width 77 height 15
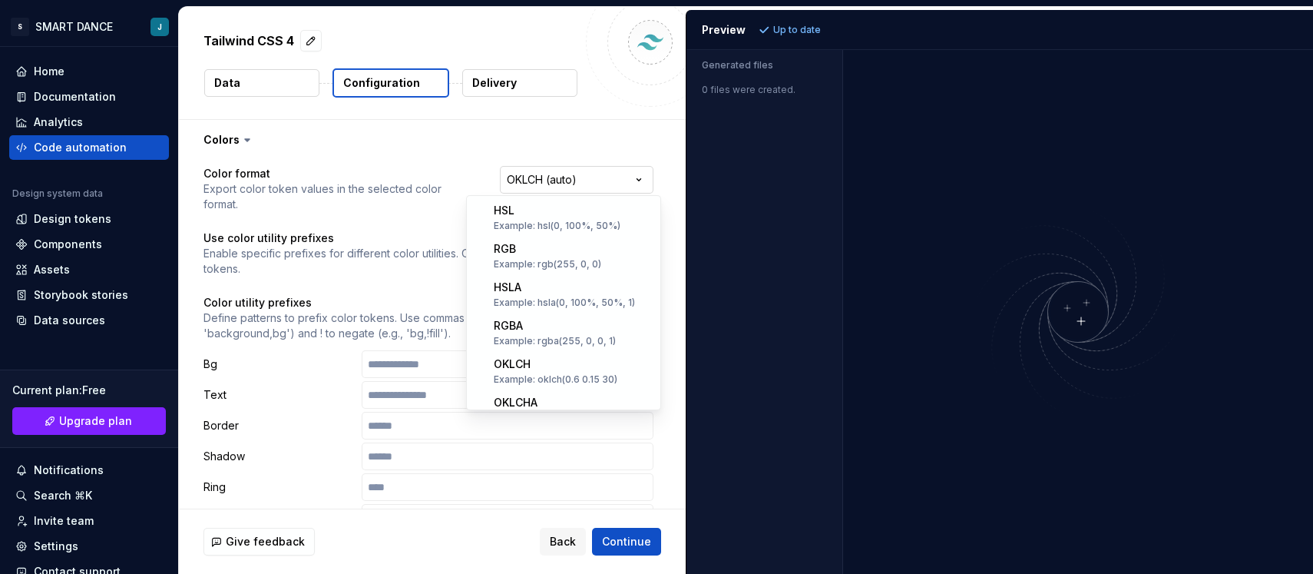
click at [569, 179] on html "**********" at bounding box center [656, 287] width 1313 height 574
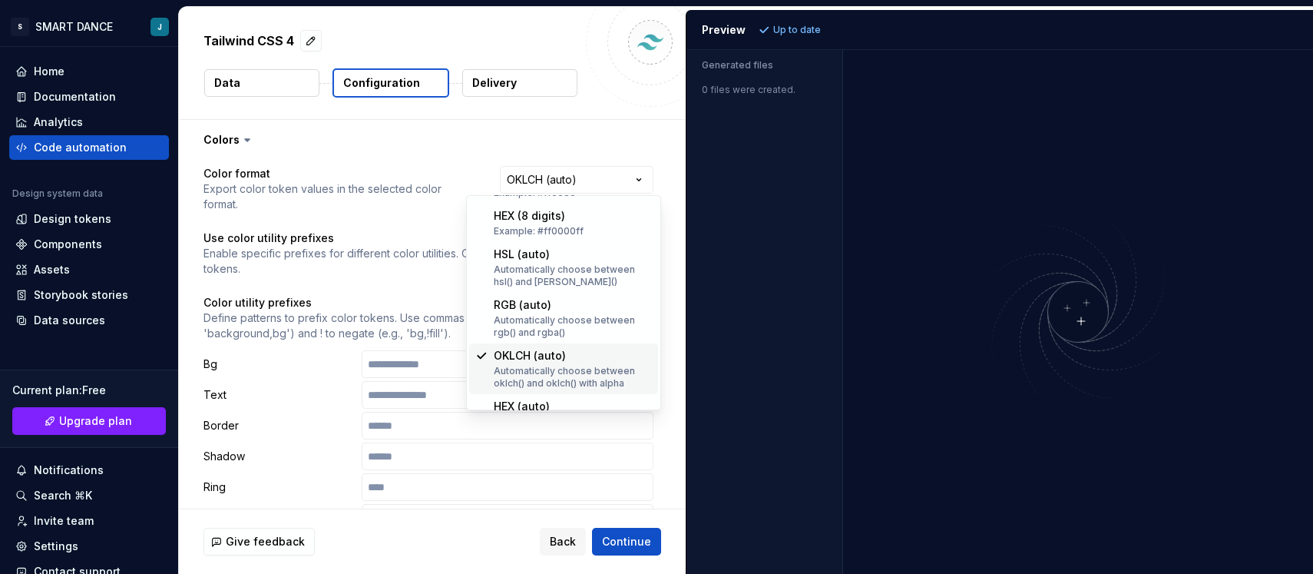
scroll to position [259, 0]
select select "********"
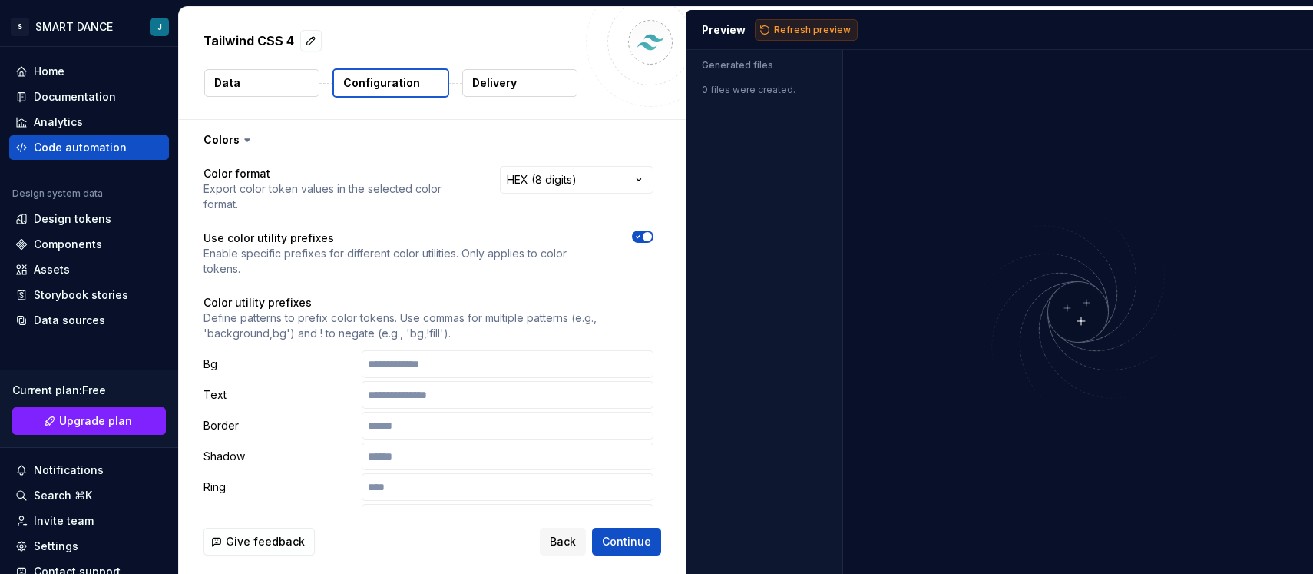
click at [803, 30] on span "Refresh preview" at bounding box center [812, 30] width 77 height 12
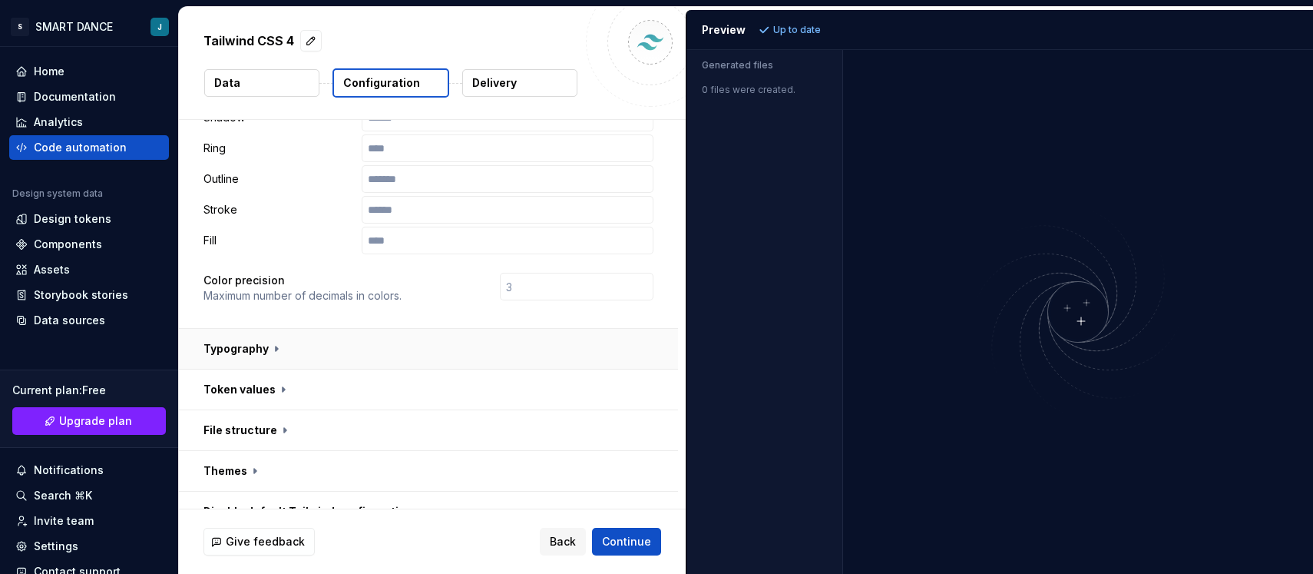
scroll to position [495, 0]
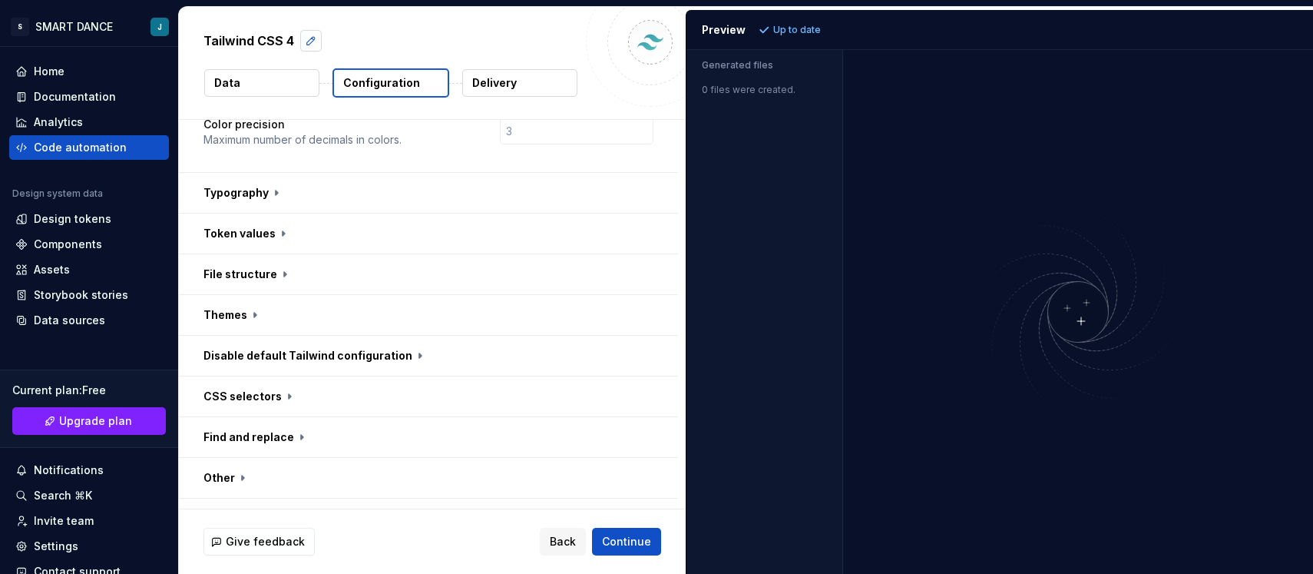
click at [304, 41] on button "button" at bounding box center [311, 41] width 22 height 22
click at [233, 74] on button "Data" at bounding box center [261, 83] width 115 height 28
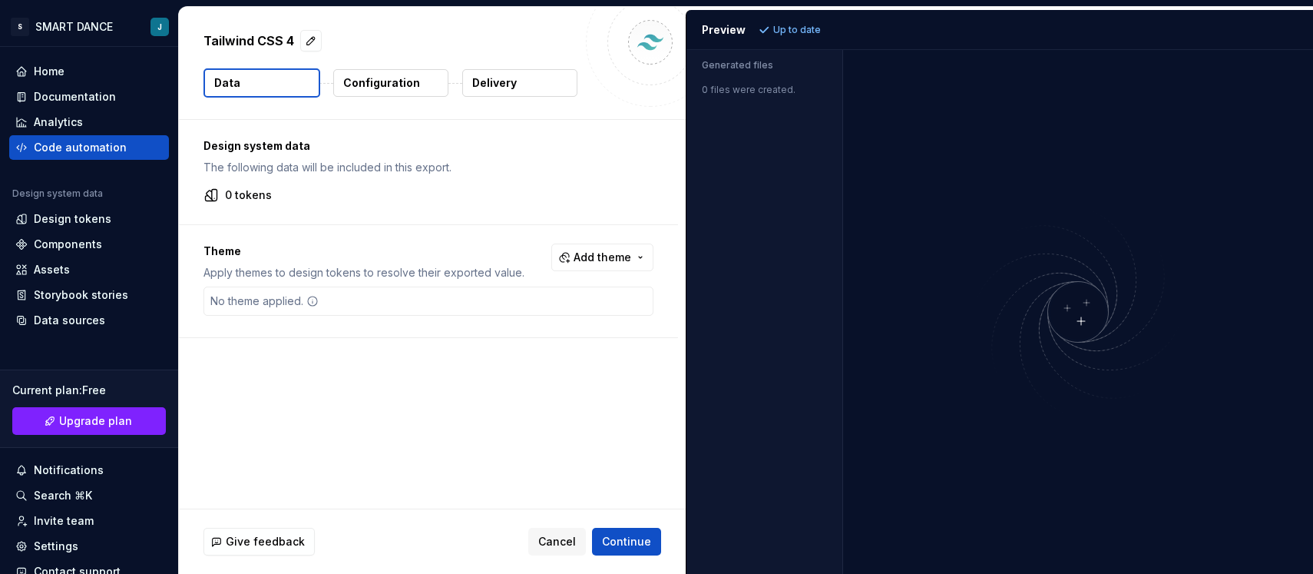
click at [363, 300] on div "No theme applied." at bounding box center [429, 300] width 450 height 29
click at [578, 259] on button "Add theme" at bounding box center [602, 257] width 102 height 28
click at [532, 311] on div "Dark" at bounding box center [578, 318] width 146 height 15
click at [591, 226] on html "S SMART DANCE J Home Documentation Analytics Code automation Design system data…" at bounding box center [656, 287] width 1313 height 574
click at [790, 32] on span "Refresh preview" at bounding box center [812, 30] width 77 height 12
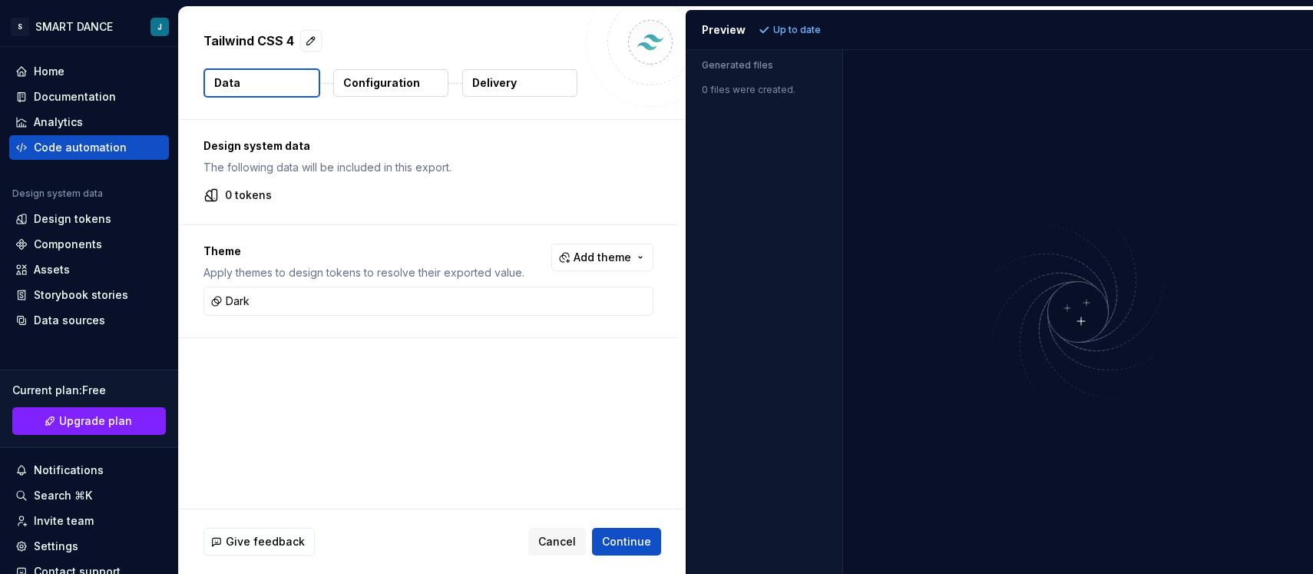
click at [743, 92] on div "0 files were created." at bounding box center [765, 85] width 156 height 22
click at [1091, 316] on img at bounding box center [1078, 312] width 369 height 218
click at [1088, 316] on img at bounding box center [1078, 312] width 369 height 218
click at [1087, 317] on img at bounding box center [1078, 312] width 369 height 218
click at [1080, 319] on img at bounding box center [1078, 312] width 369 height 218
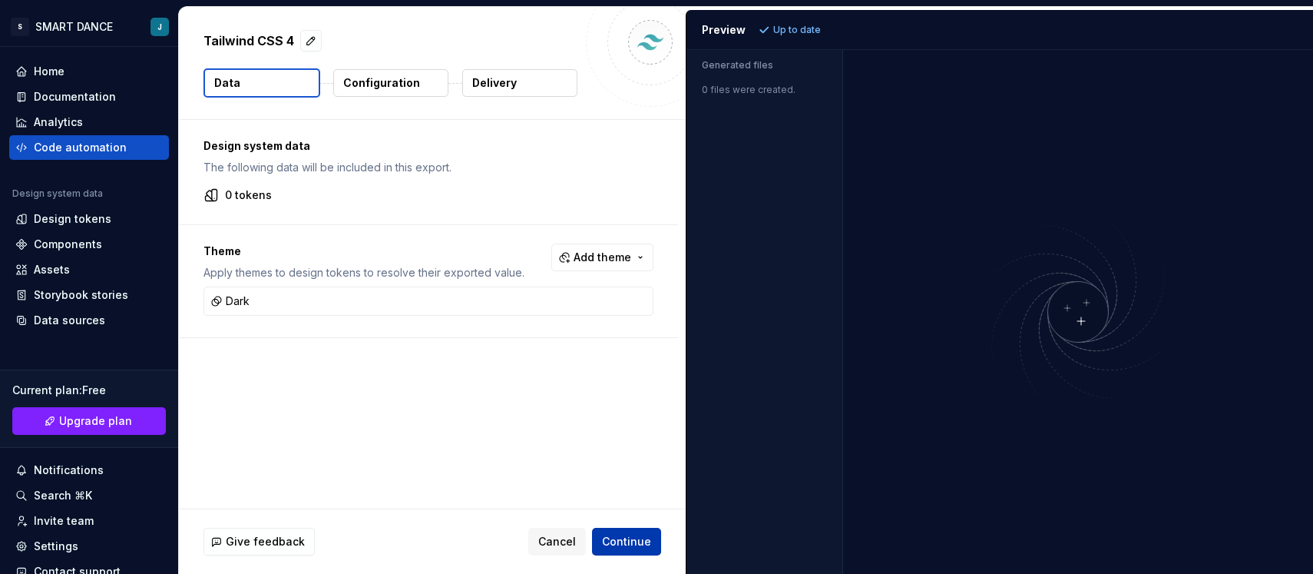
click at [631, 541] on span "Continue" at bounding box center [626, 541] width 49 height 15
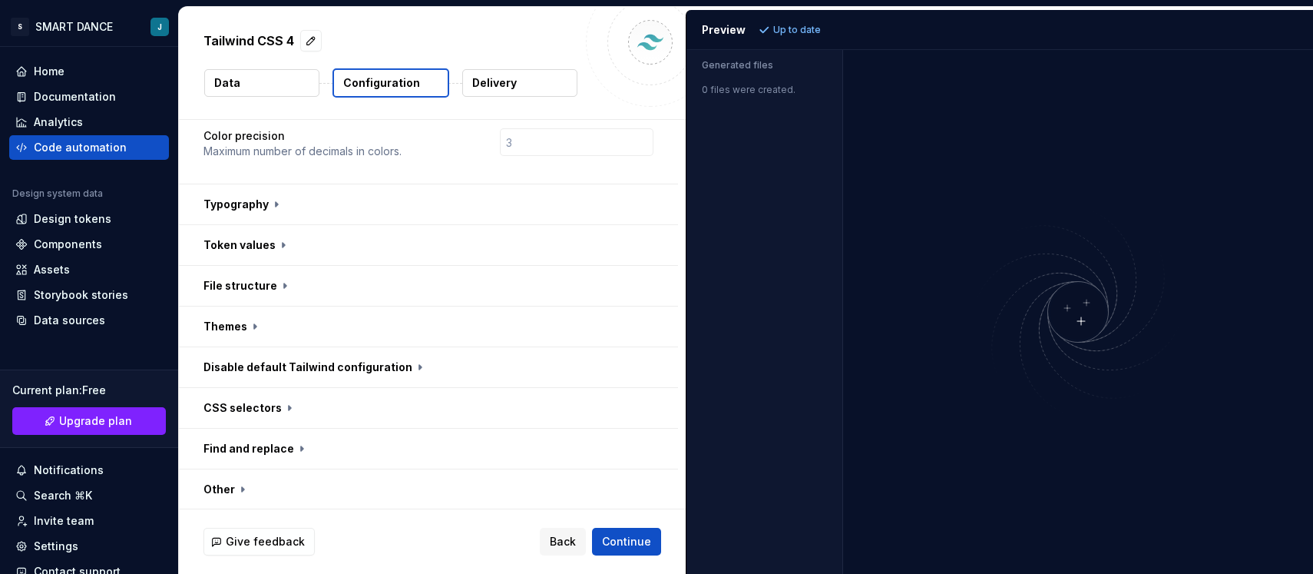
scroll to position [495, 0]
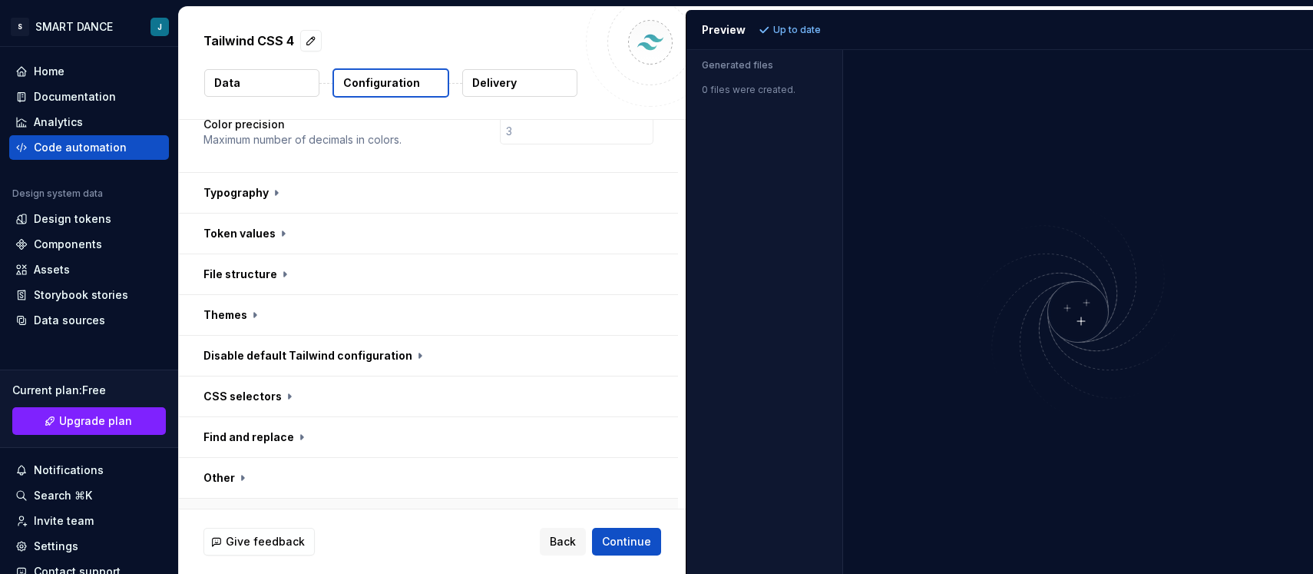
click at [386, 498] on button "button" at bounding box center [428, 518] width 499 height 40
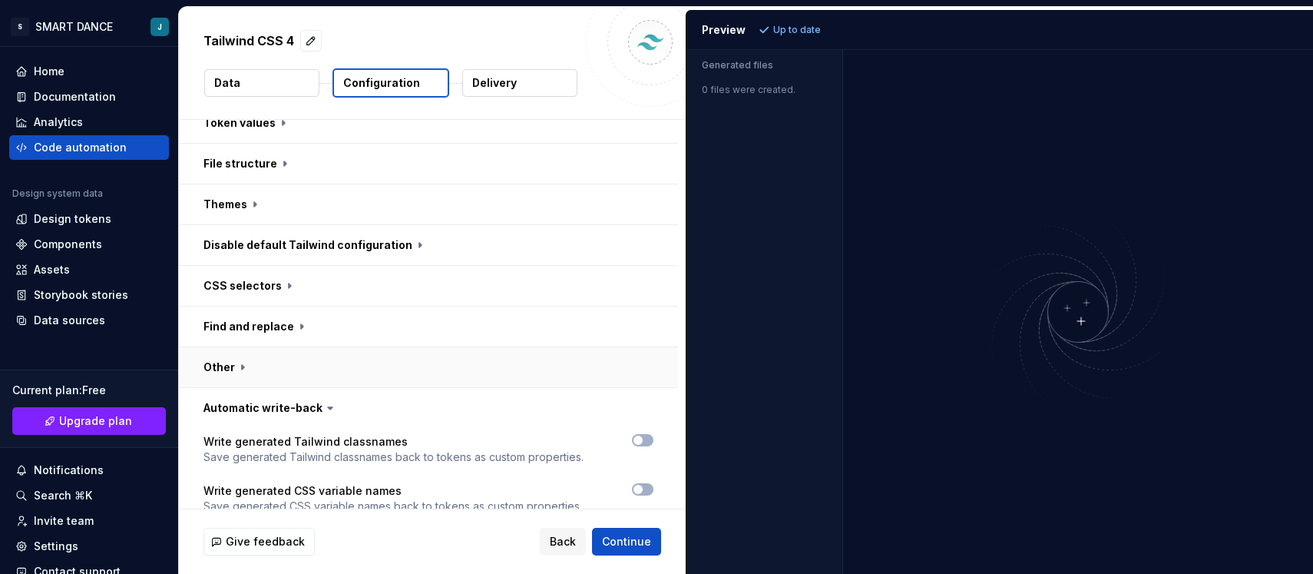
click at [296, 347] on button "button" at bounding box center [428, 367] width 499 height 40
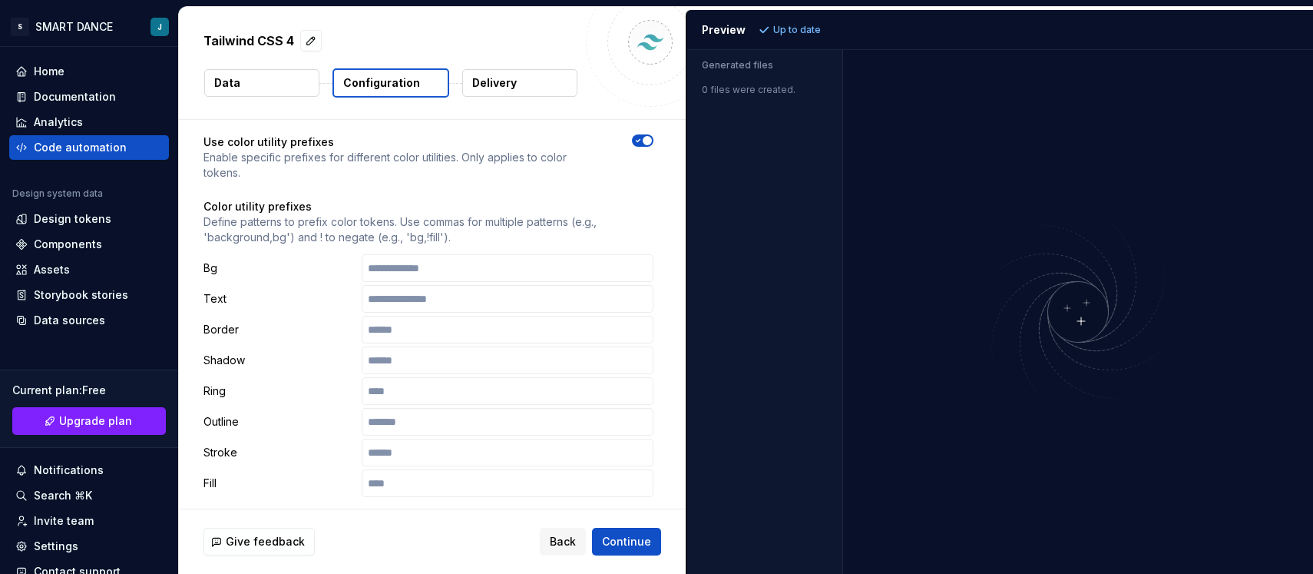
scroll to position [0, 0]
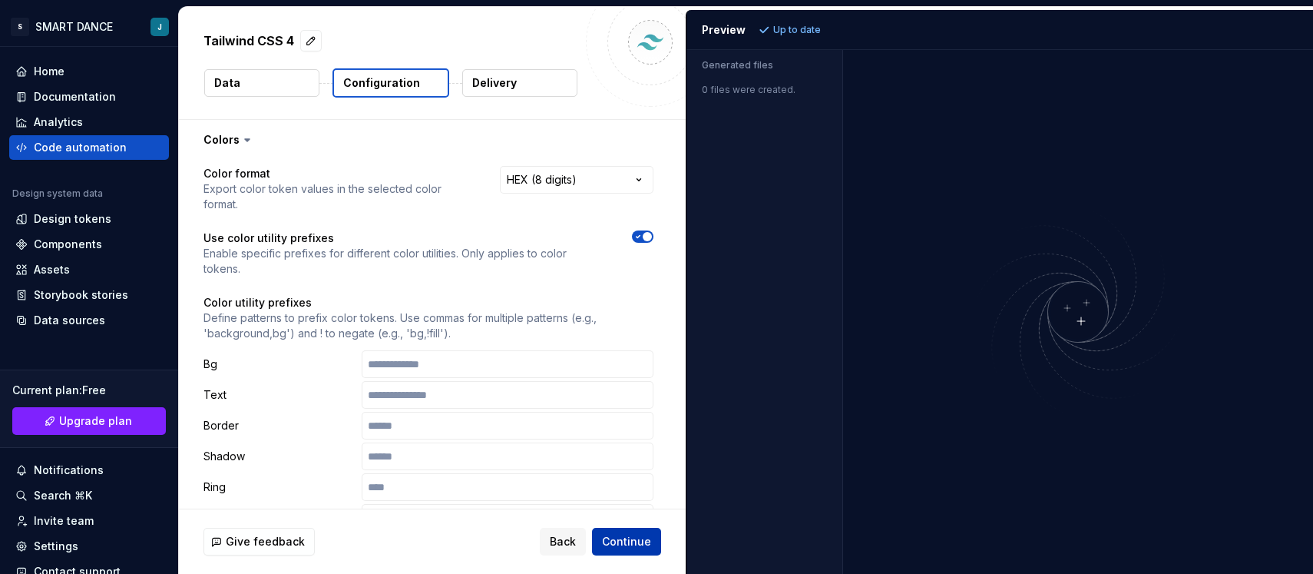
click at [628, 548] on span "Continue" at bounding box center [626, 541] width 49 height 15
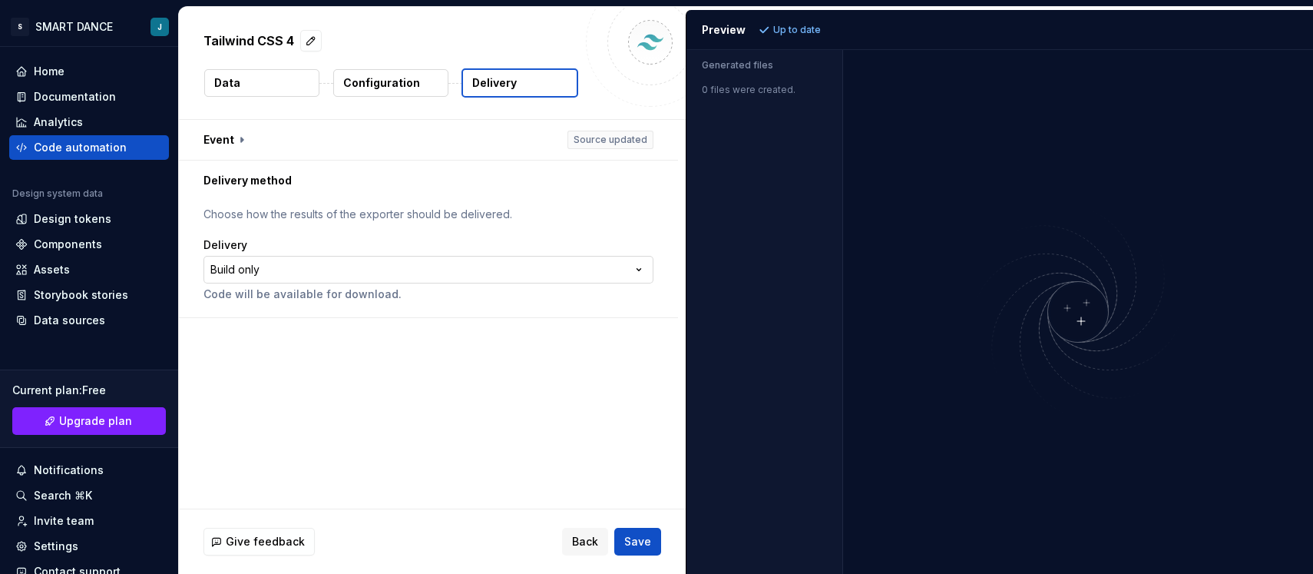
click at [438, 271] on html "**********" at bounding box center [656, 287] width 1313 height 574
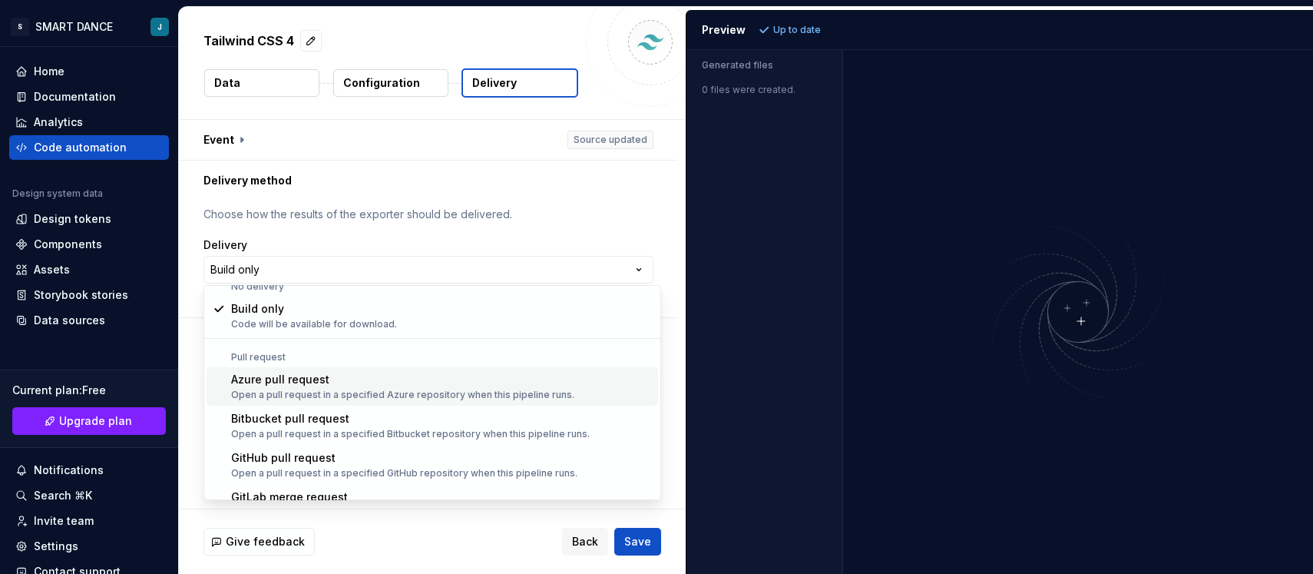
scroll to position [18, 0]
click at [447, 268] on html "**********" at bounding box center [656, 287] width 1313 height 574
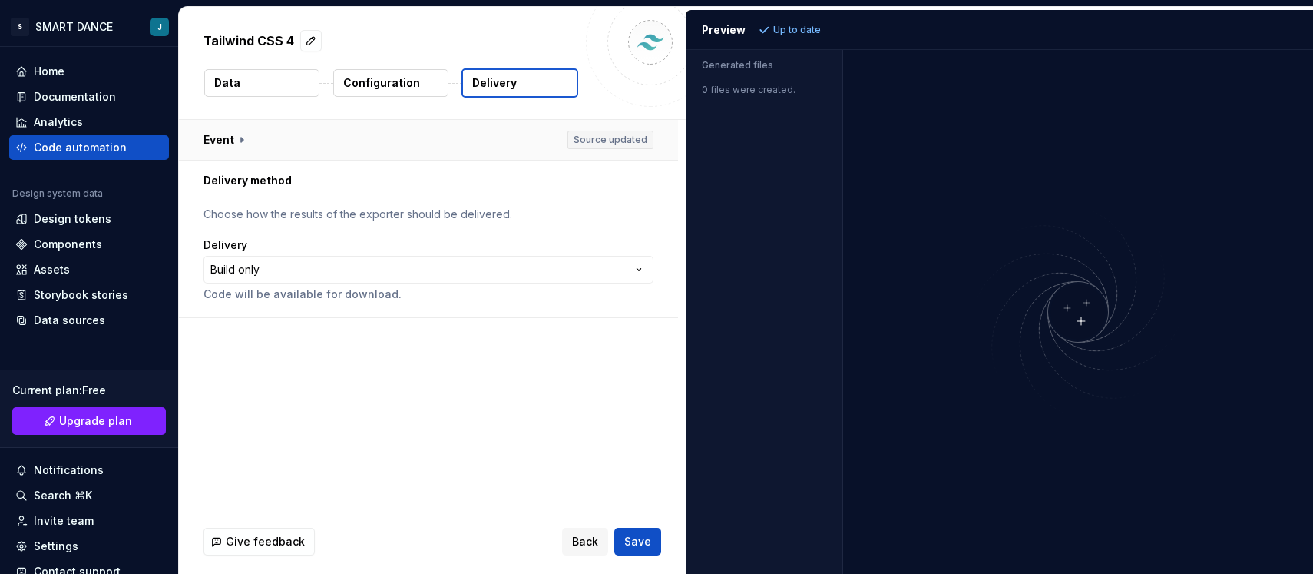
click at [621, 141] on button "button" at bounding box center [428, 140] width 499 height 40
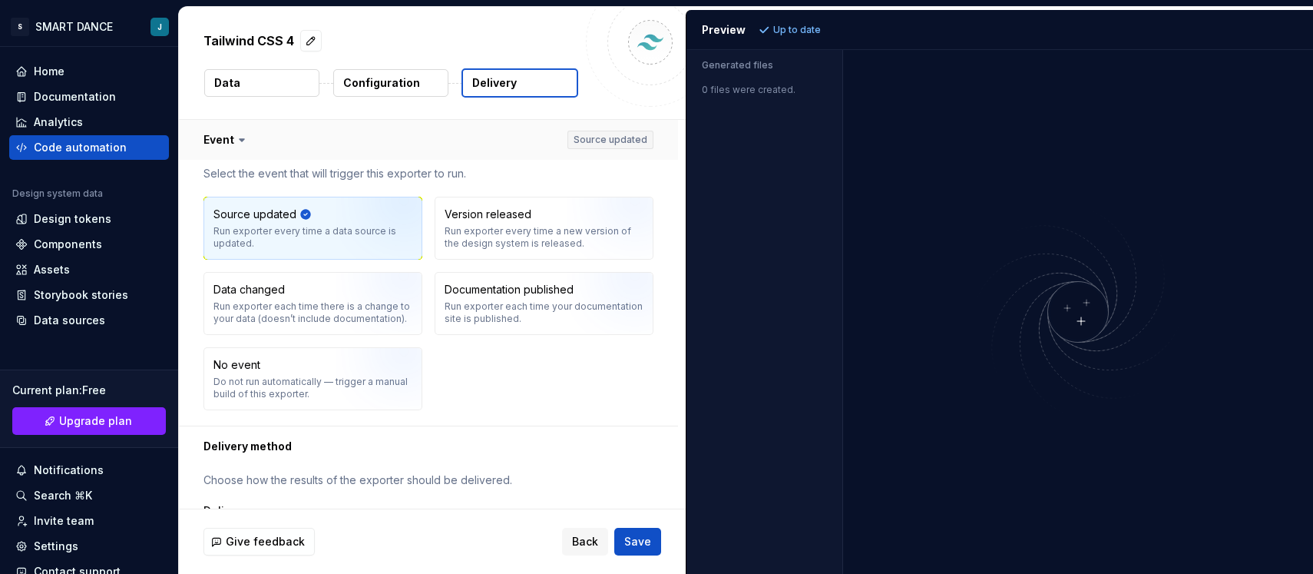
click at [621, 141] on button "button" at bounding box center [428, 140] width 499 height 40
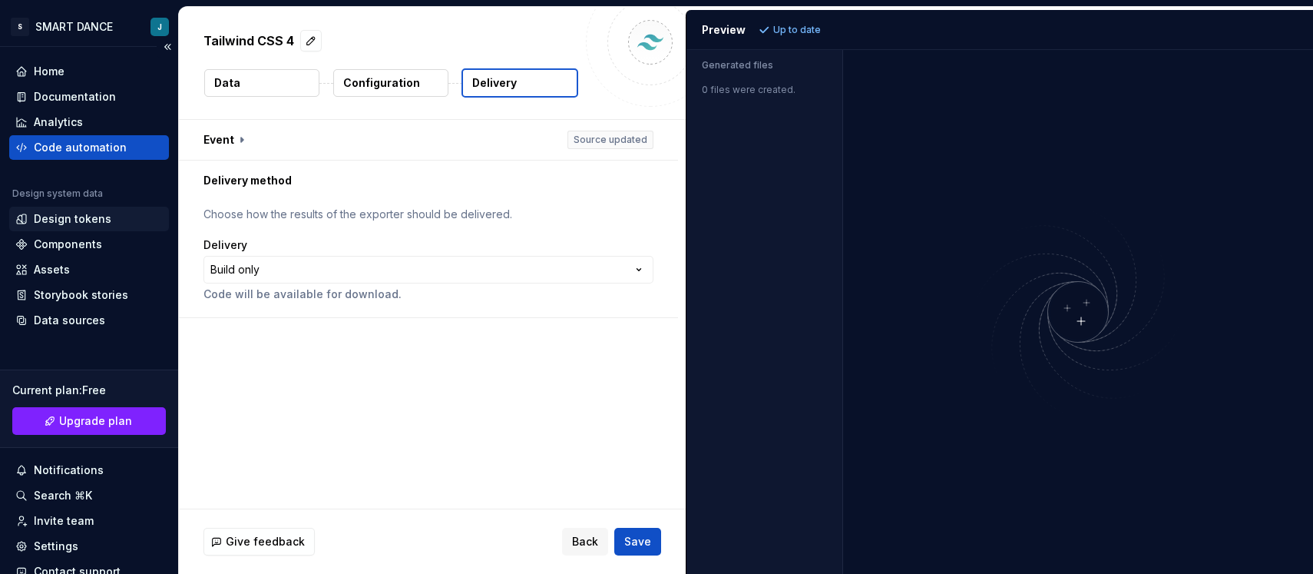
click at [74, 221] on div "Design tokens" at bounding box center [73, 218] width 78 height 15
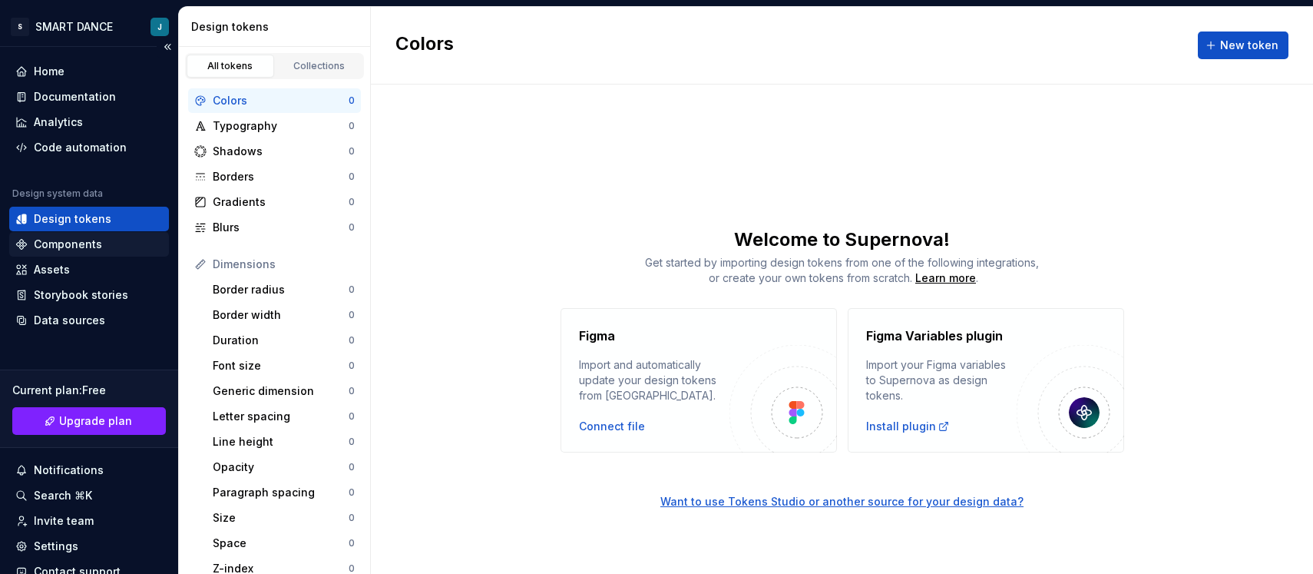
click at [76, 250] on div "Components" at bounding box center [68, 244] width 68 height 15
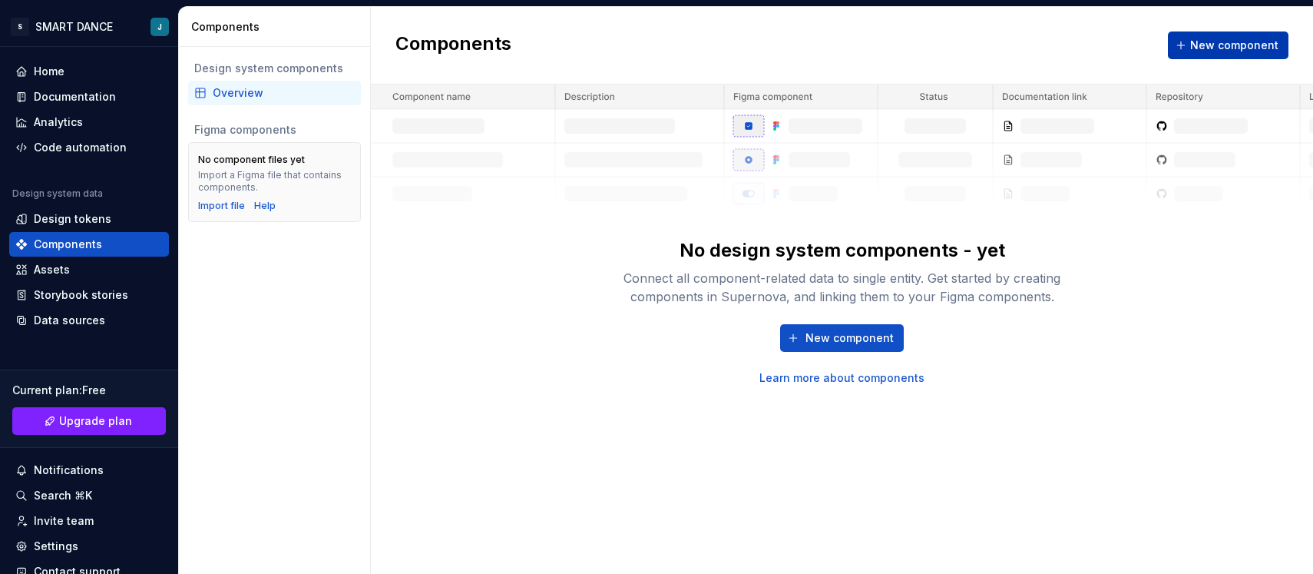
click at [1197, 50] on span "New component" at bounding box center [1234, 45] width 88 height 15
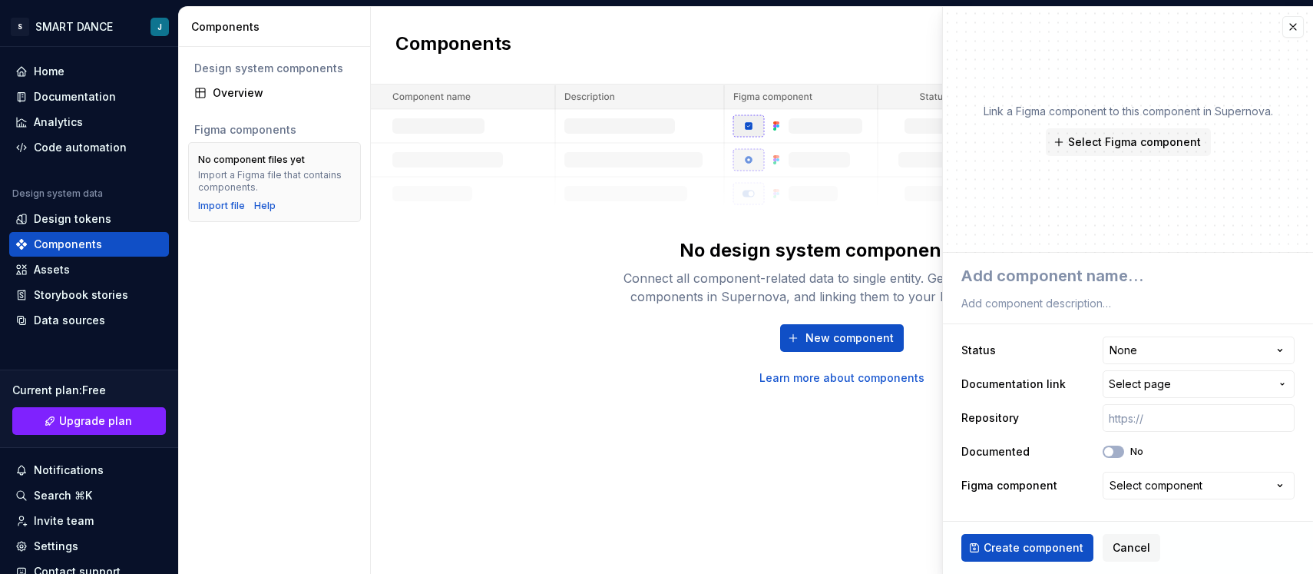
type textarea "*"
type textarea "b"
type textarea "*"
type textarea "bu"
type textarea "*"
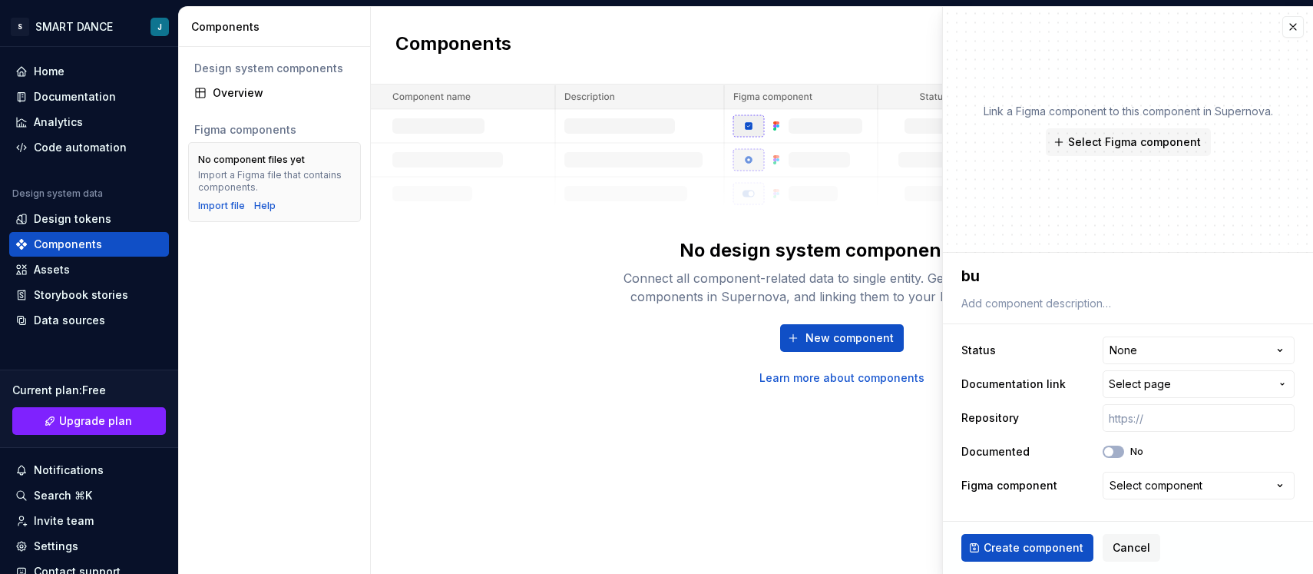
type textarea "but"
type textarea "*"
type textarea "butt"
type textarea "*"
type textarea "butto"
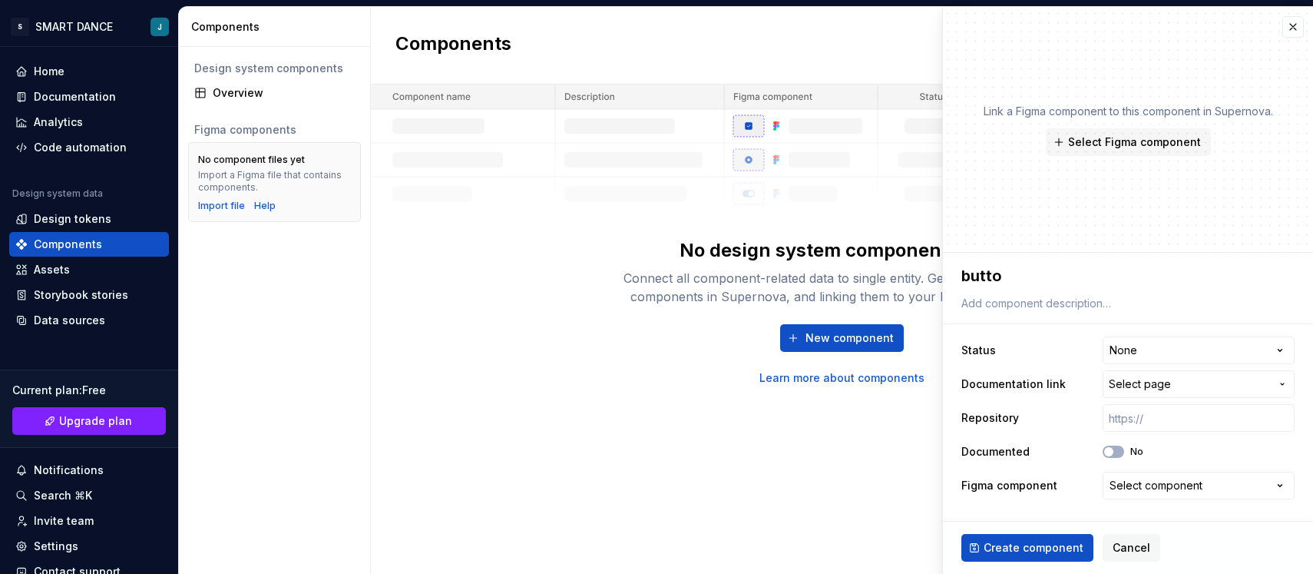
type textarea "*"
type textarea "button"
click at [1171, 351] on html "**********" at bounding box center [656, 287] width 1313 height 574
click at [1179, 351] on html "**********" at bounding box center [656, 287] width 1313 height 574
click at [1173, 388] on span "Select page" at bounding box center [1189, 383] width 161 height 15
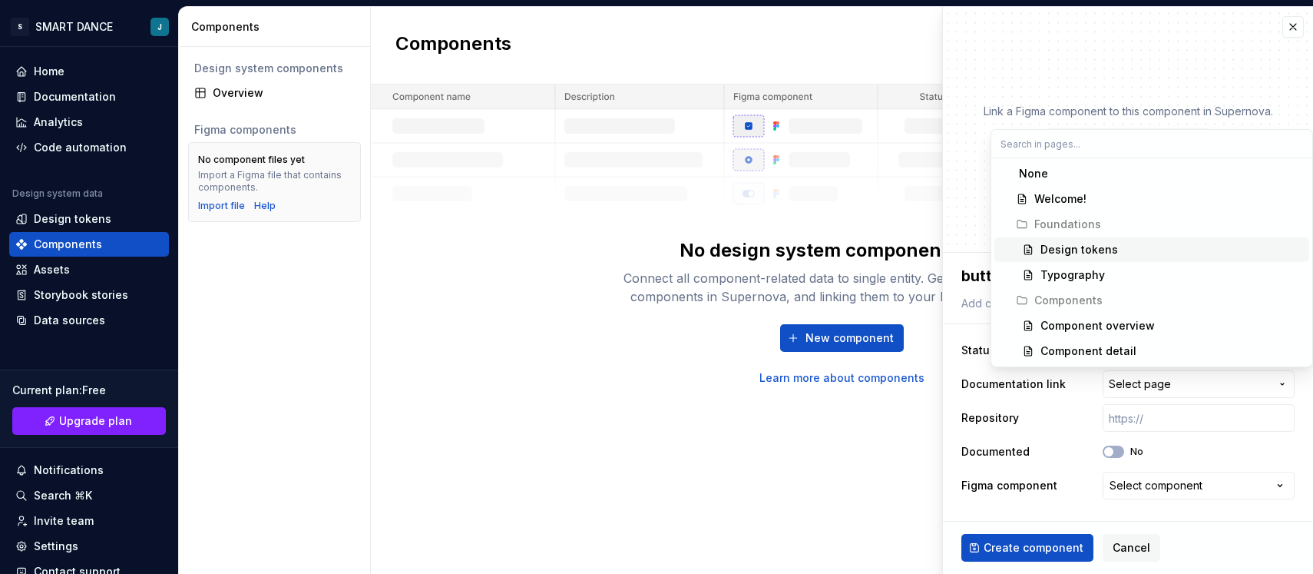
click at [1138, 253] on div "Design tokens" at bounding box center [1172, 249] width 263 height 15
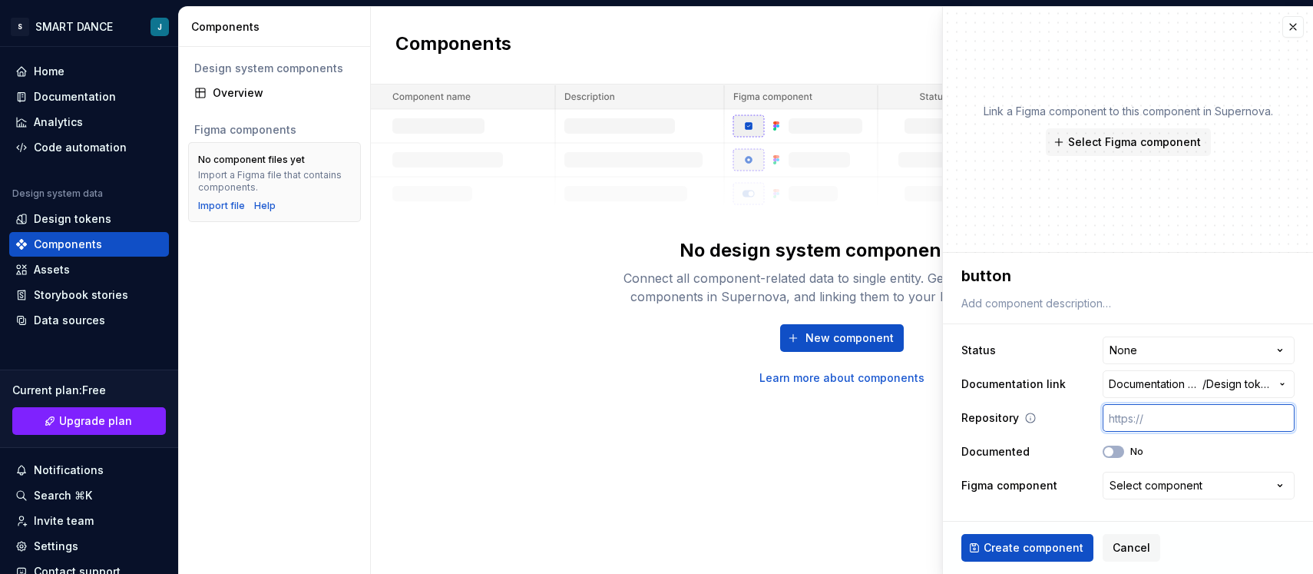
click at [1157, 417] on input "text" at bounding box center [1199, 418] width 192 height 28
click at [1170, 484] on div "Select component" at bounding box center [1156, 485] width 93 height 15
click at [1052, 460] on html "**********" at bounding box center [656, 287] width 1313 height 574
click at [1049, 547] on span "Create component" at bounding box center [1034, 547] width 100 height 15
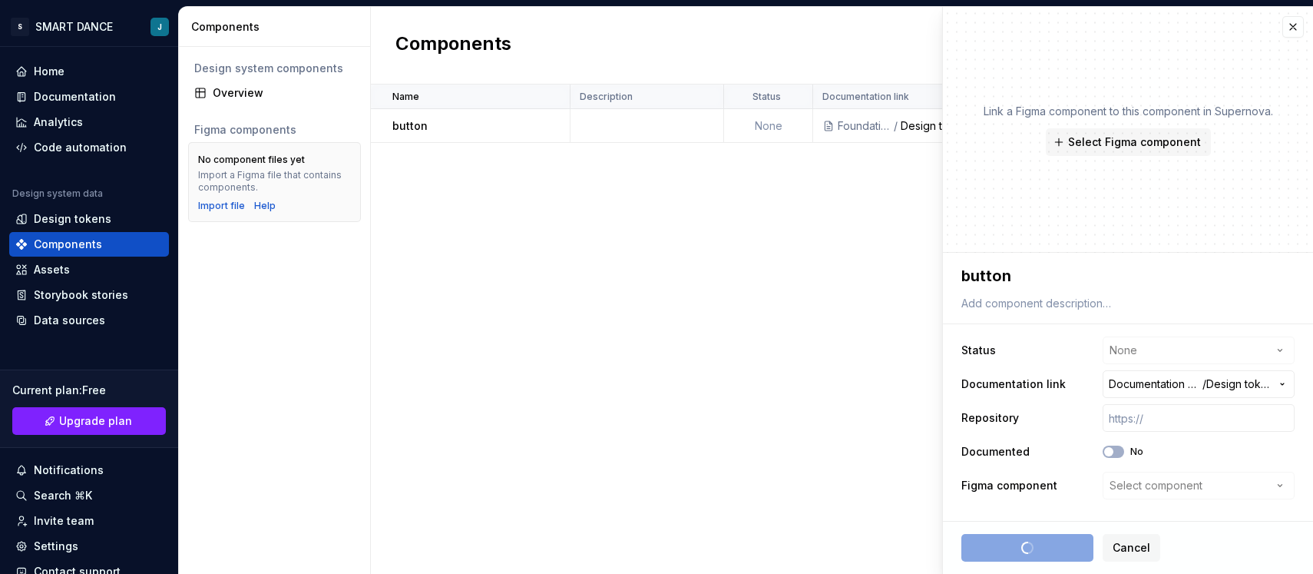
type textarea "*"
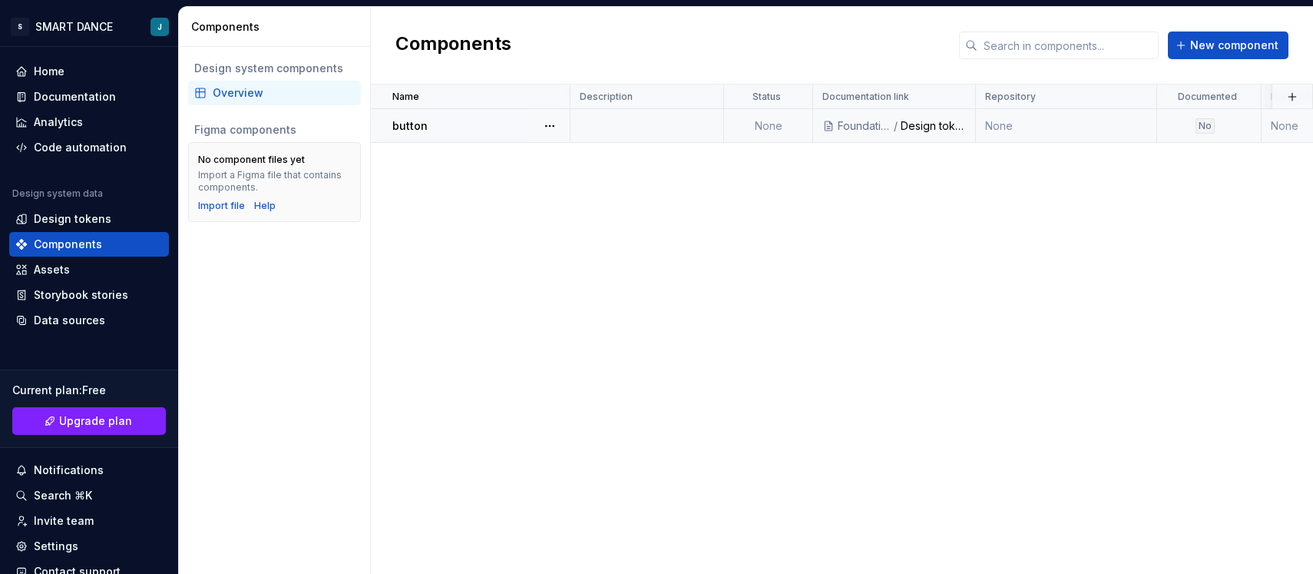
click at [450, 121] on div "button" at bounding box center [480, 125] width 177 height 15
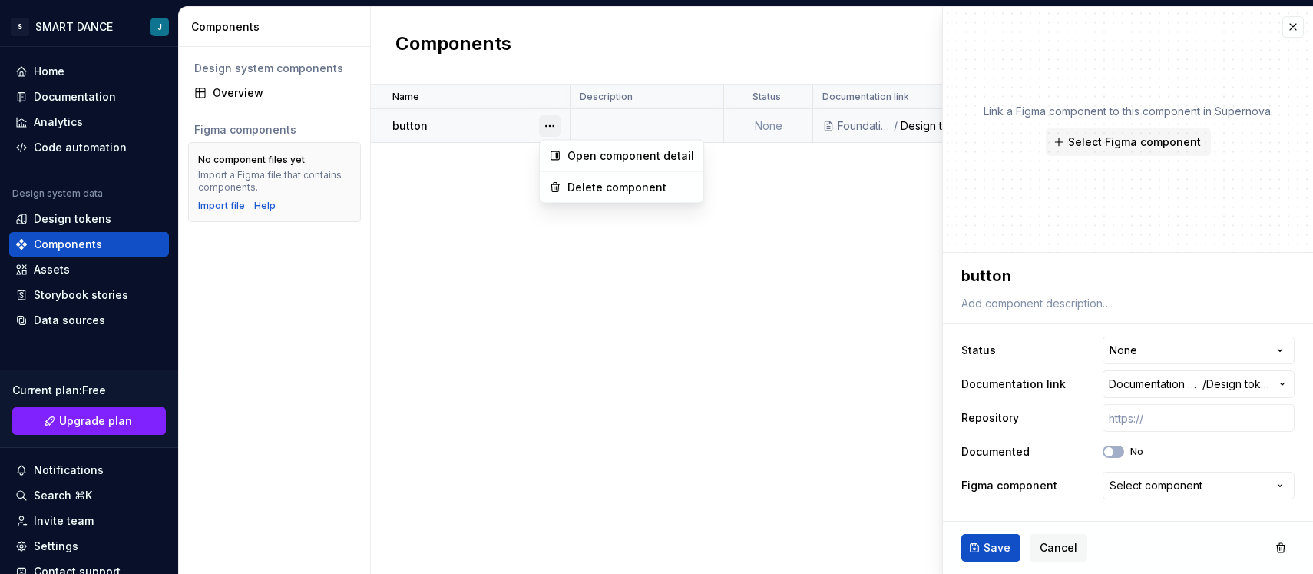
click at [545, 121] on button "button" at bounding box center [550, 126] width 22 height 22
click at [598, 157] on div "Open component detail" at bounding box center [631, 155] width 127 height 15
click at [1092, 145] on span "Select Figma component" at bounding box center [1134, 141] width 133 height 15
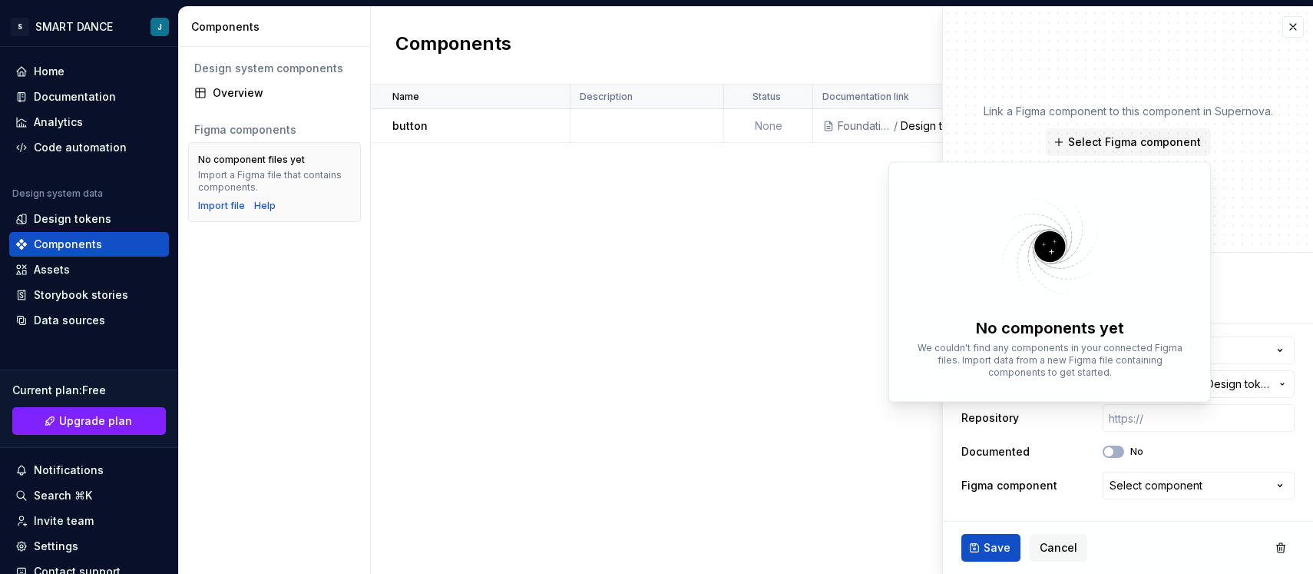
click at [860, 237] on div "Name Description Status Documentation link Repository Documented Figma componen…" at bounding box center [842, 328] width 942 height 489
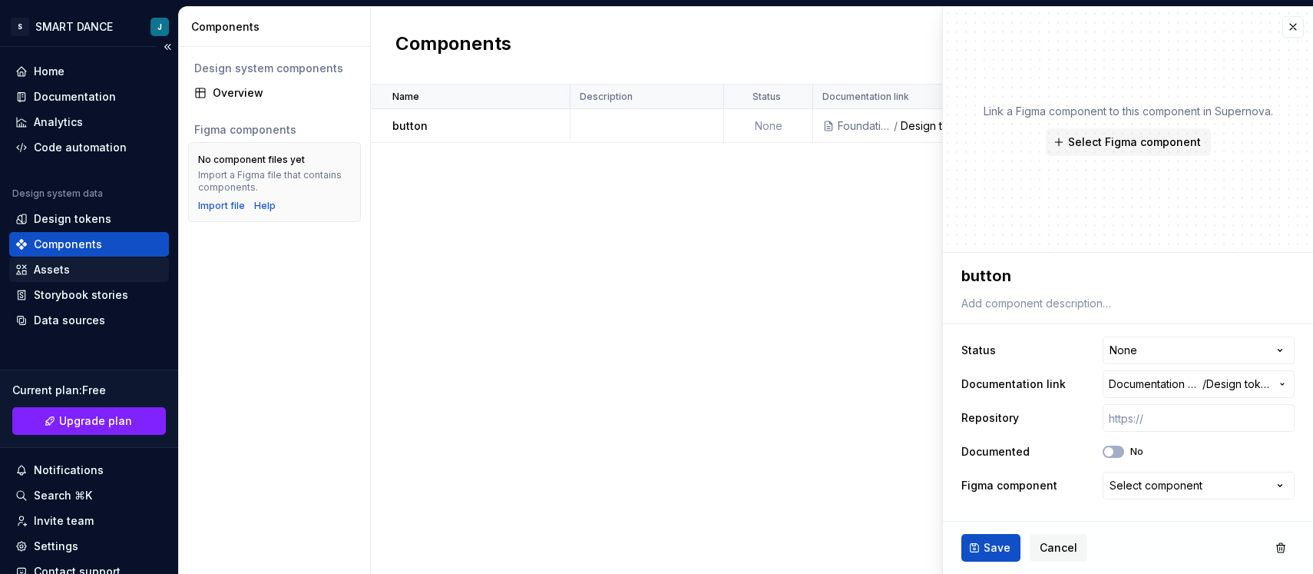
click at [65, 272] on div "Assets" at bounding box center [52, 269] width 36 height 15
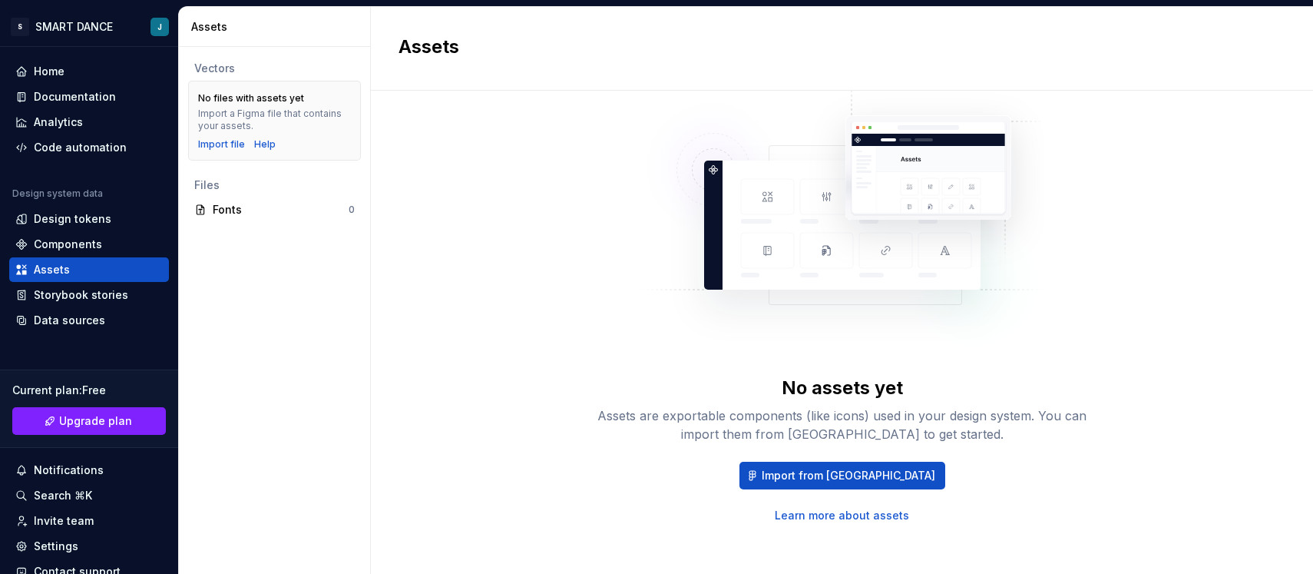
scroll to position [67, 0]
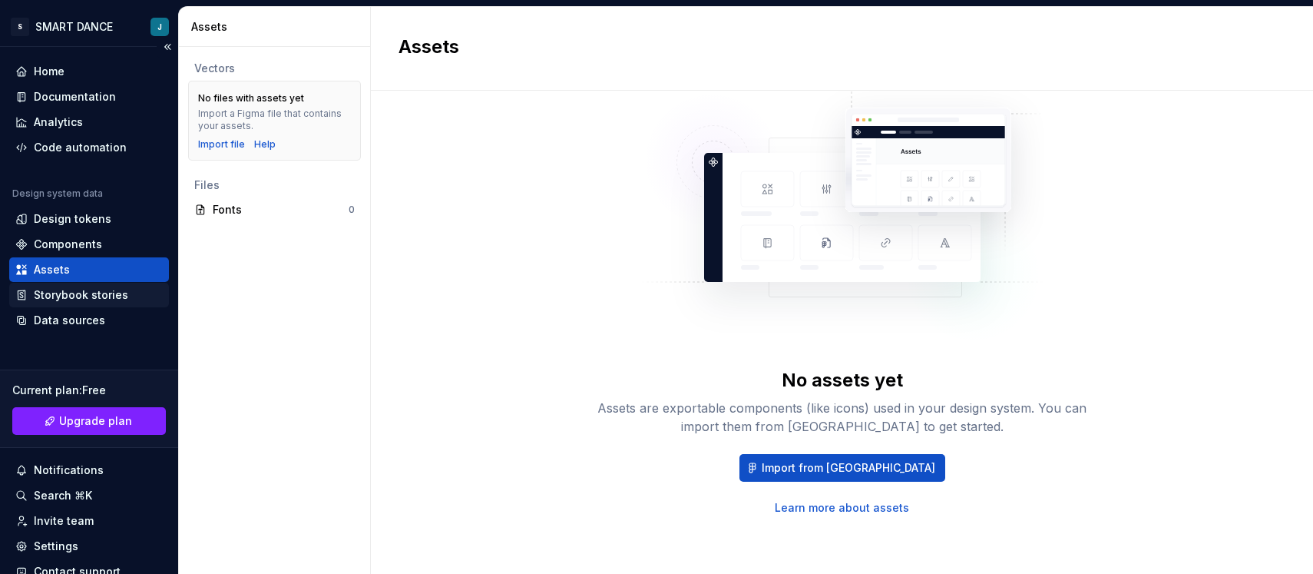
click at [124, 290] on div "Storybook stories" at bounding box center [81, 294] width 94 height 15
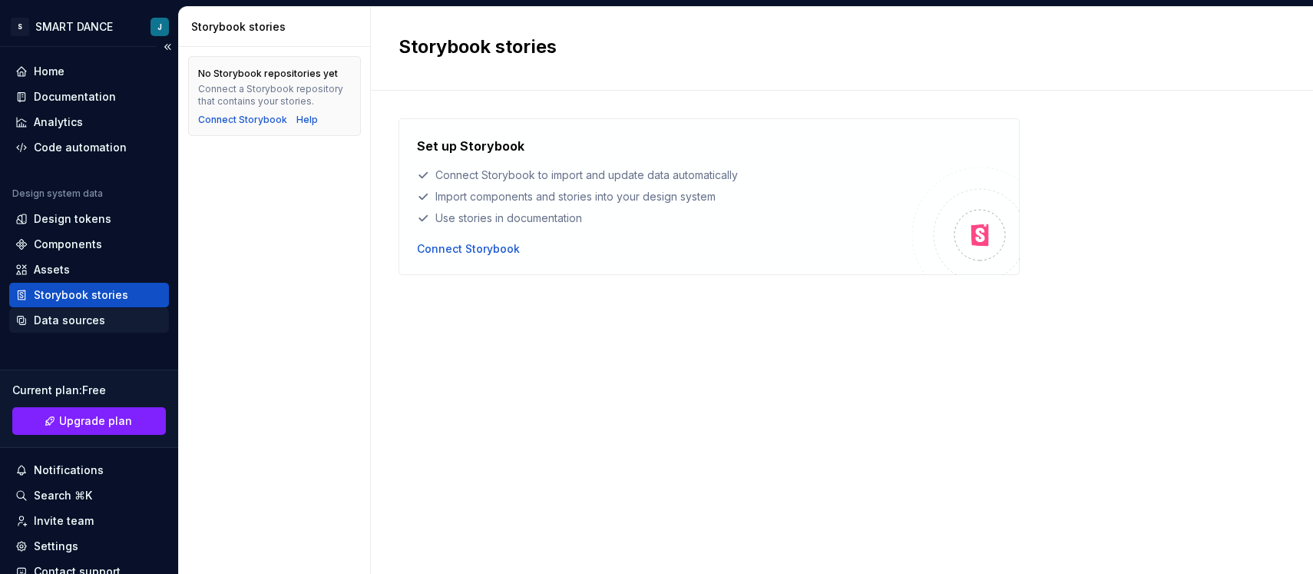
click at [82, 312] on div "Data sources" at bounding box center [89, 320] width 160 height 25
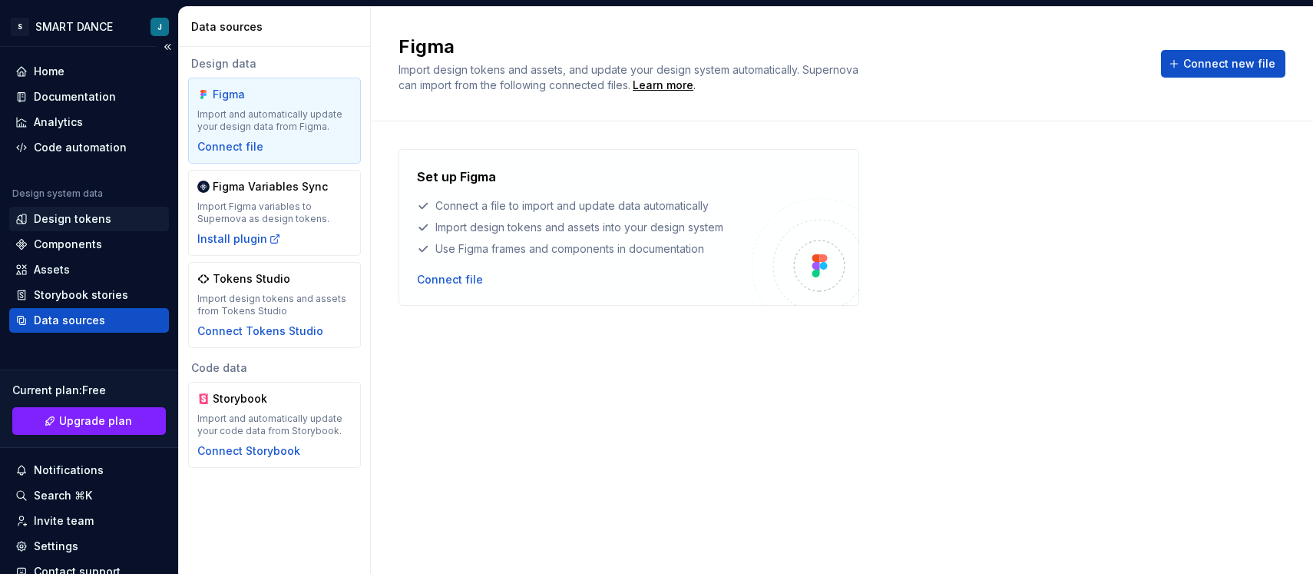
click at [53, 215] on div "Design tokens" at bounding box center [73, 218] width 78 height 15
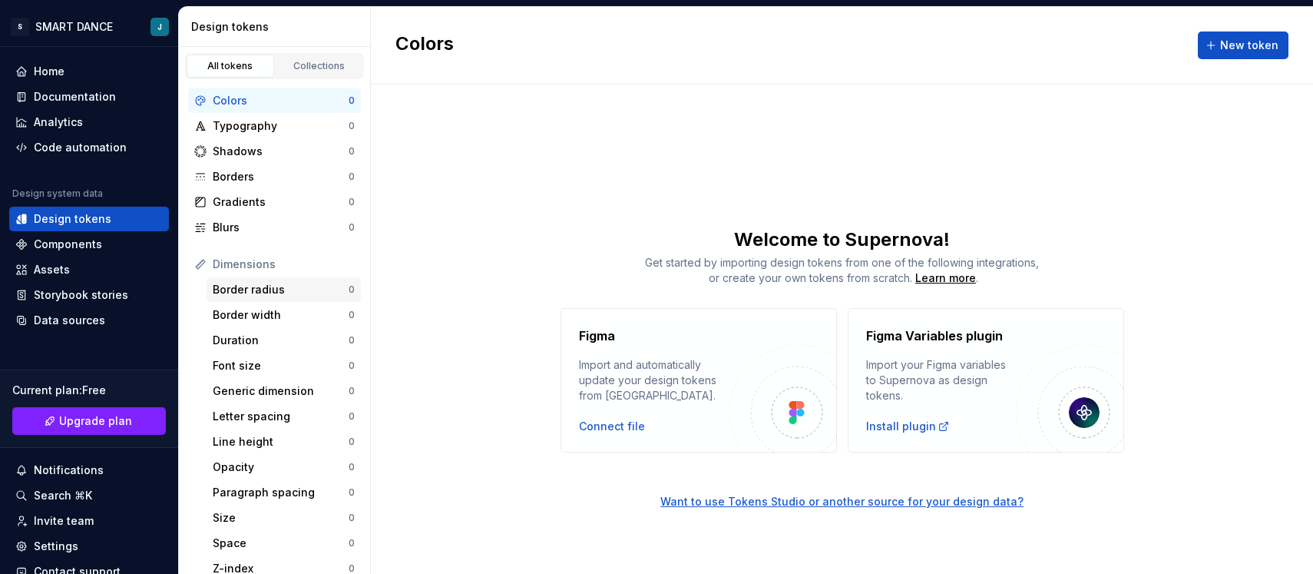
click at [249, 294] on div "Border radius" at bounding box center [281, 289] width 136 height 15
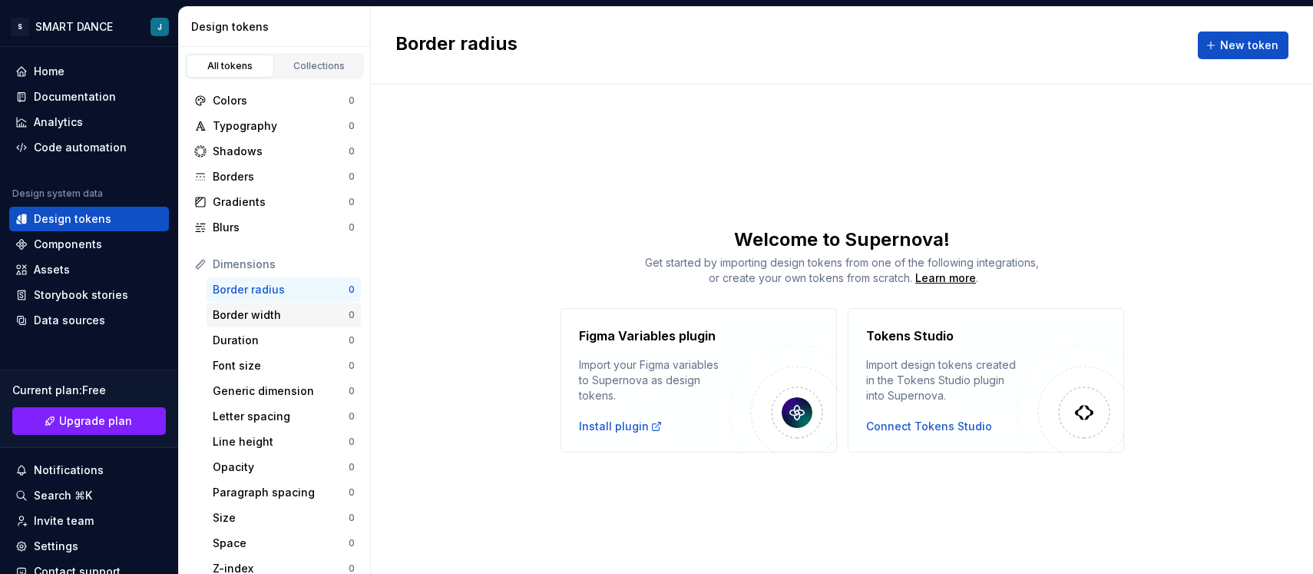
click at [253, 303] on div "Border width 0" at bounding box center [284, 315] width 154 height 25
click at [264, 287] on div "Border radius" at bounding box center [281, 289] width 136 height 15
click at [264, 308] on div "Border width" at bounding box center [281, 314] width 136 height 15
click at [265, 293] on div "Border radius" at bounding box center [281, 289] width 136 height 15
click at [262, 102] on div "Colors" at bounding box center [281, 100] width 136 height 15
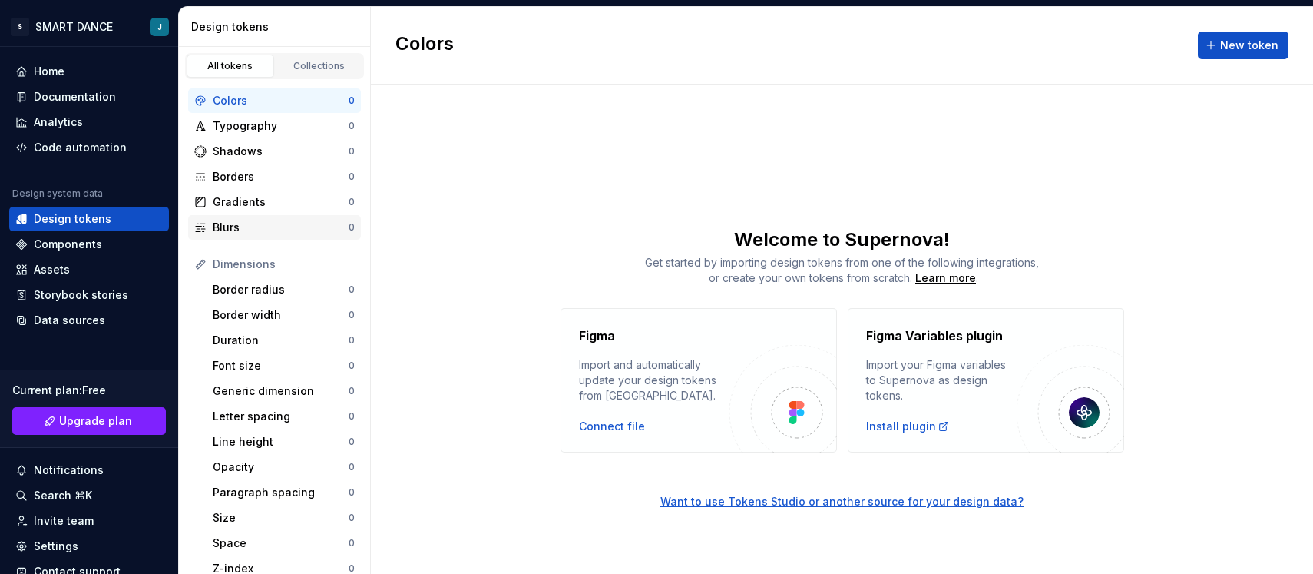
click at [243, 223] on div "Blurs" at bounding box center [281, 227] width 136 height 15
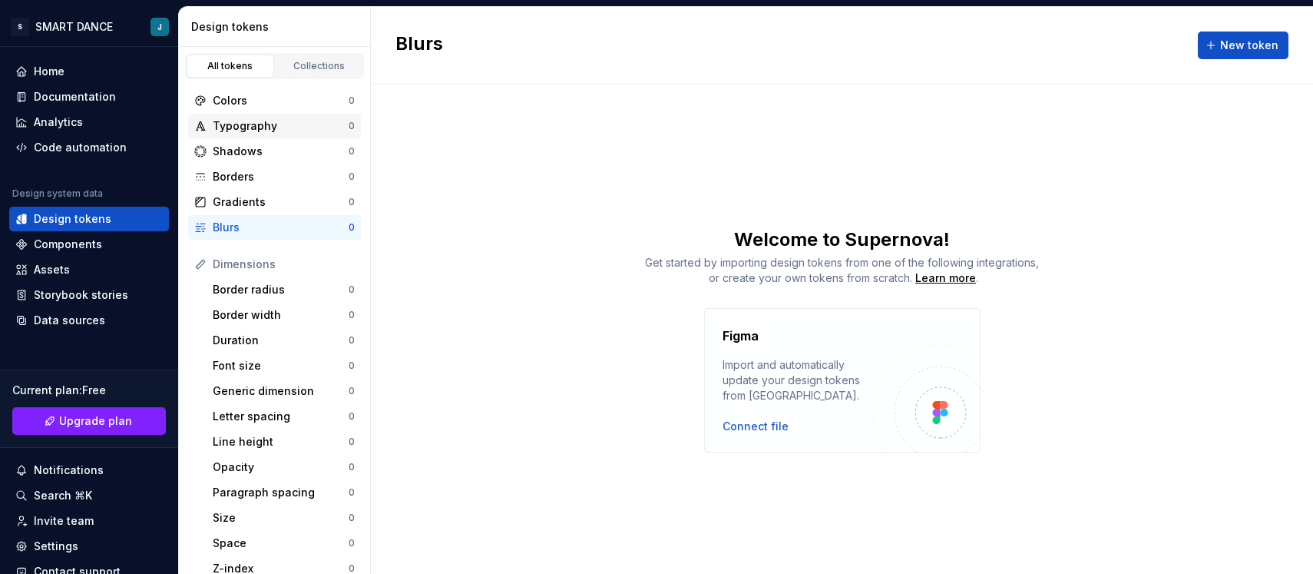
click at [253, 114] on div "Typography 0" at bounding box center [274, 126] width 173 height 25
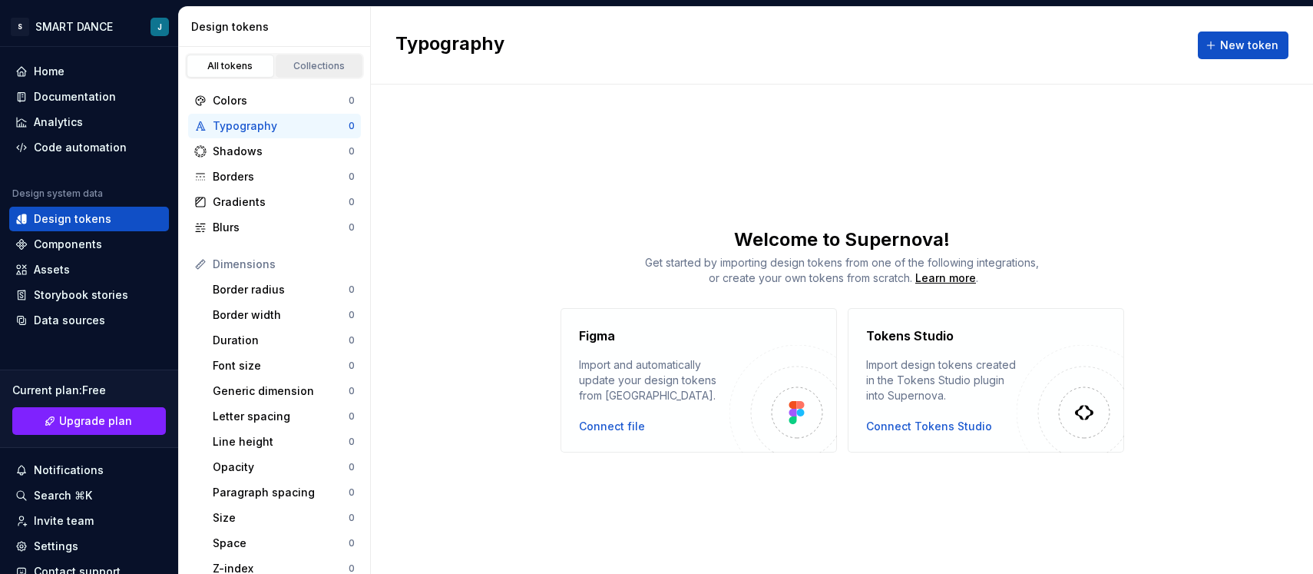
click at [303, 69] on div "Collections" at bounding box center [319, 66] width 77 height 12
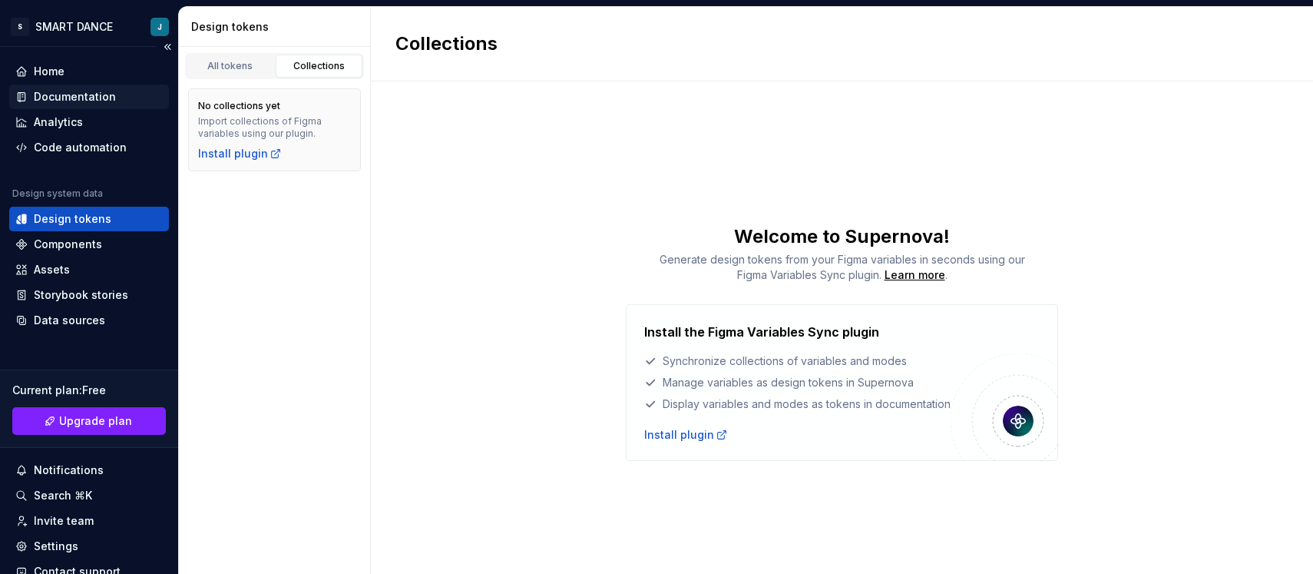
click at [81, 91] on div "Documentation" at bounding box center [75, 96] width 82 height 15
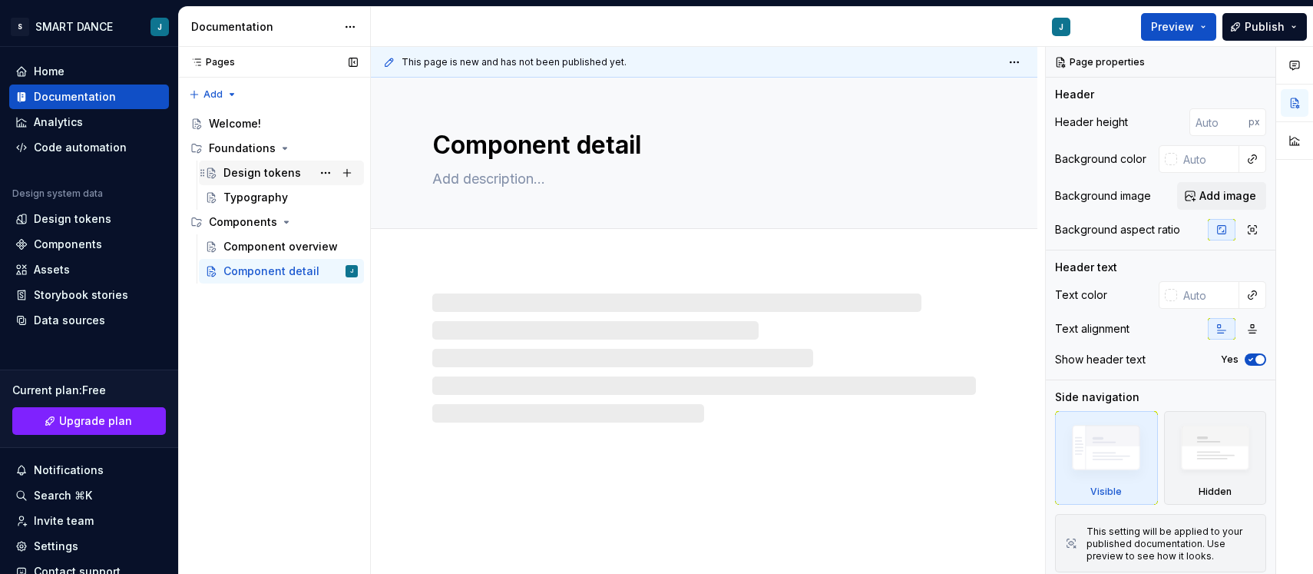
click at [273, 177] on div "Design tokens" at bounding box center [262, 172] width 78 height 15
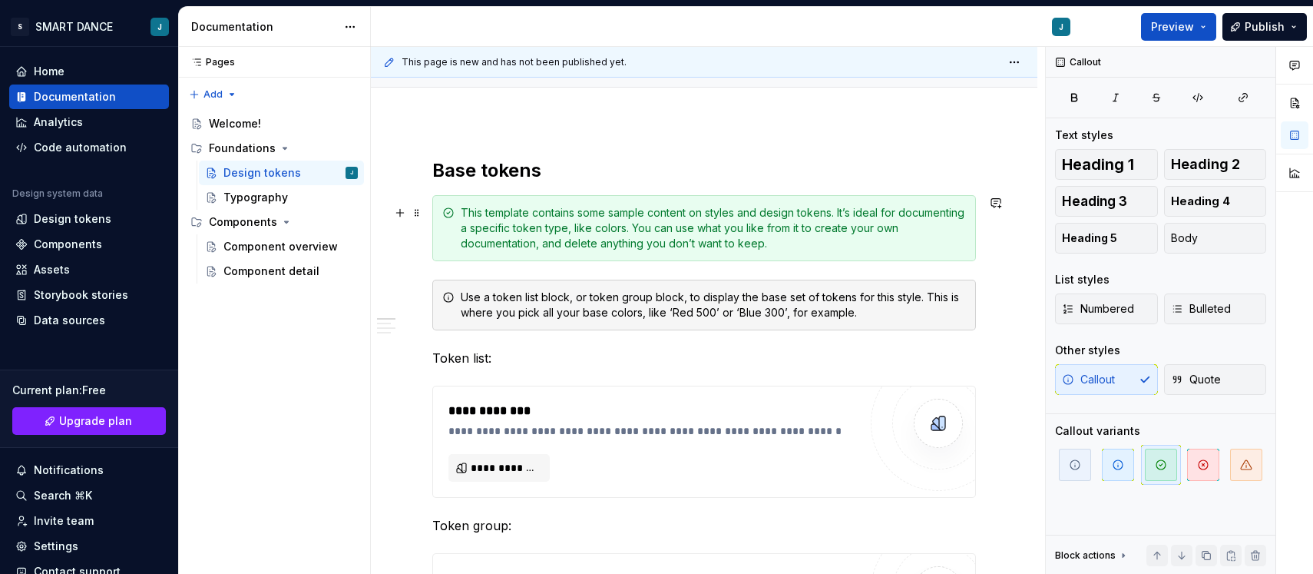
scroll to position [142, 0]
click at [591, 246] on div "This template contains some sample content on styles and design tokens. It’s id…" at bounding box center [713, 227] width 505 height 46
click at [1216, 376] on span "Quote" at bounding box center [1196, 379] width 50 height 15
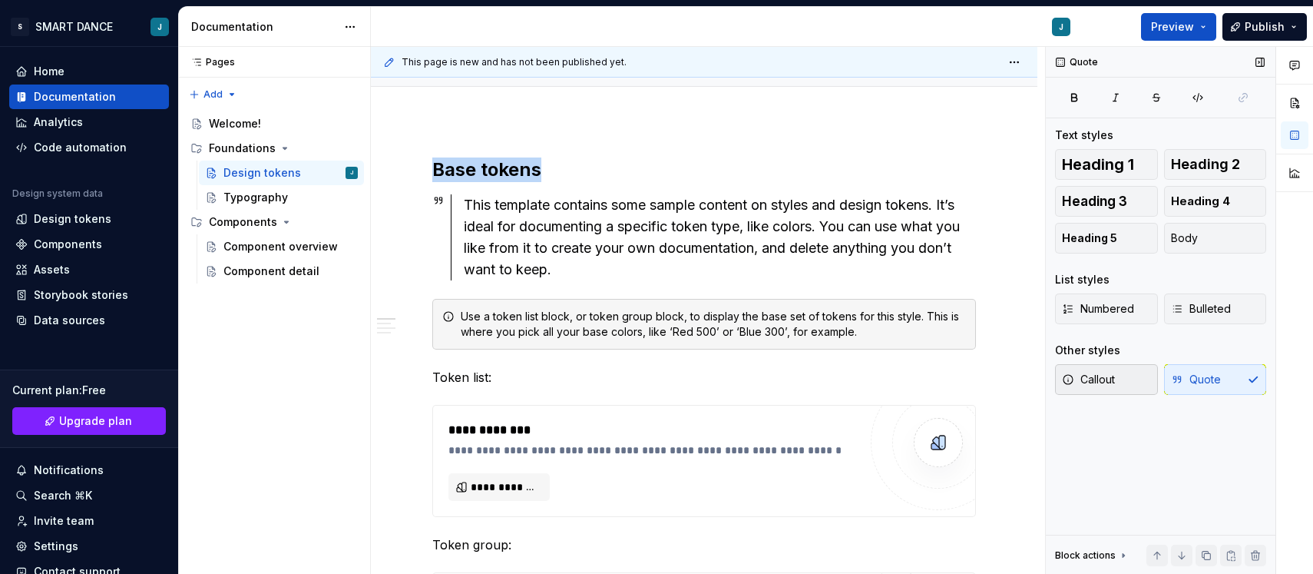
type textarea "*"
click at [1097, 379] on span "Callout" at bounding box center [1088, 379] width 53 height 15
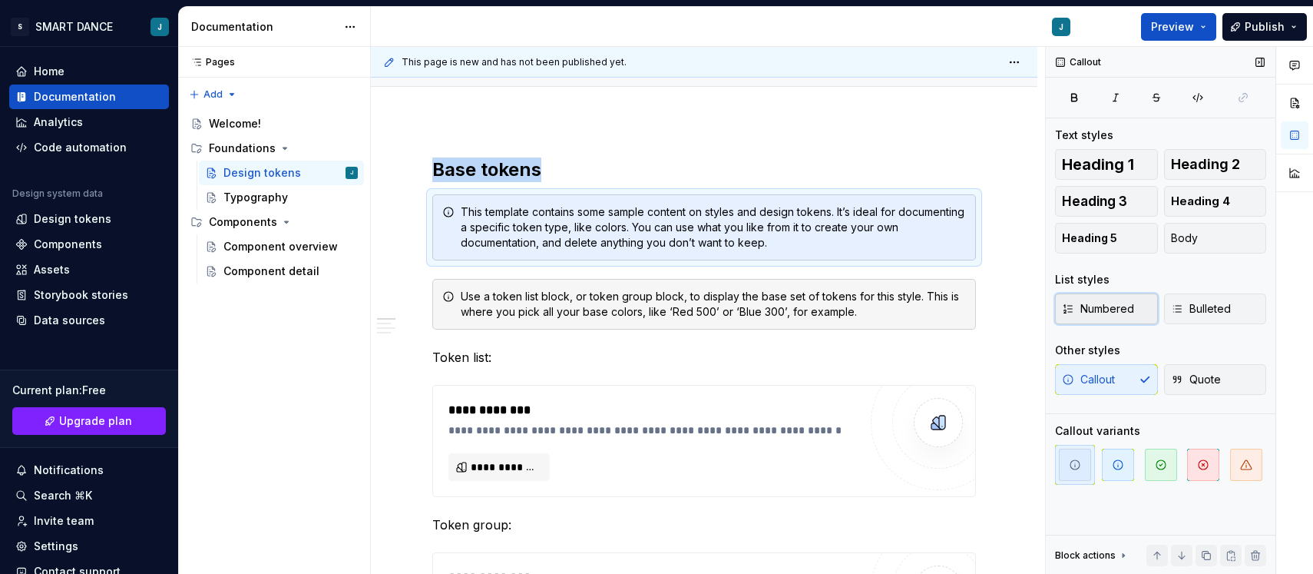
click at [1111, 313] on span "Numbered" at bounding box center [1098, 308] width 72 height 15
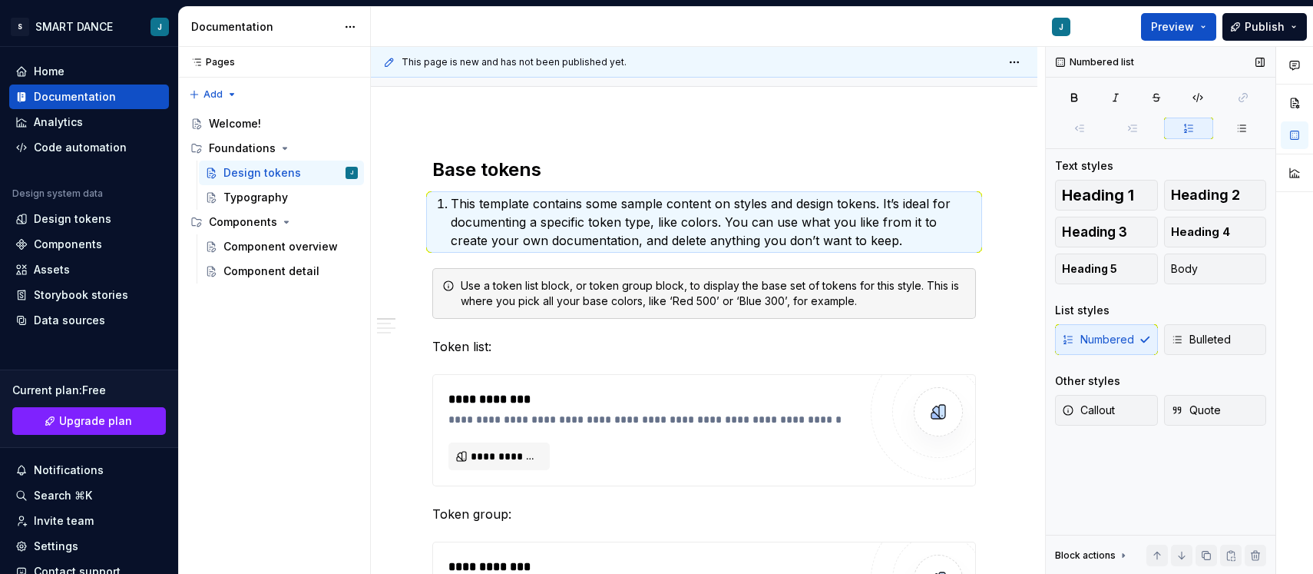
click at [1117, 344] on div "Numbered Bulleted" at bounding box center [1160, 339] width 211 height 31
click at [1190, 342] on span "Bulleted" at bounding box center [1201, 339] width 60 height 15
click at [1100, 339] on span "Numbered" at bounding box center [1098, 339] width 72 height 15
click at [1174, 339] on icon "button" at bounding box center [1177, 339] width 12 height 12
click at [1167, 366] on div "Heading 1 Heading 2 Heading 3 Heading 4 Heading 5 Body List styles Numbered Bul…" at bounding box center [1160, 312] width 211 height 264
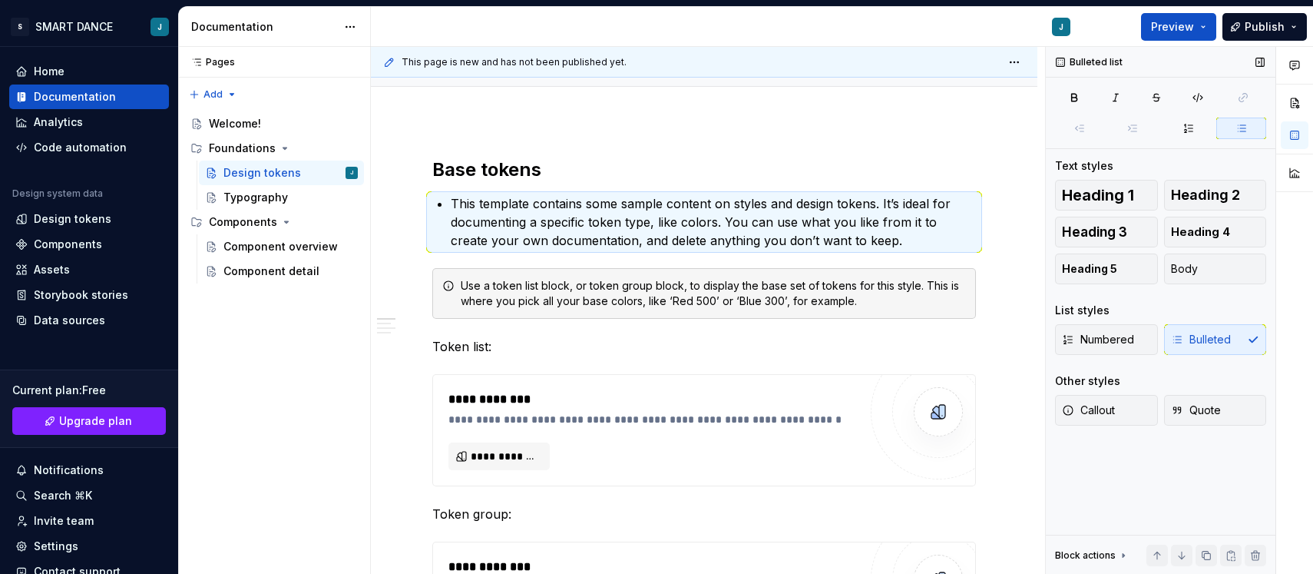
click at [1187, 328] on div "Numbered Bulleted" at bounding box center [1160, 339] width 211 height 31
click at [1107, 191] on span "Heading 1" at bounding box center [1098, 194] width 72 height 15
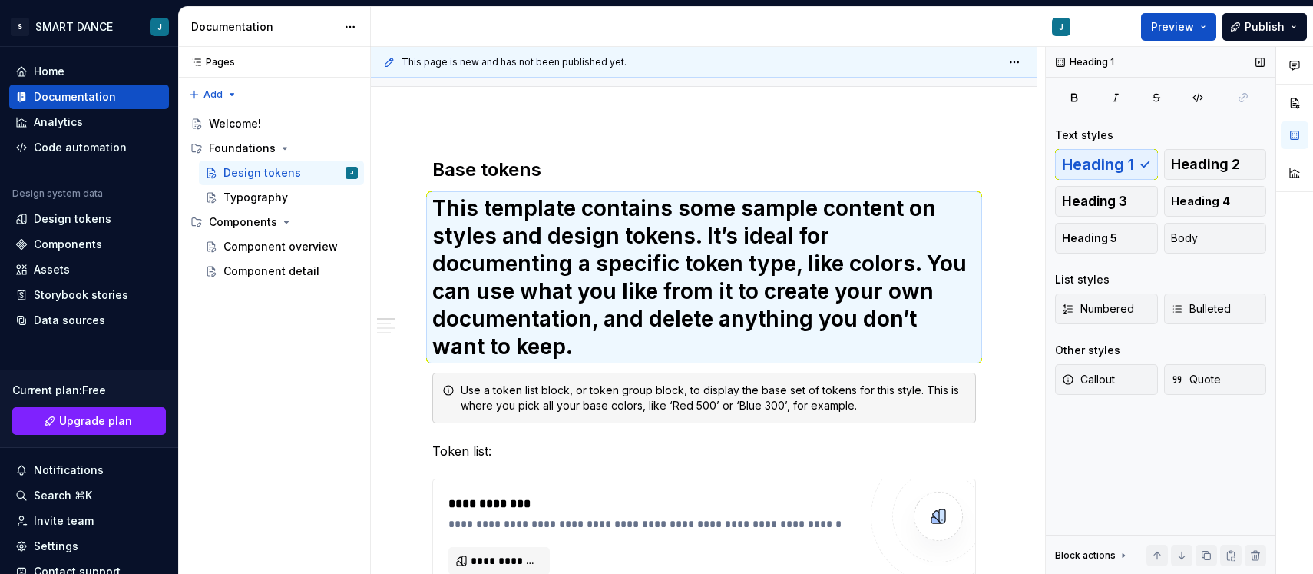
click at [1115, 158] on div "Heading 1 Heading 2 Heading 3 Heading 4 Heading 5 Body" at bounding box center [1160, 201] width 211 height 104
click at [1174, 243] on span "Body" at bounding box center [1184, 237] width 27 height 15
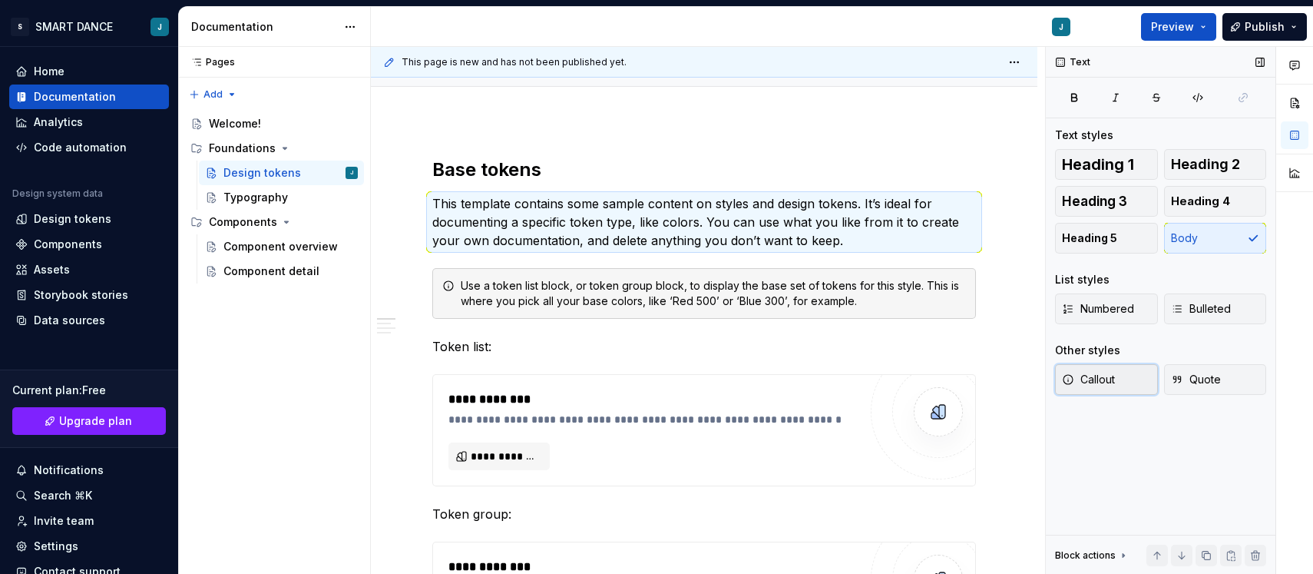
click at [1104, 373] on span "Callout" at bounding box center [1088, 379] width 53 height 15
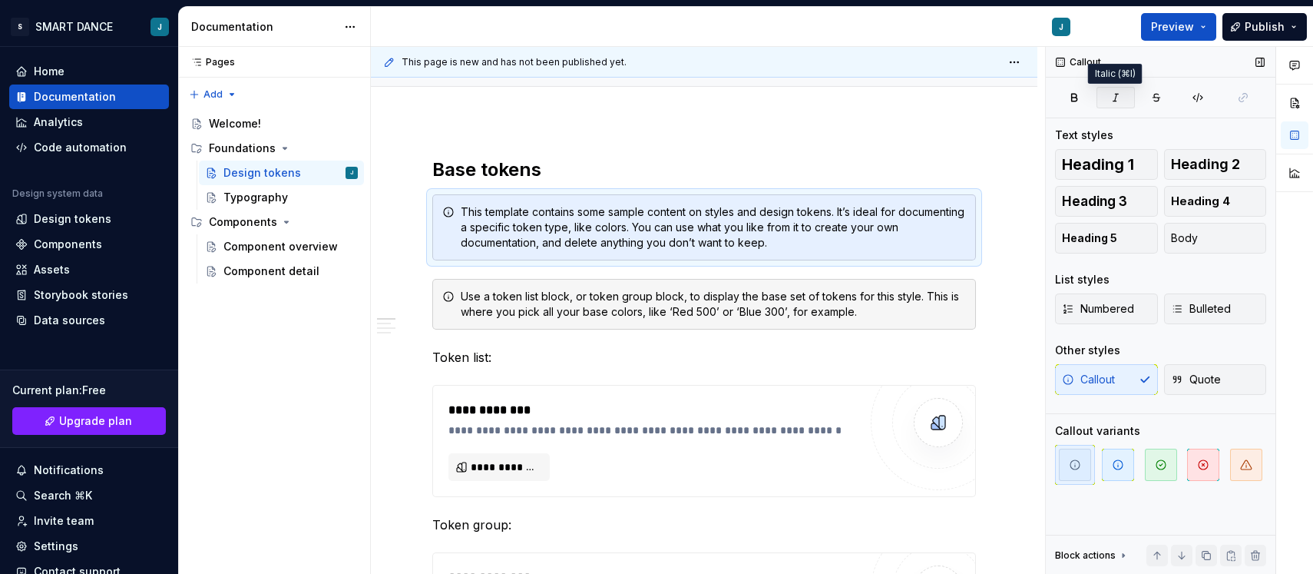
click at [1120, 92] on icon "button" at bounding box center [1116, 97] width 12 height 12
click at [1164, 92] on button "button" at bounding box center [1157, 98] width 38 height 22
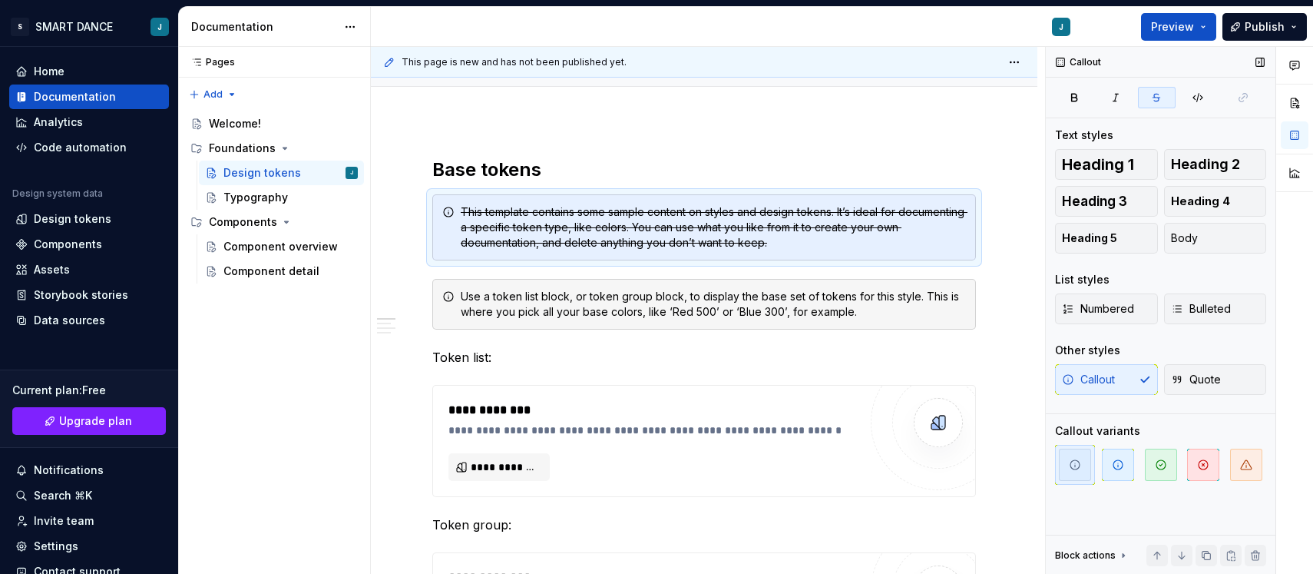
click at [1164, 92] on button "button" at bounding box center [1157, 98] width 38 height 22
click at [1191, 93] on button "button" at bounding box center [1198, 98] width 38 height 22
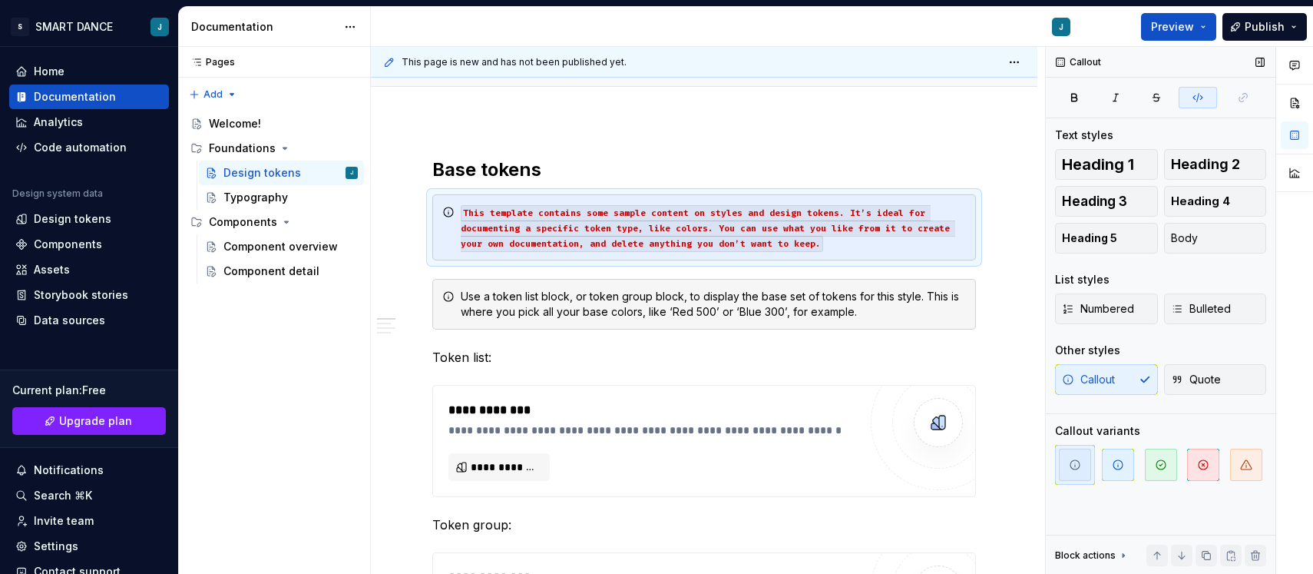
click at [1191, 93] on button "button" at bounding box center [1198, 98] width 38 height 22
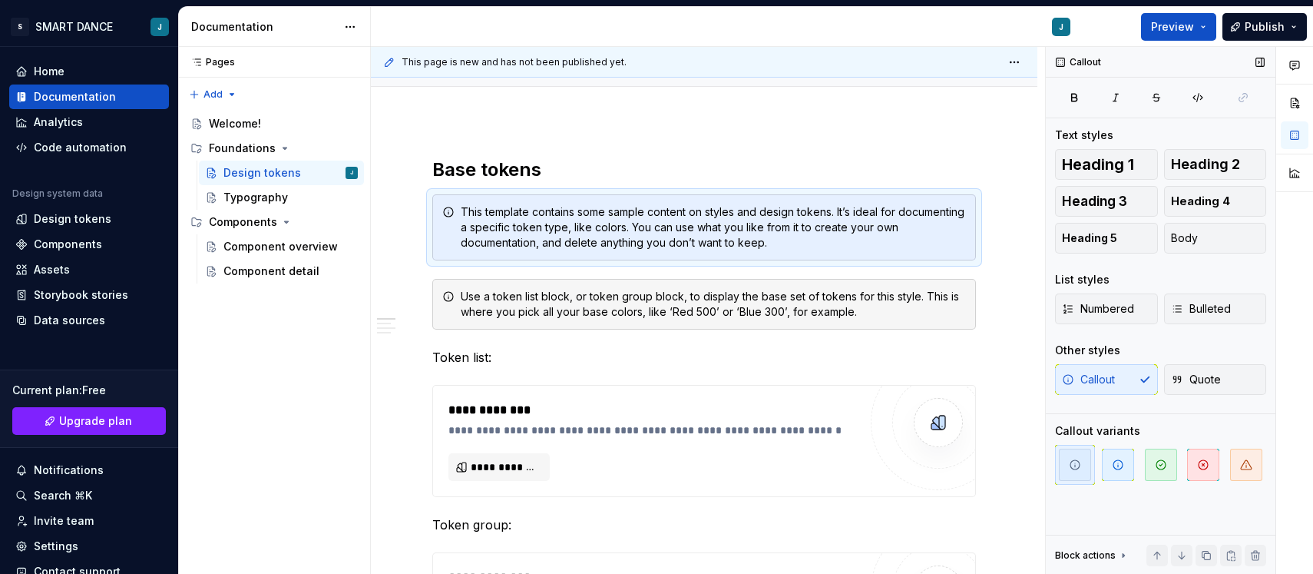
click at [1119, 555] on icon at bounding box center [1123, 555] width 12 height 12
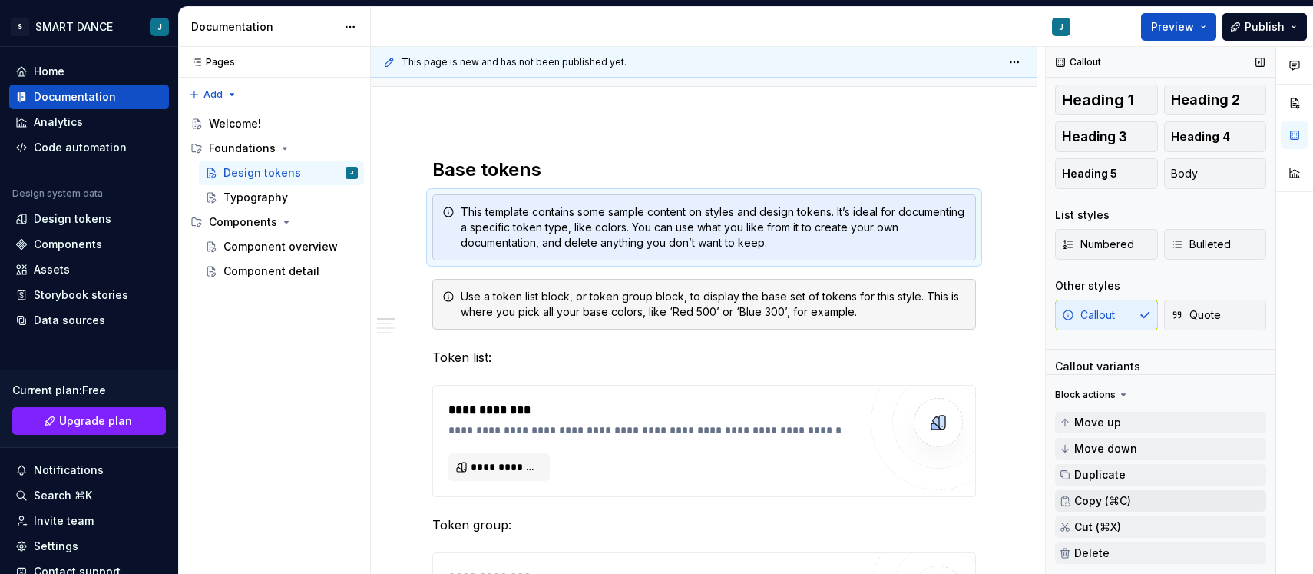
scroll to position [120, 0]
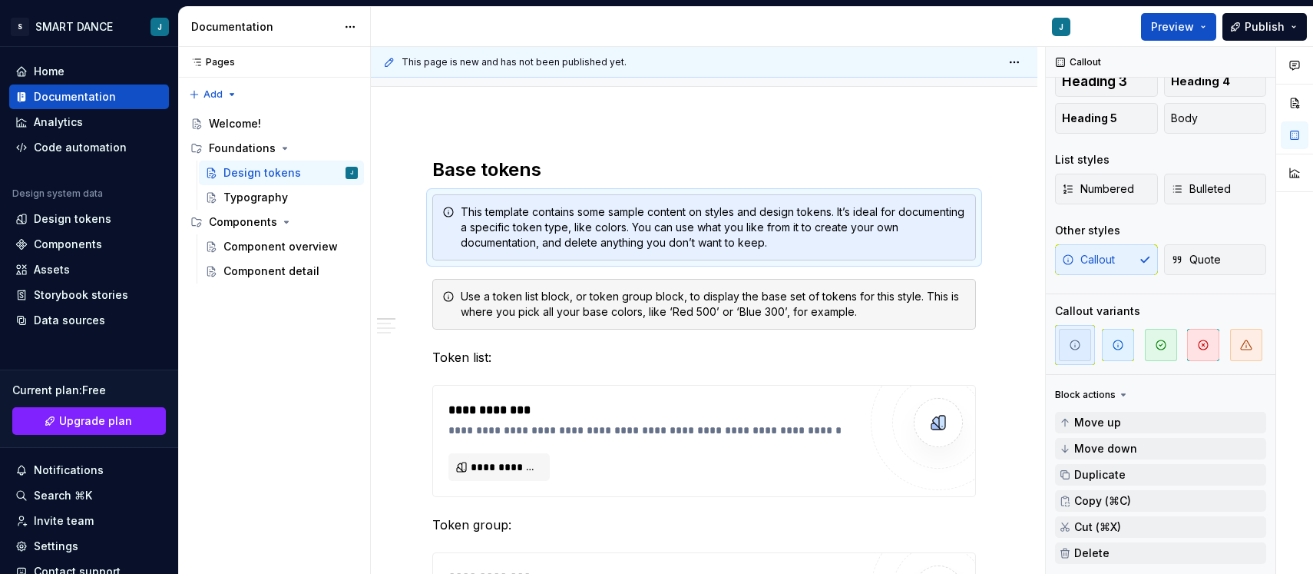
click at [1119, 395] on icon at bounding box center [1123, 395] width 12 height 12
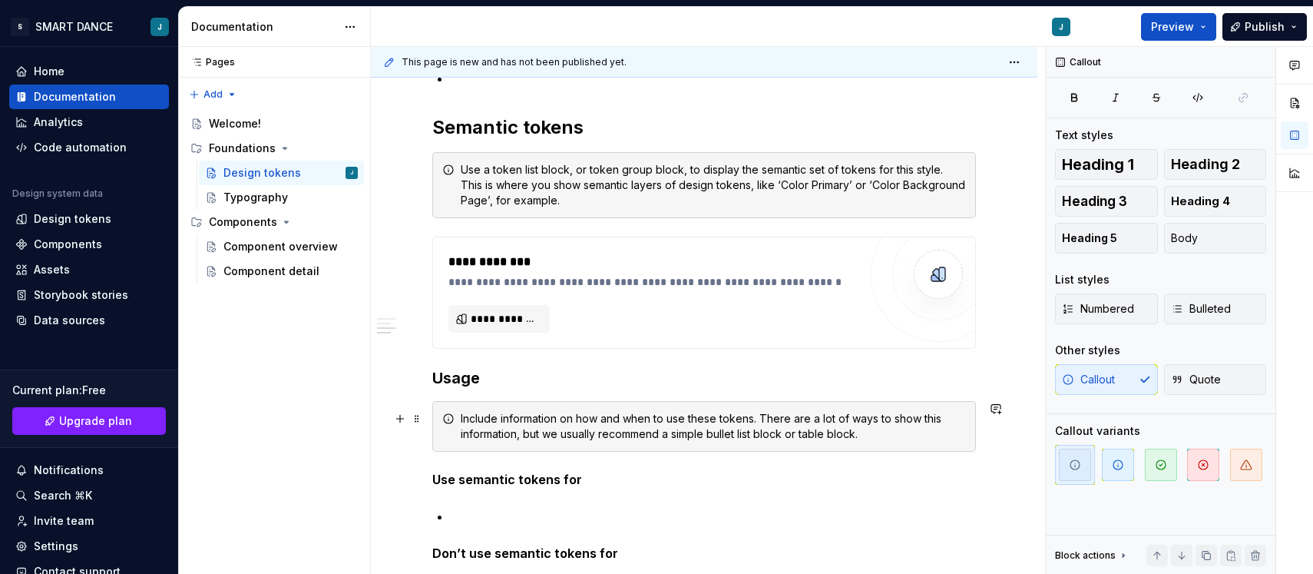
scroll to position [976, 0]
